Goal: Task Accomplishment & Management: Use online tool/utility

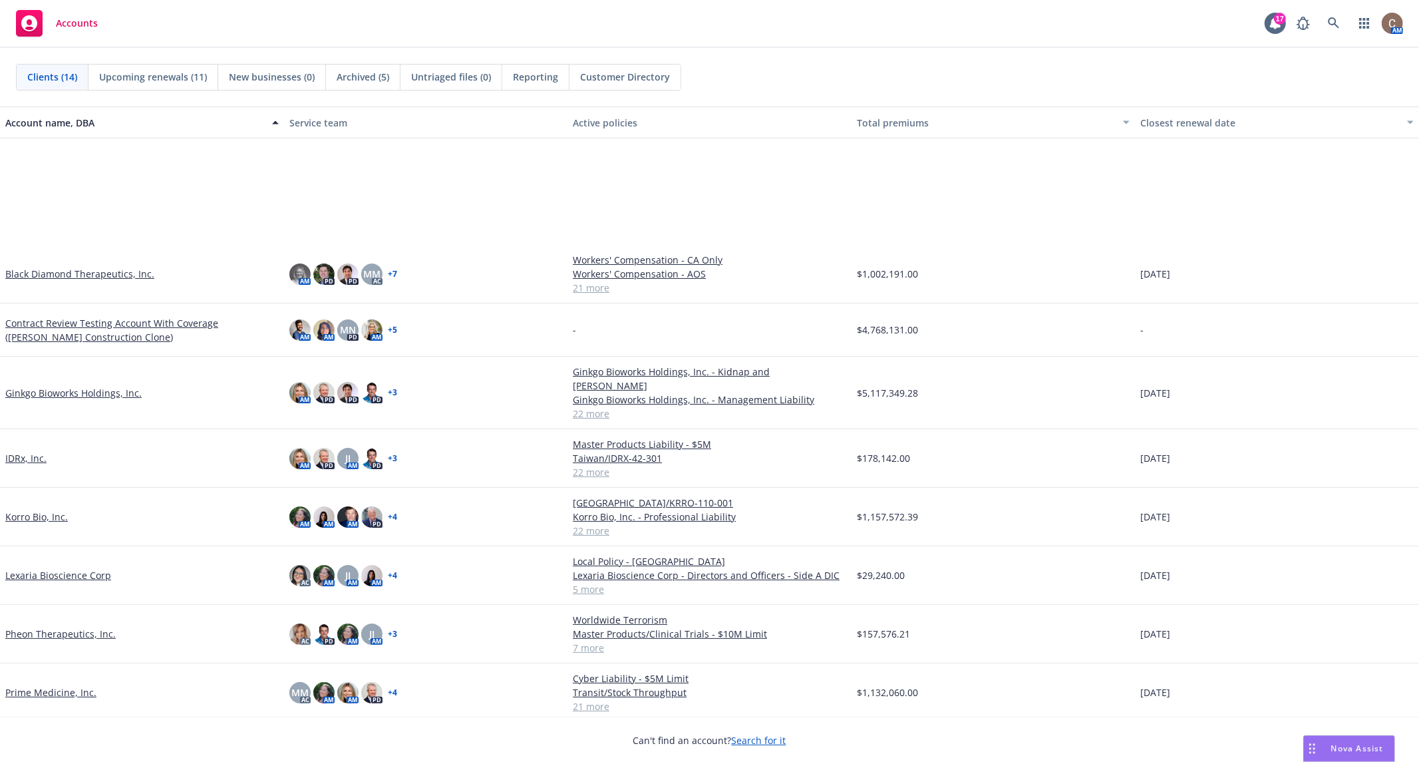
scroll to position [217, 0]
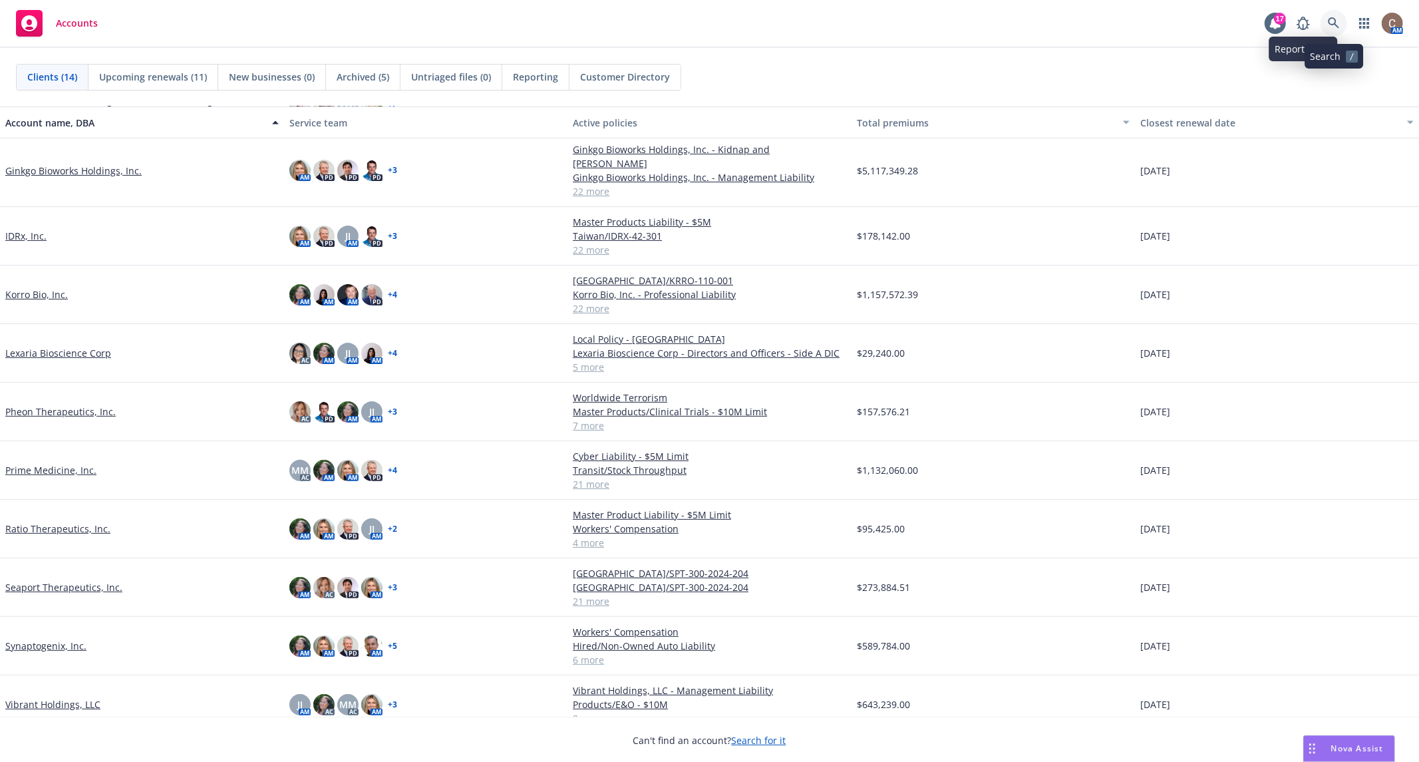
click at [1333, 26] on icon at bounding box center [1334, 23] width 12 height 12
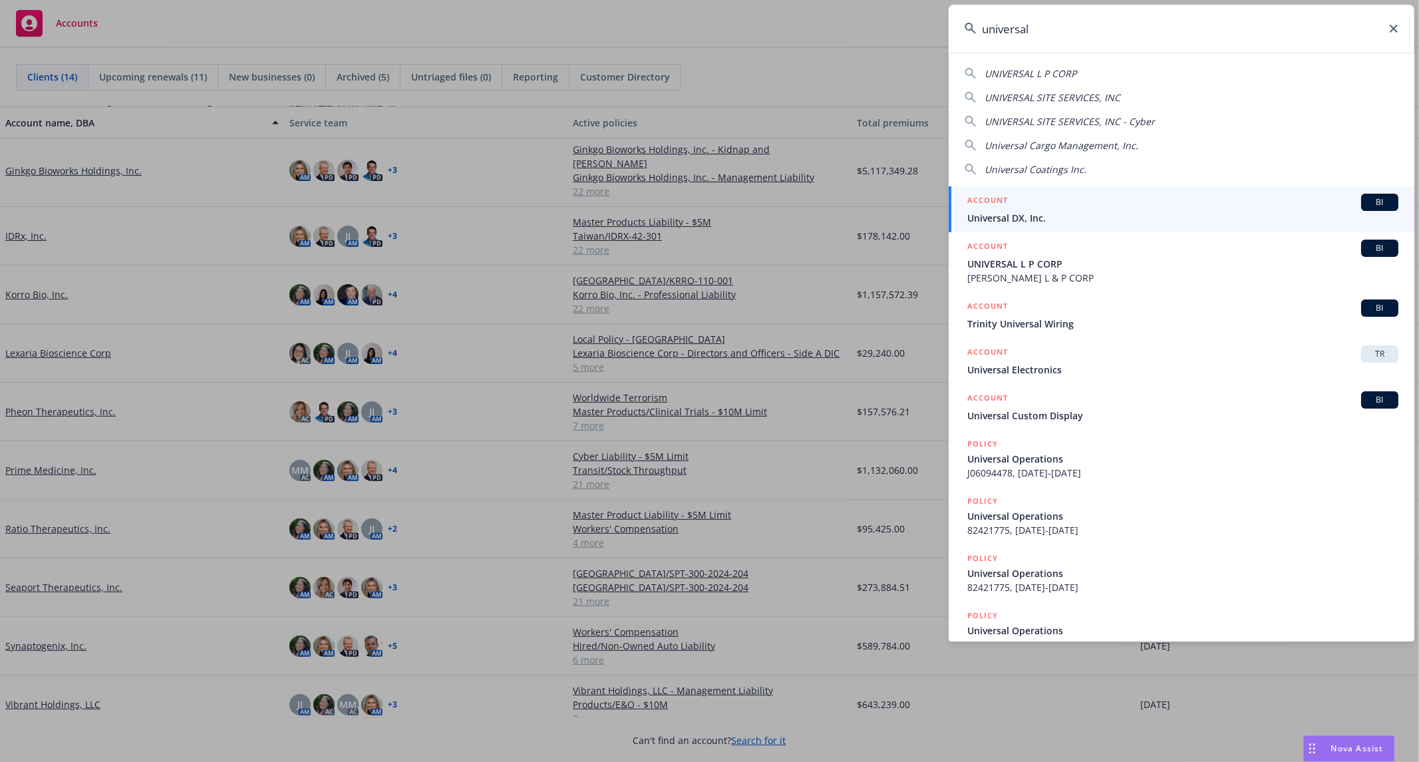
type input "universal"
click at [1034, 207] on div "ACCOUNT BI" at bounding box center [1183, 202] width 431 height 17
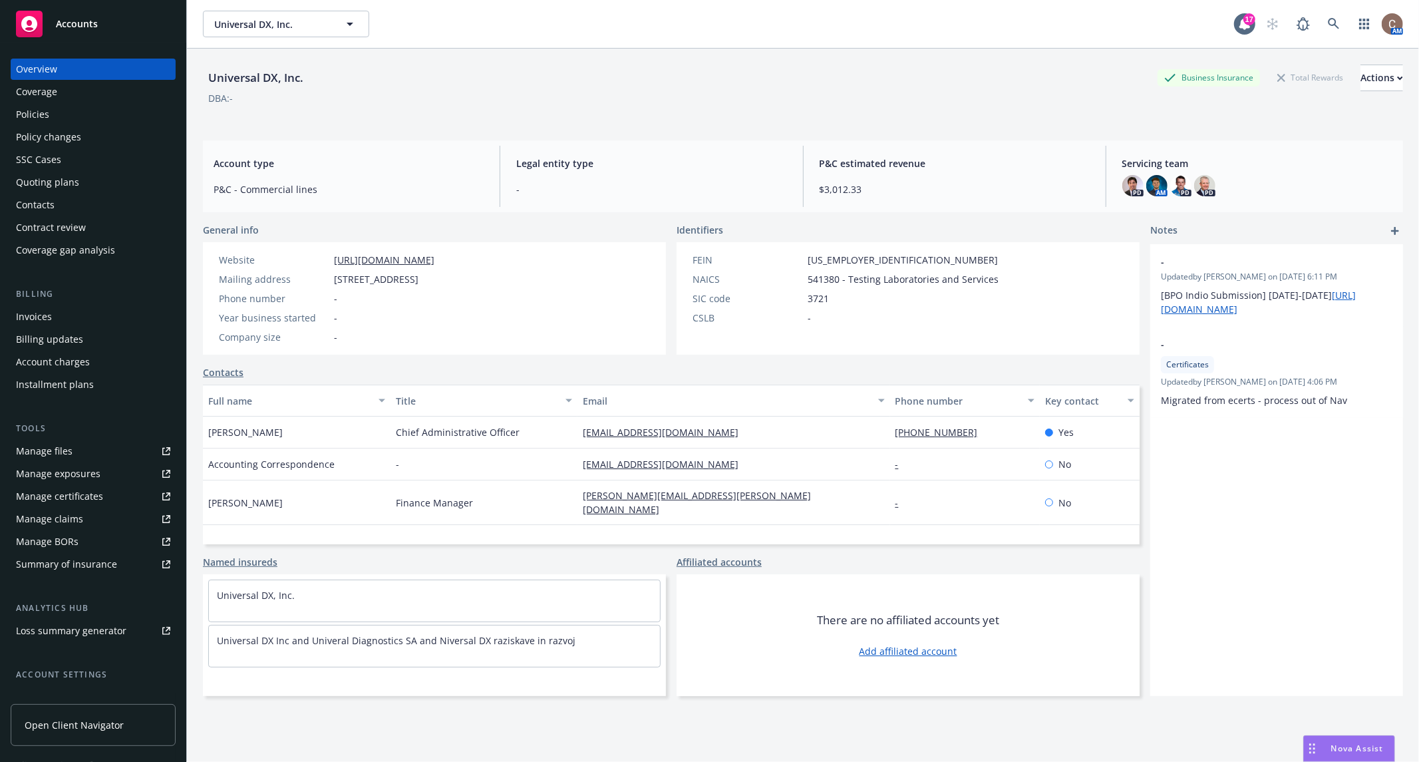
click at [57, 111] on div "Policies" at bounding box center [93, 114] width 154 height 21
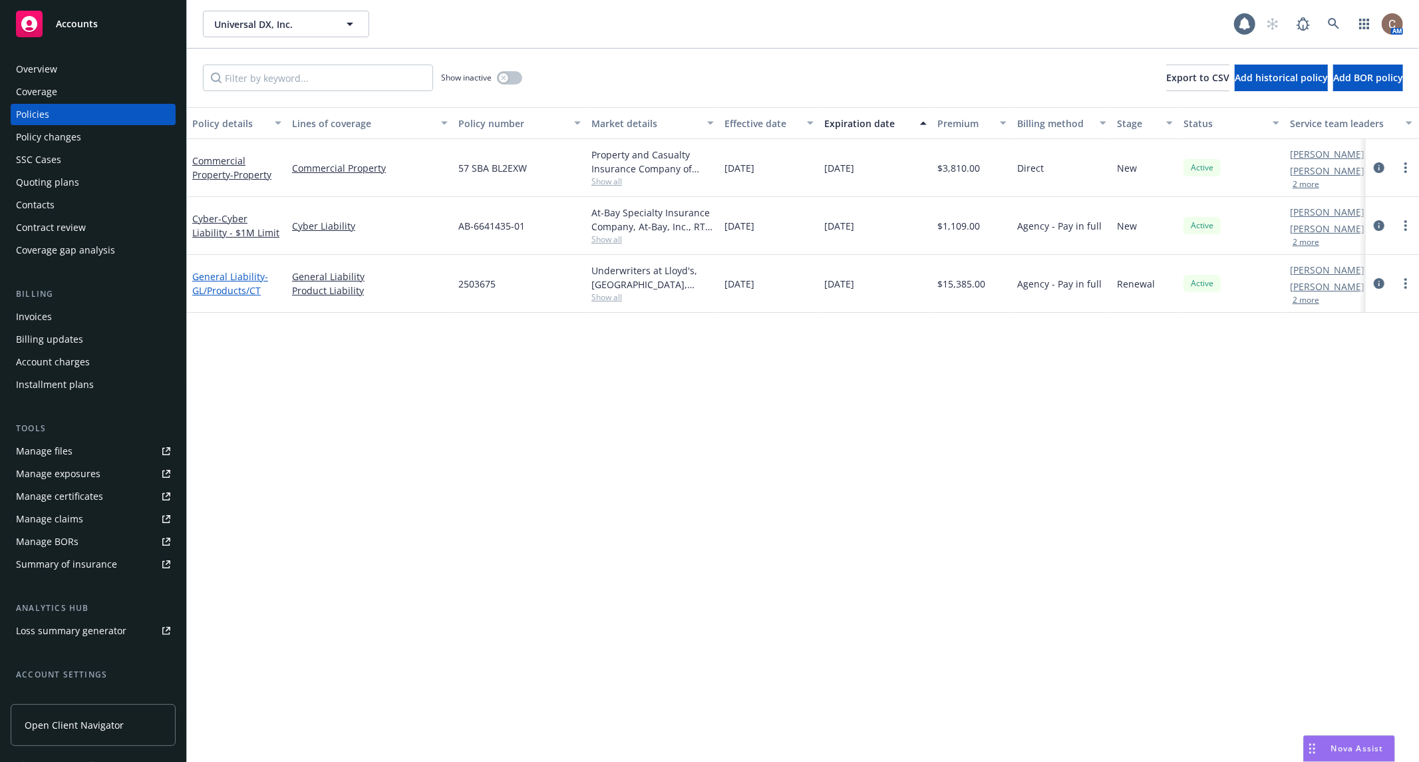
click at [212, 275] on link "General Liability - GL/Products/CT" at bounding box center [230, 283] width 76 height 27
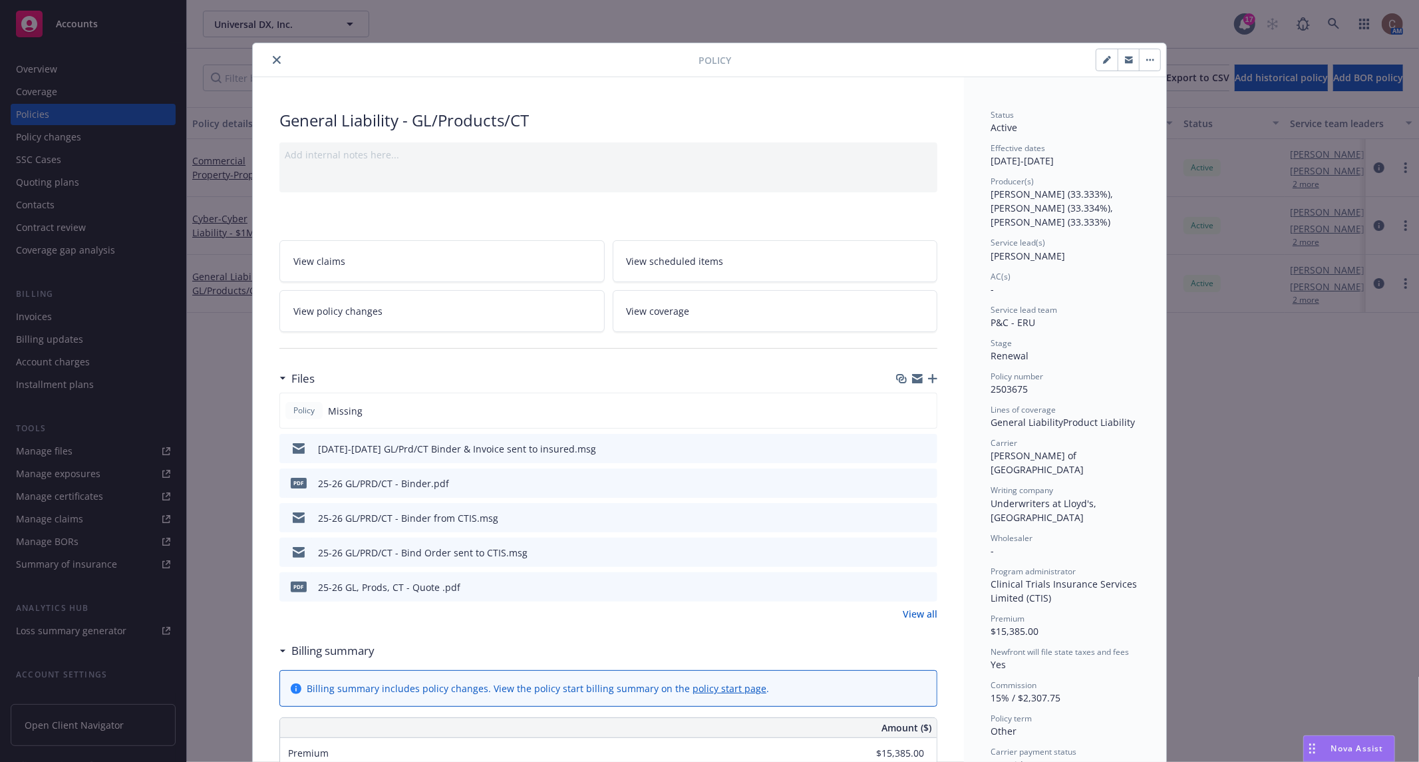
click at [928, 377] on icon "button" at bounding box center [932, 378] width 9 height 9
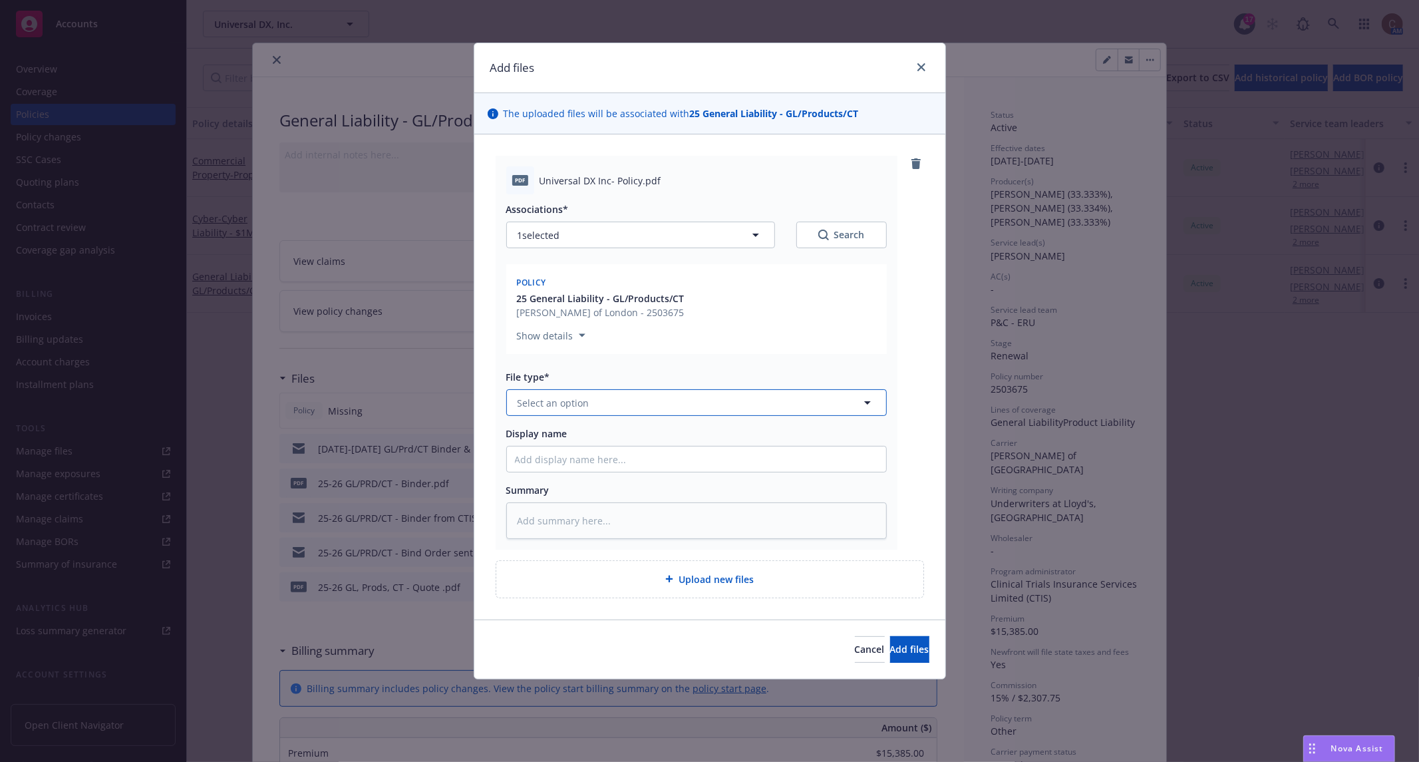
click at [570, 400] on span "Select an option" at bounding box center [554, 403] width 72 height 14
type input "pol"
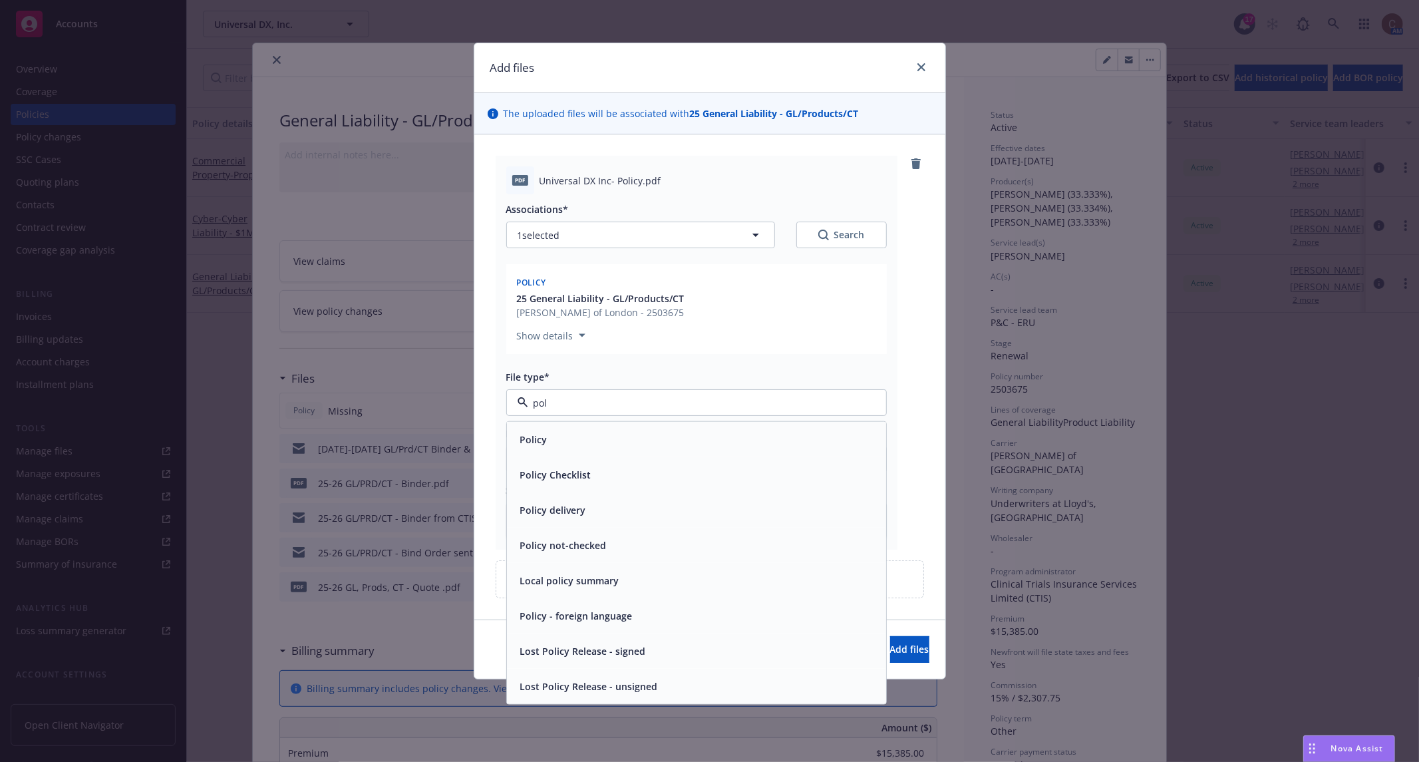
click at [551, 427] on div "Policy" at bounding box center [696, 439] width 379 height 35
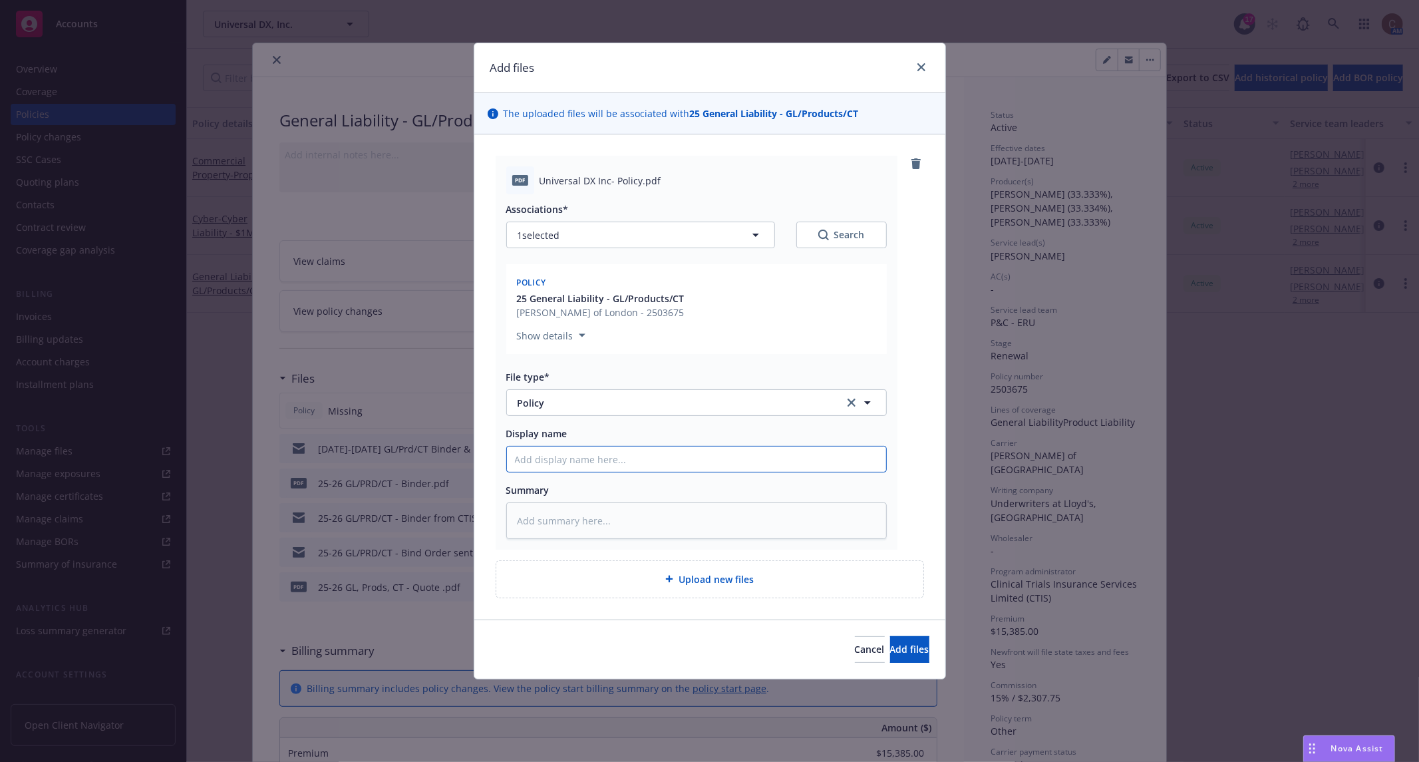
click at [559, 467] on input "Display name" at bounding box center [696, 459] width 379 height 25
type textarea "x"
type input "2"
type textarea "x"
type input "25"
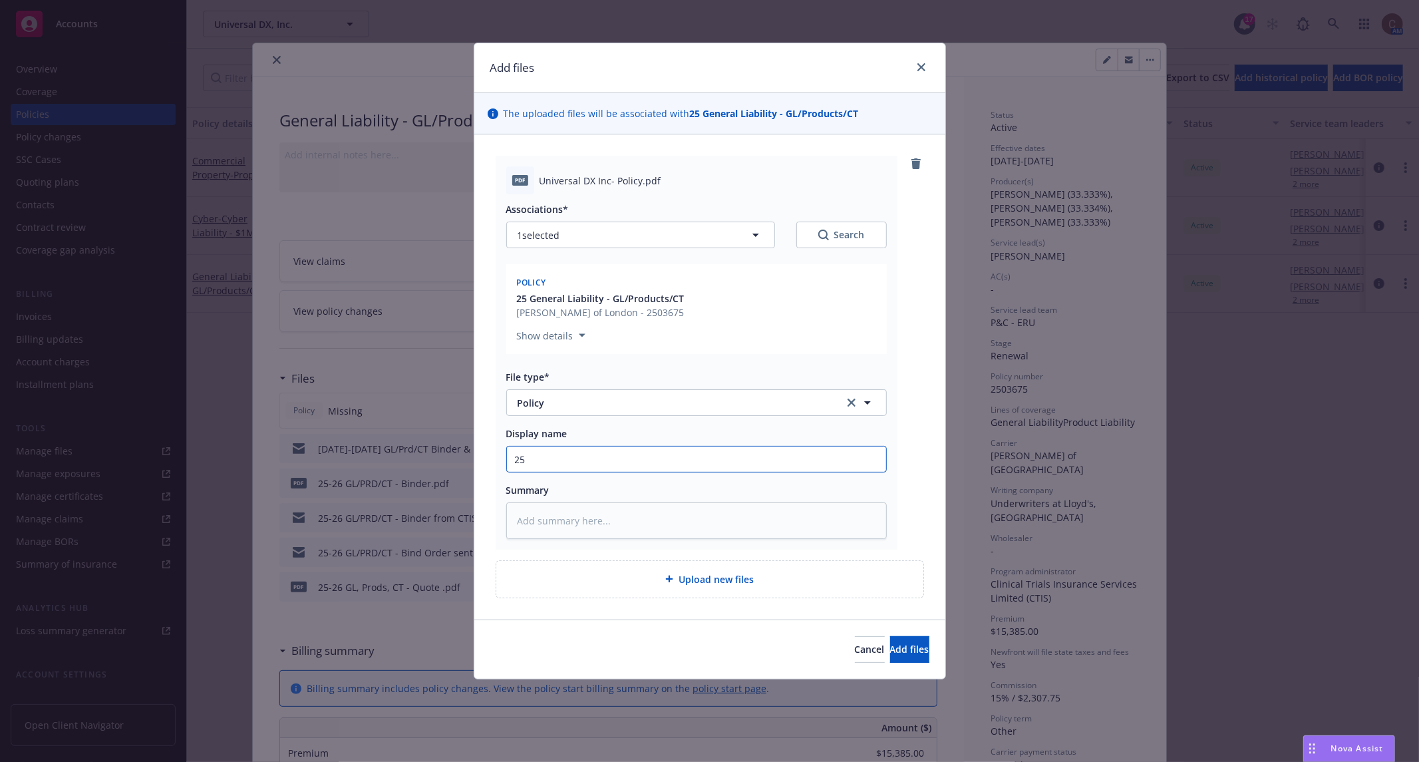
type textarea "x"
type input "25-"
type textarea "x"
type input "25-2"
type textarea "x"
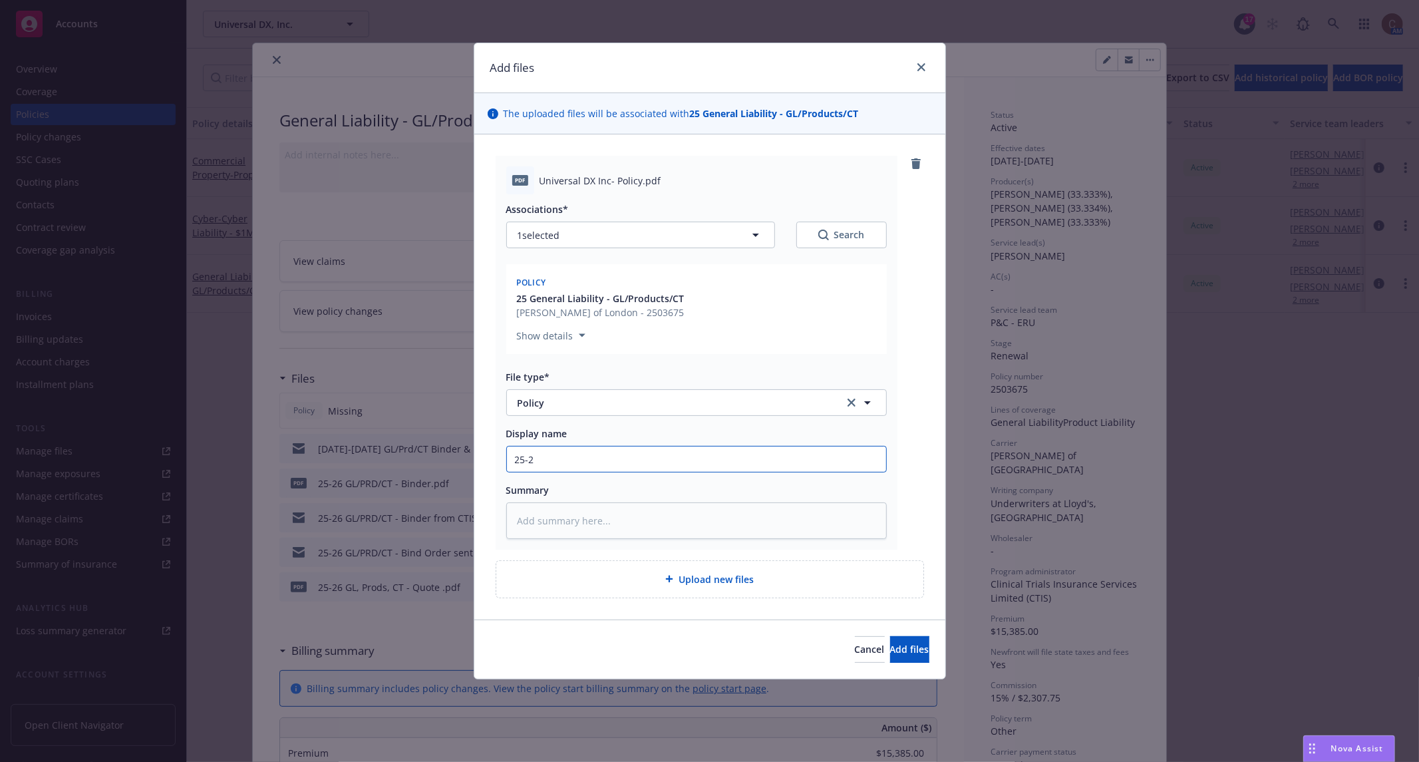
type input "25-26"
type textarea "x"
type input "25-26"
type textarea "x"
type input "25-26 P"
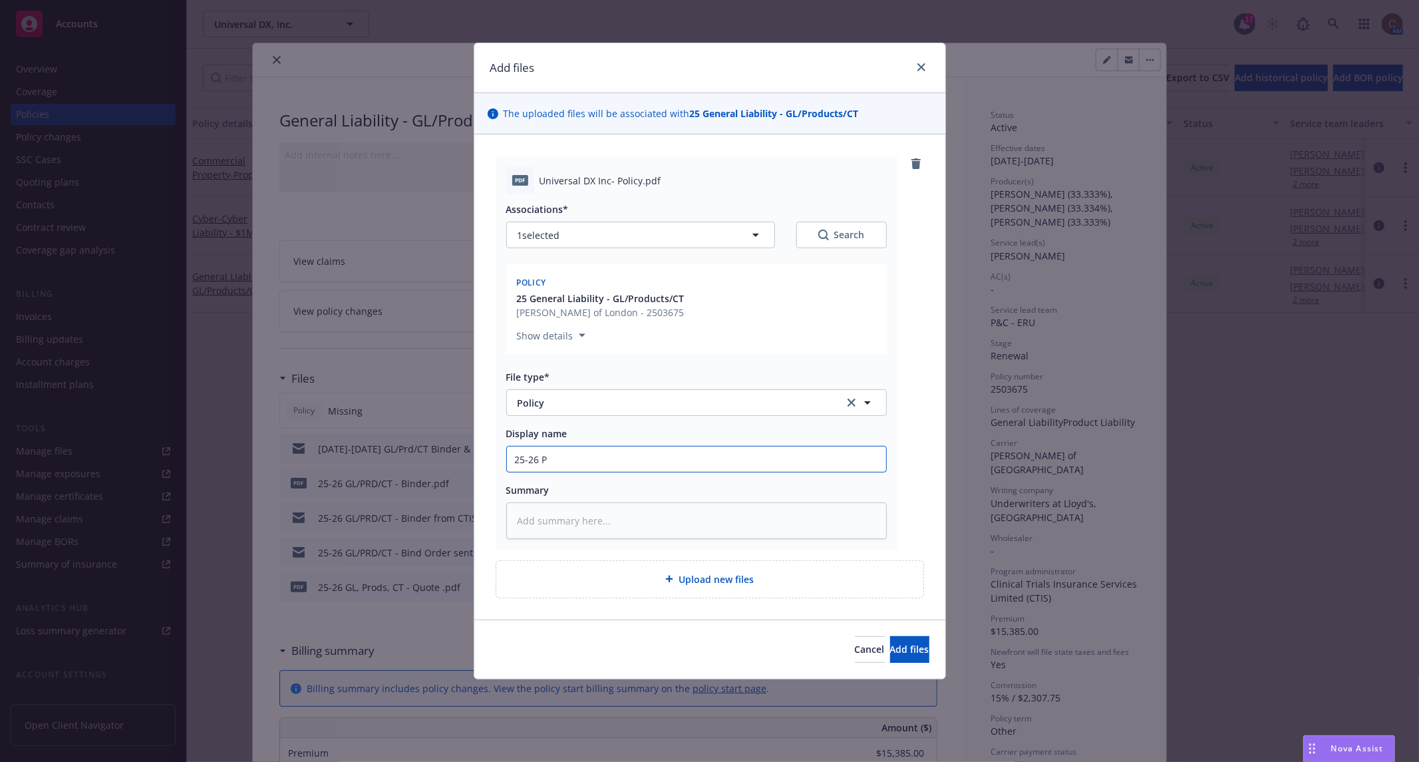
type textarea "x"
type input "25-26"
type textarea "x"
type input "25-26 G"
type textarea "x"
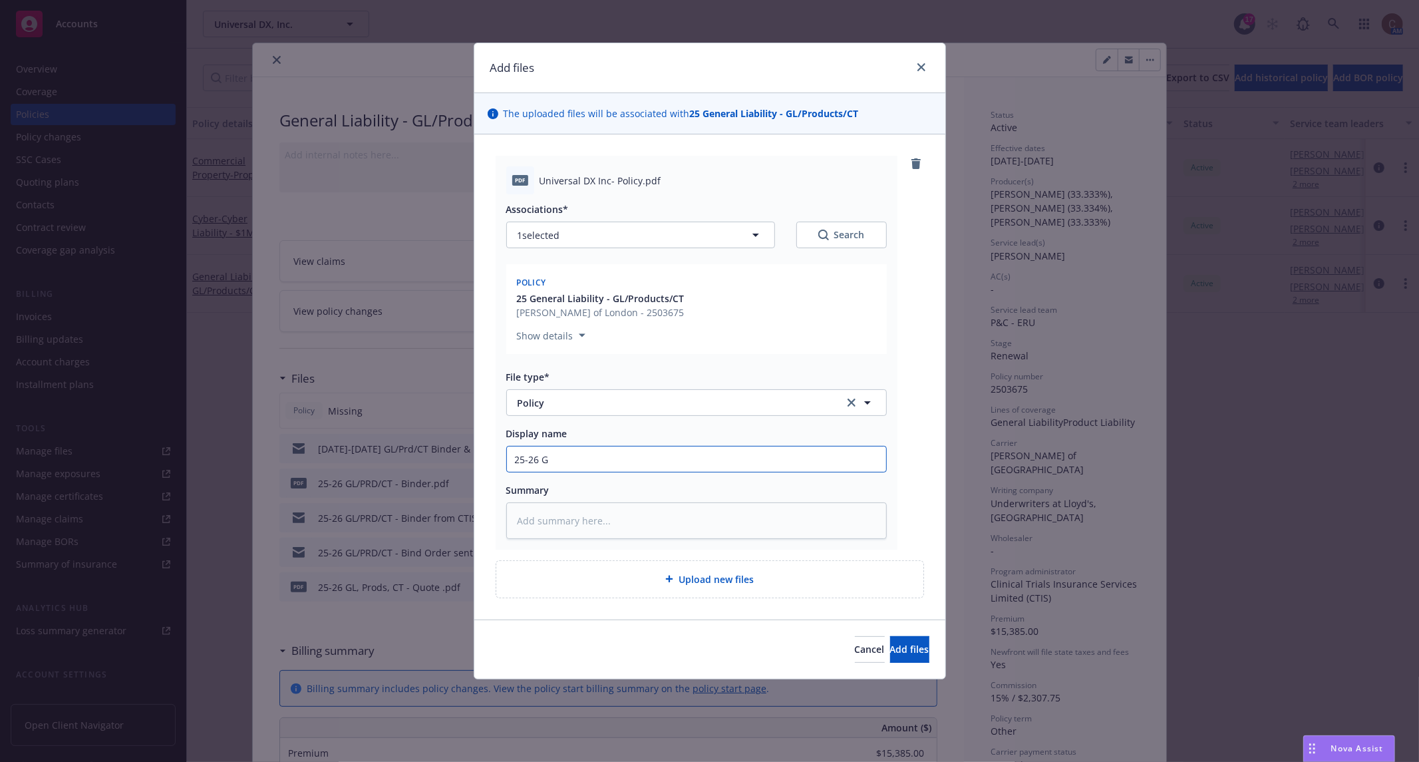
type input "25-26 Gl"
type textarea "x"
type input "25-26 G"
type textarea "x"
type input "25-26 GL"
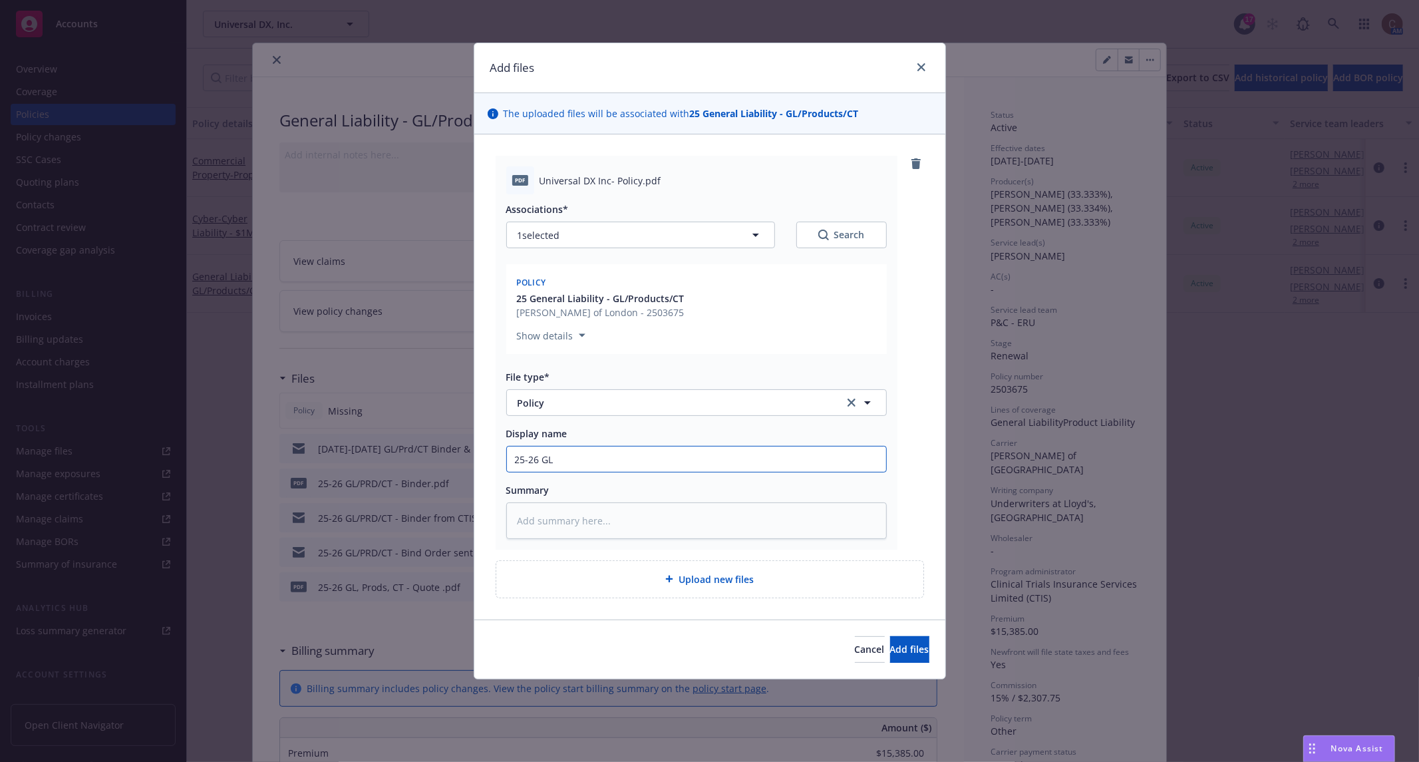
type textarea "x"
type input "25-26 GL/"
type textarea "x"
type input "25-26 GL/P"
type textarea "x"
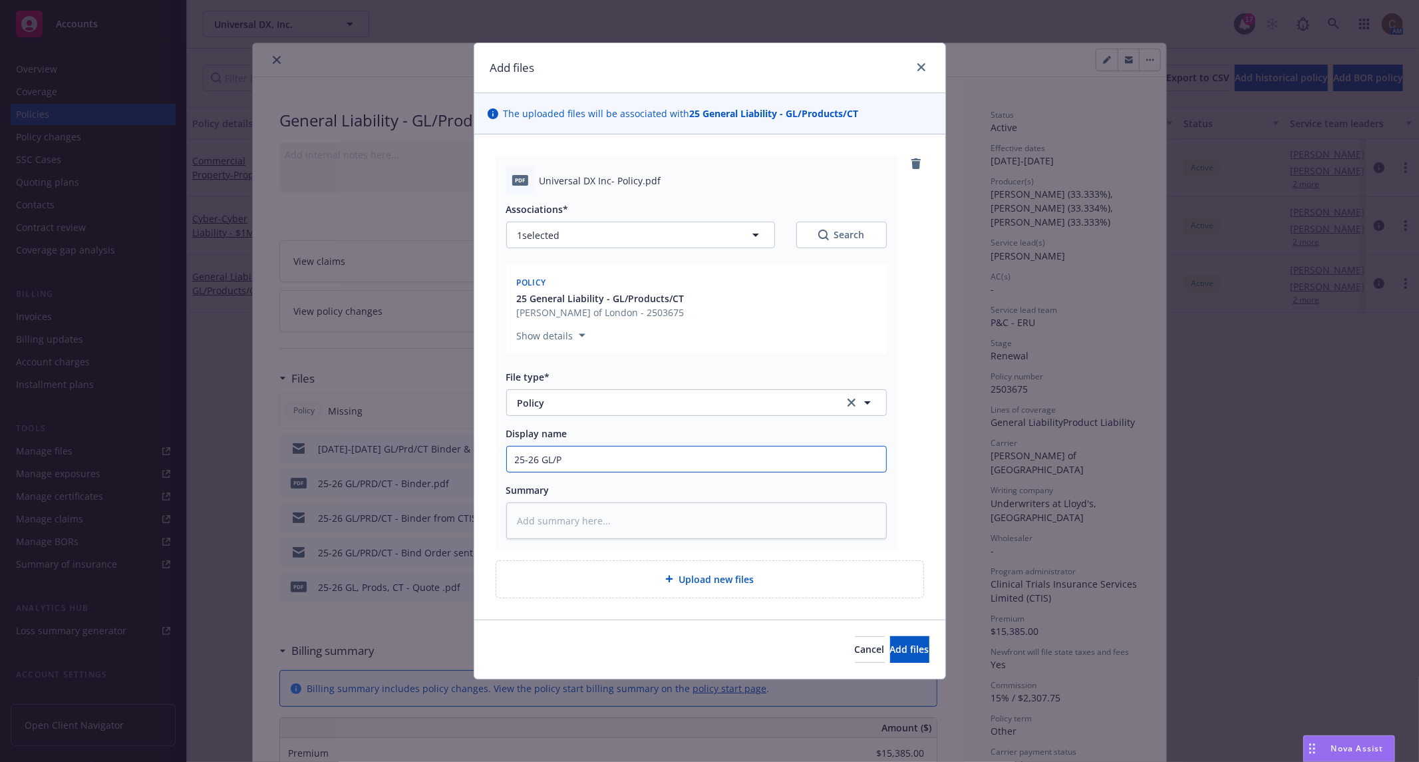
type input "25-26 GL/Pt"
type textarea "x"
type input "25-26 GL/P"
type textarea "x"
type input "25-26 GL/PR"
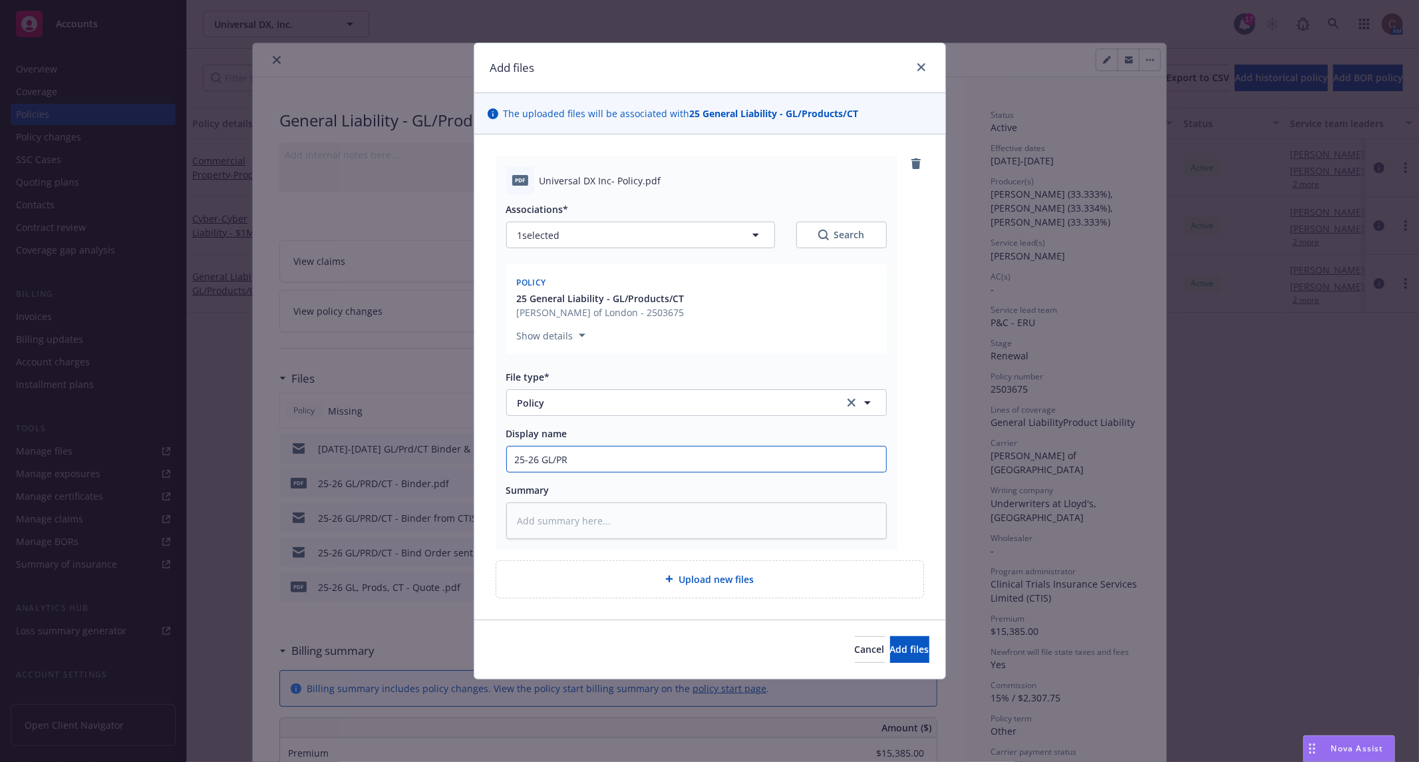
type textarea "x"
type input "25-26 GL/PRD"
type textarea "x"
type input "25-26 GL/PRD/"
type textarea "x"
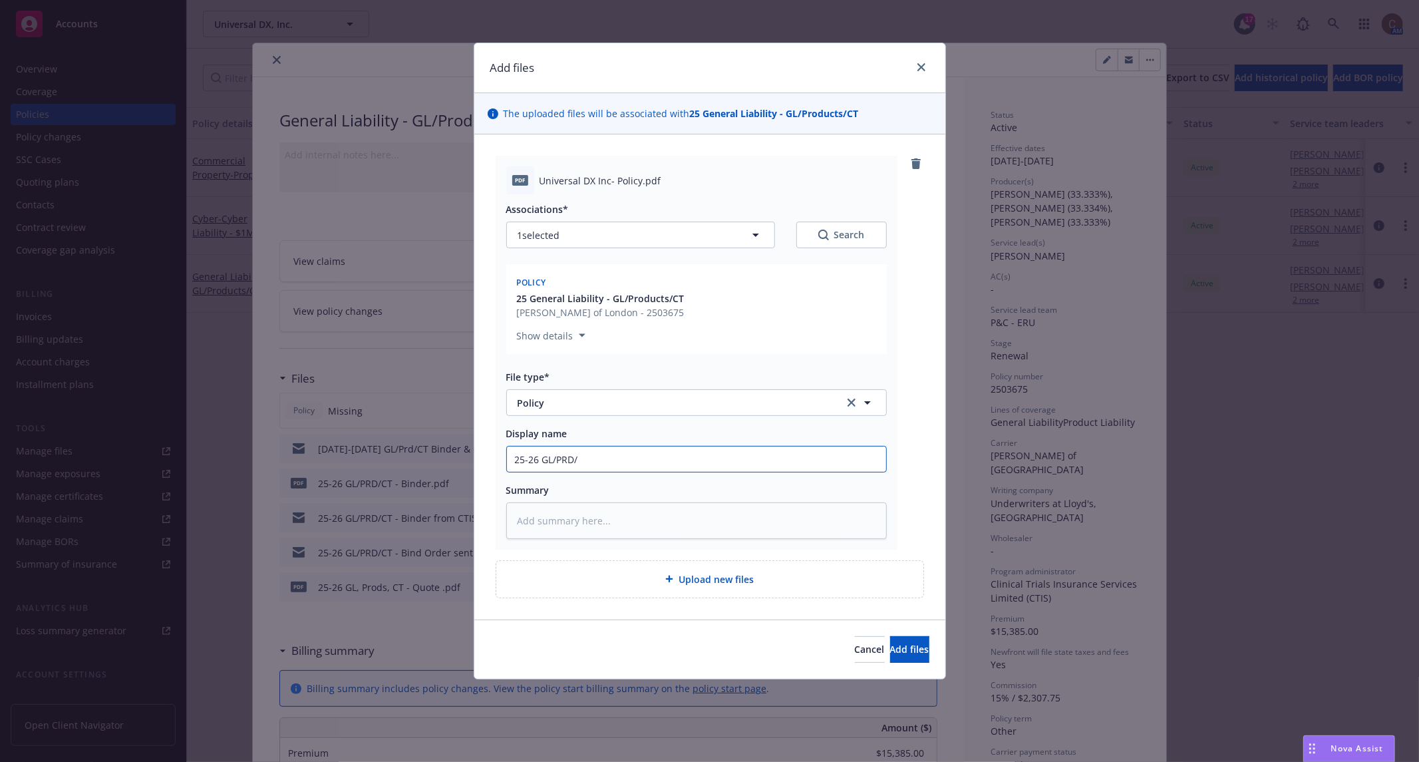
type input "25-26 GL/PRD/C"
type textarea "x"
type input "25-26 GL/PRD/CT"
type textarea "x"
type input "25-26 GL/PRD/CT"
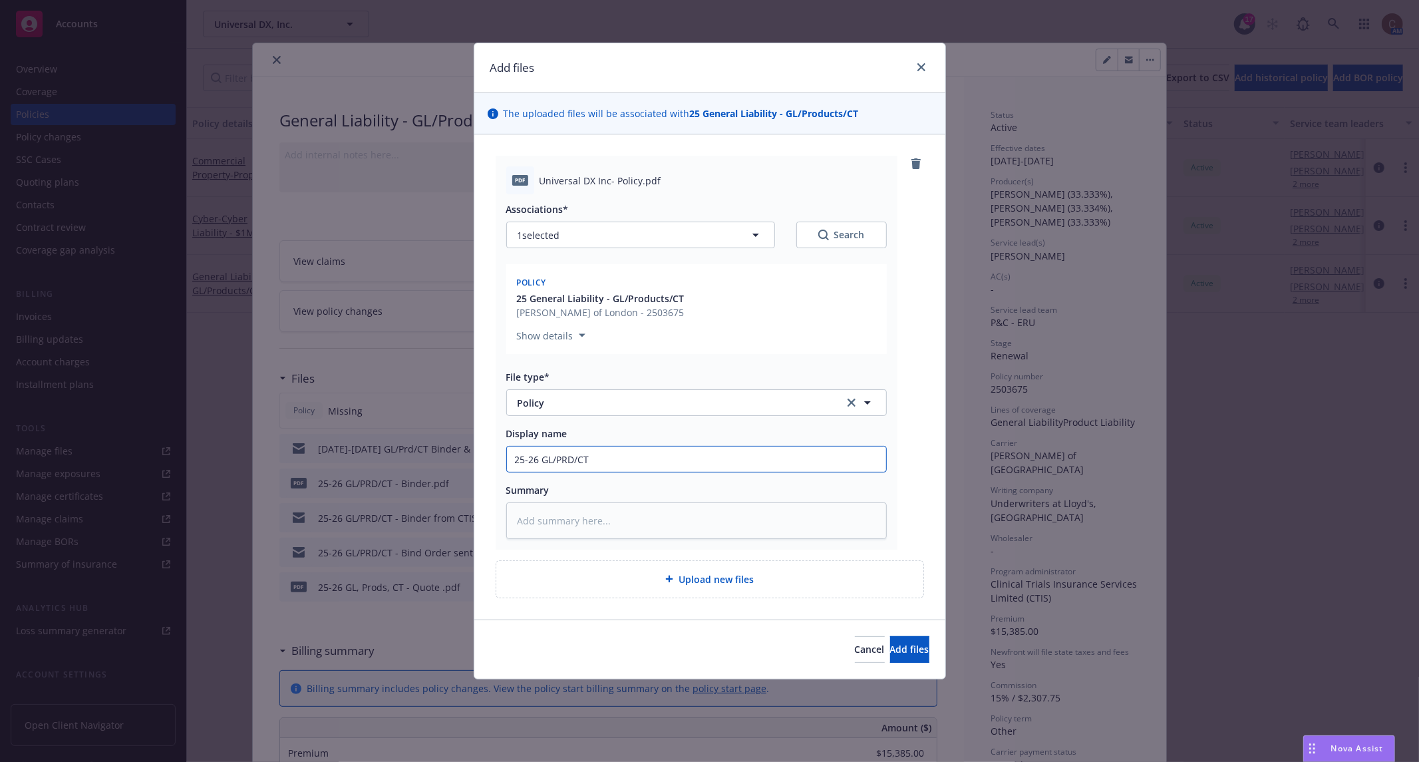
type textarea "x"
type input "25-26 GL/PRD/CT P"
type textarea "x"
type input "25-26 GL/PRD/CT Po"
type textarea "x"
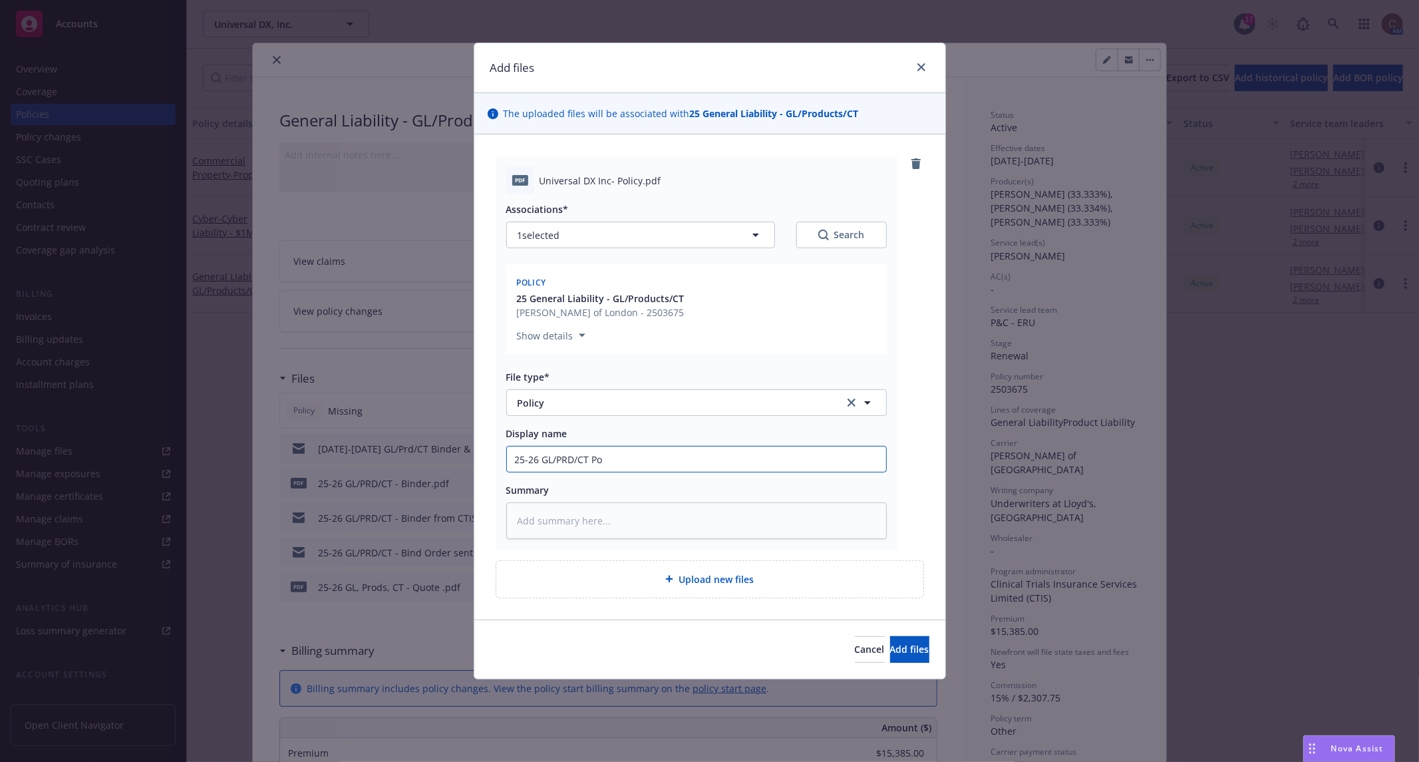
type input "25-26 GL/PRD/CT Pol"
type textarea "x"
type input "25-26 GL/PRD/CT Poli"
type textarea "x"
type input "25-26 GL/PRD/CT Polic"
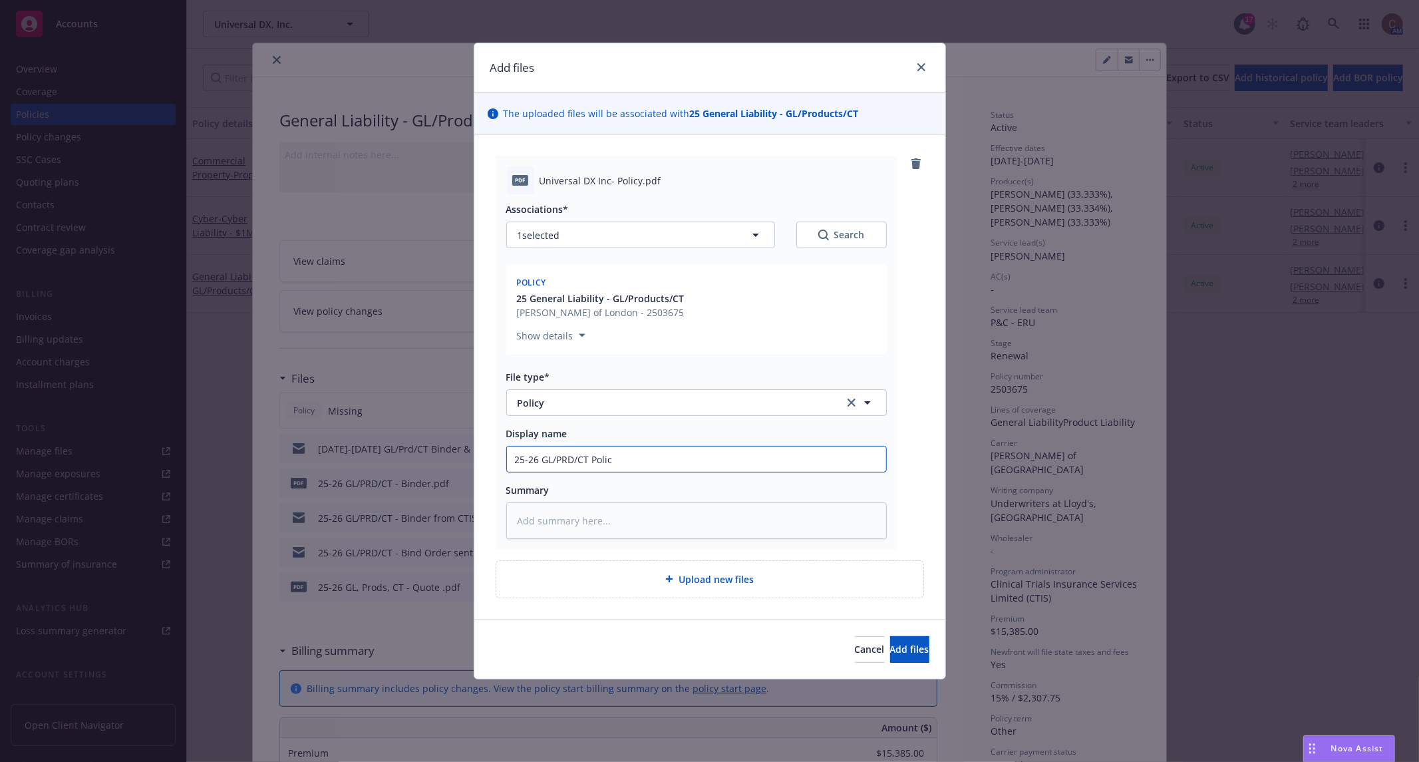
type textarea "x"
type input "25-26 GL/PRD/CT Policy"
click at [890, 643] on span "Add files" at bounding box center [909, 649] width 39 height 13
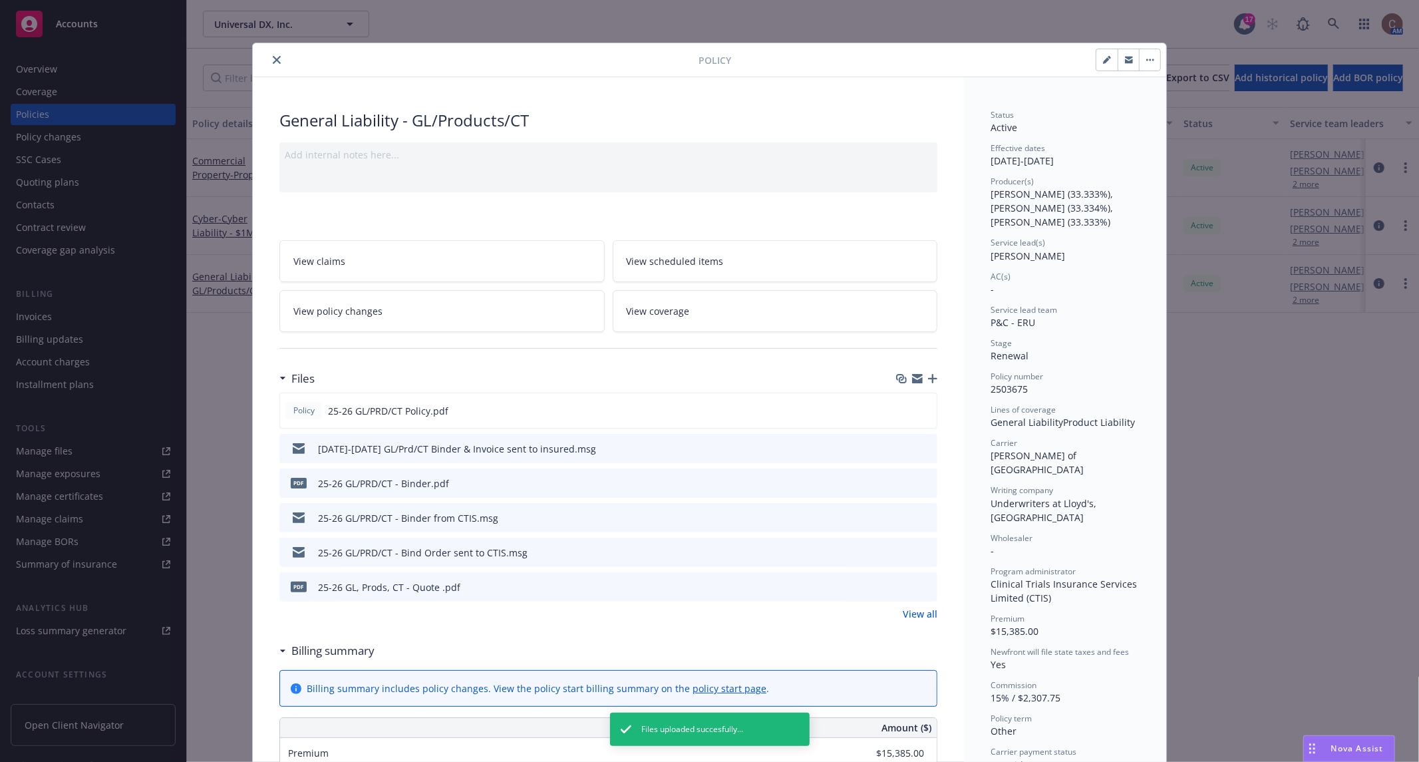
click at [273, 58] on icon "close" at bounding box center [277, 60] width 8 height 8
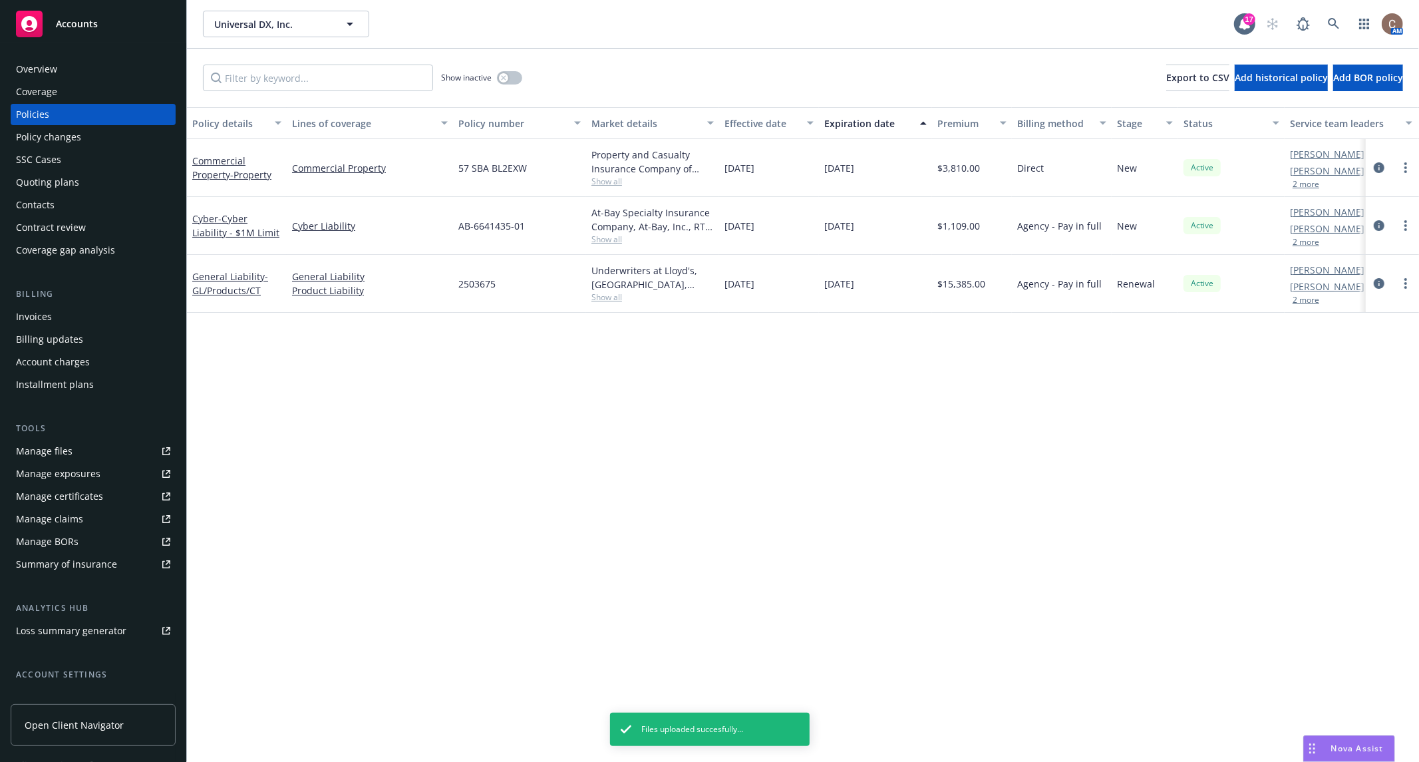
click at [438, 447] on div "Policy details Lines of coverage Policy number Market details Effective date Ex…" at bounding box center [803, 435] width 1232 height 656
click at [240, 278] on link "General Liability - GL/Products/CT" at bounding box center [230, 283] width 76 height 27
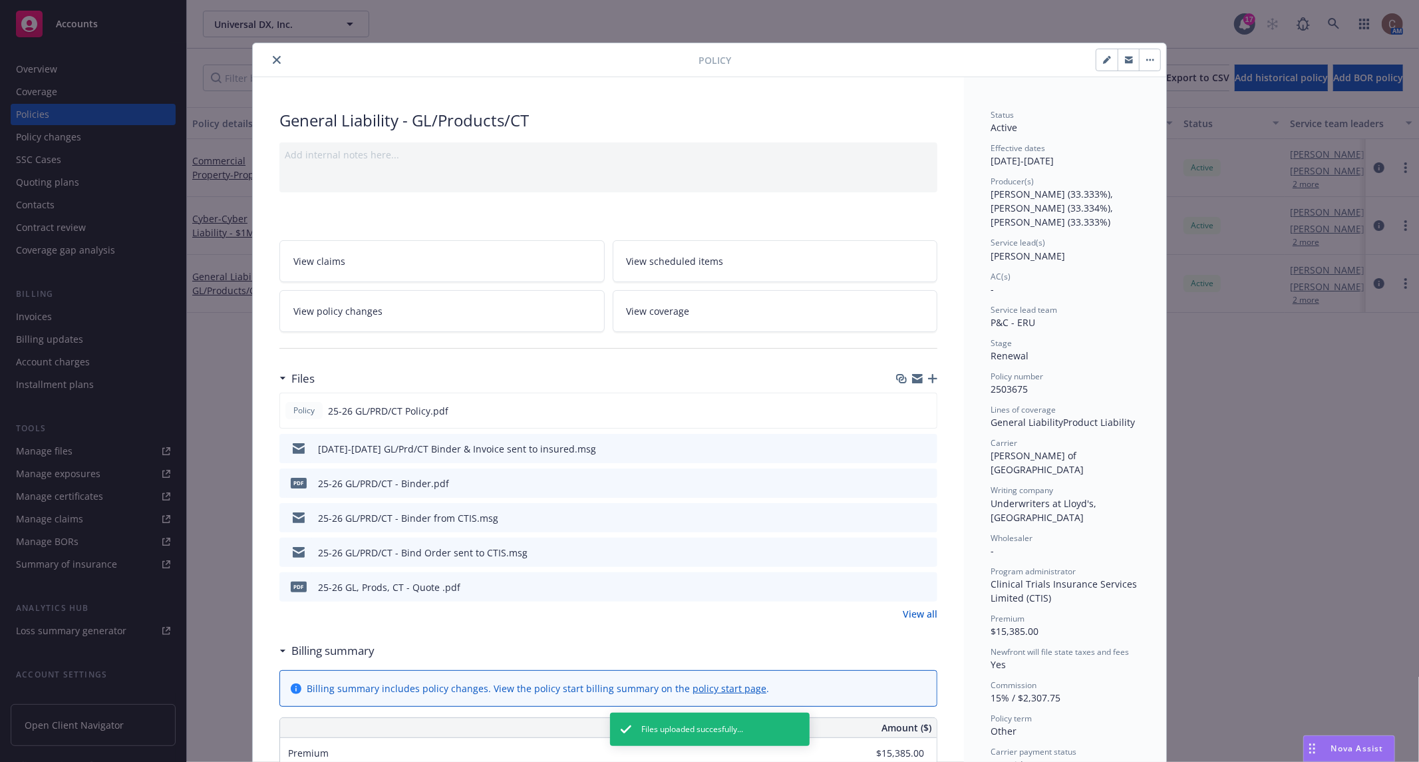
scroll to position [39, 0]
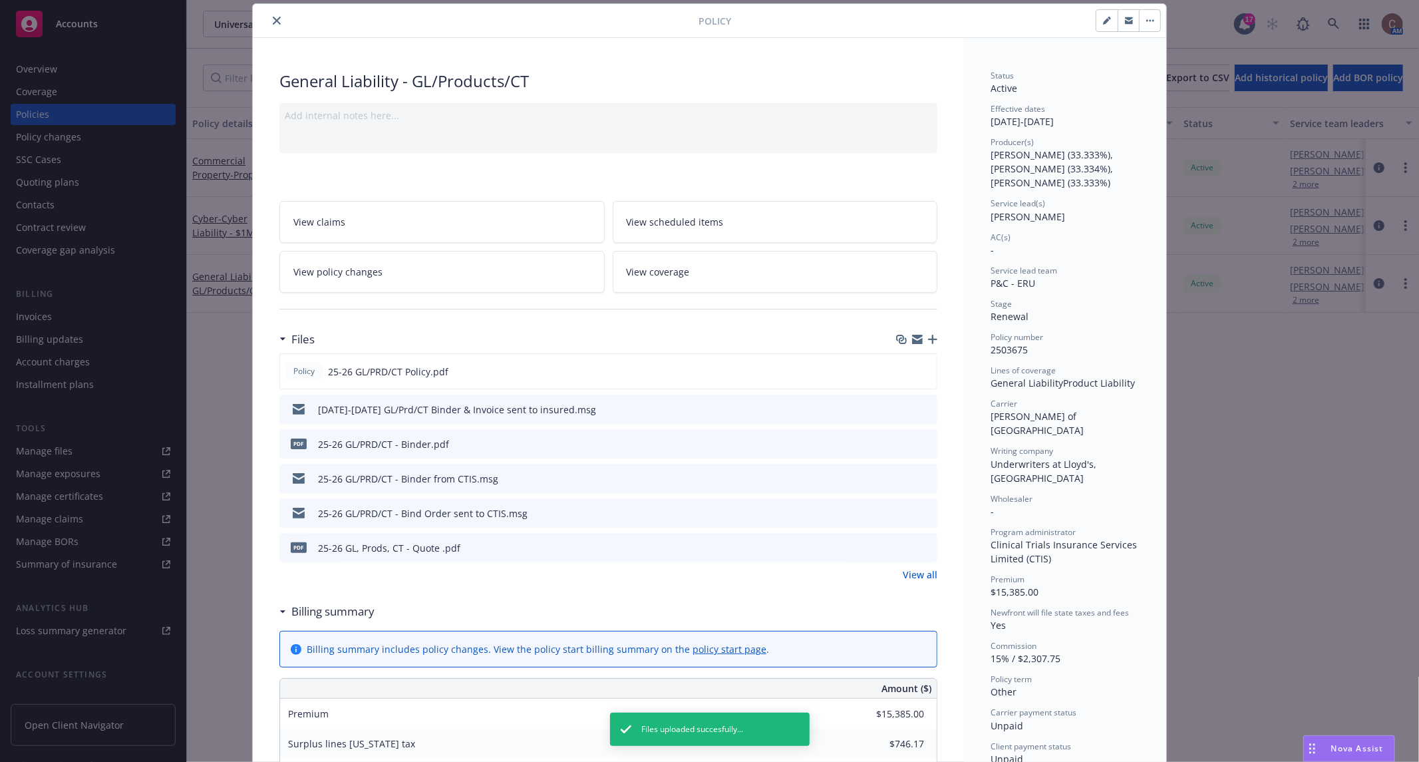
click at [930, 338] on icon "button" at bounding box center [932, 339] width 9 height 9
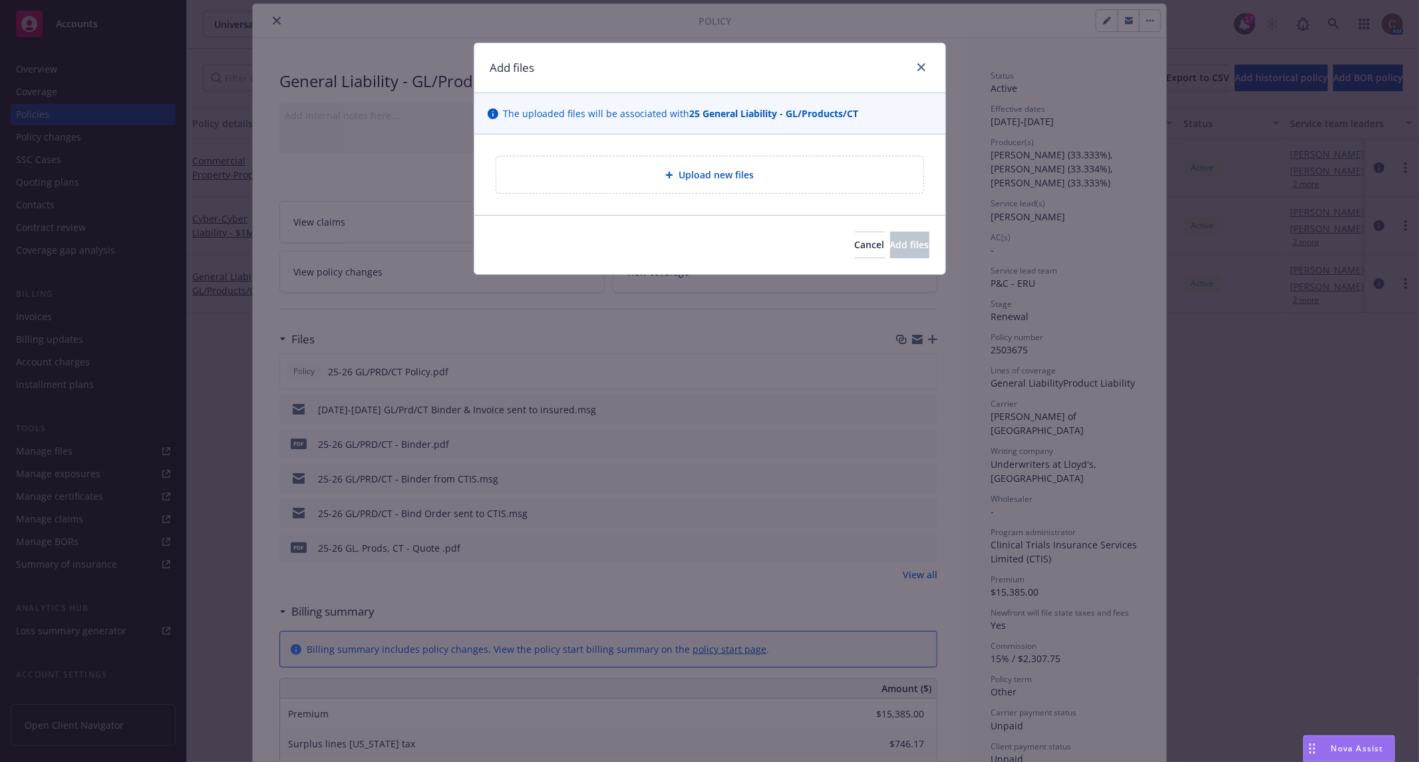
type textarea "x"
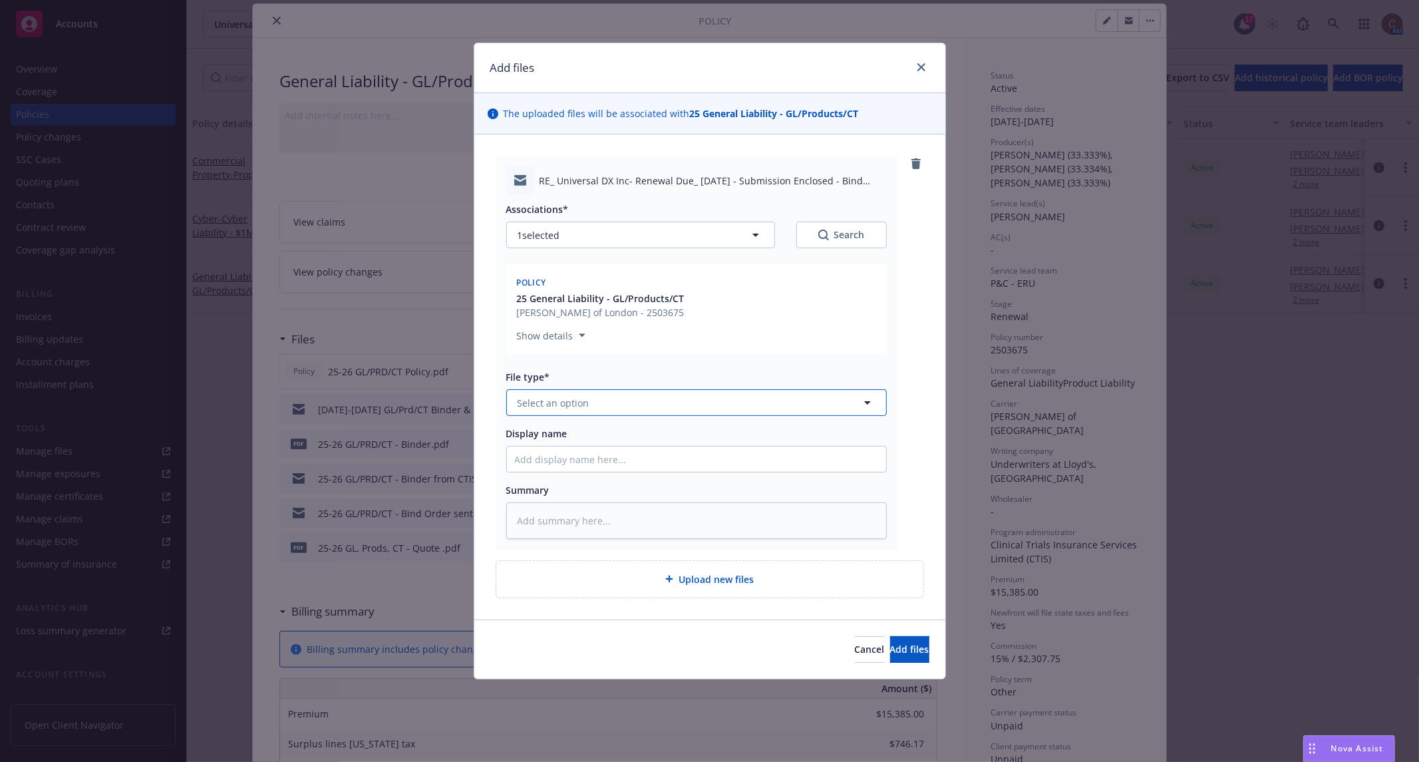
click at [550, 405] on span "Select an option" at bounding box center [554, 403] width 72 height 14
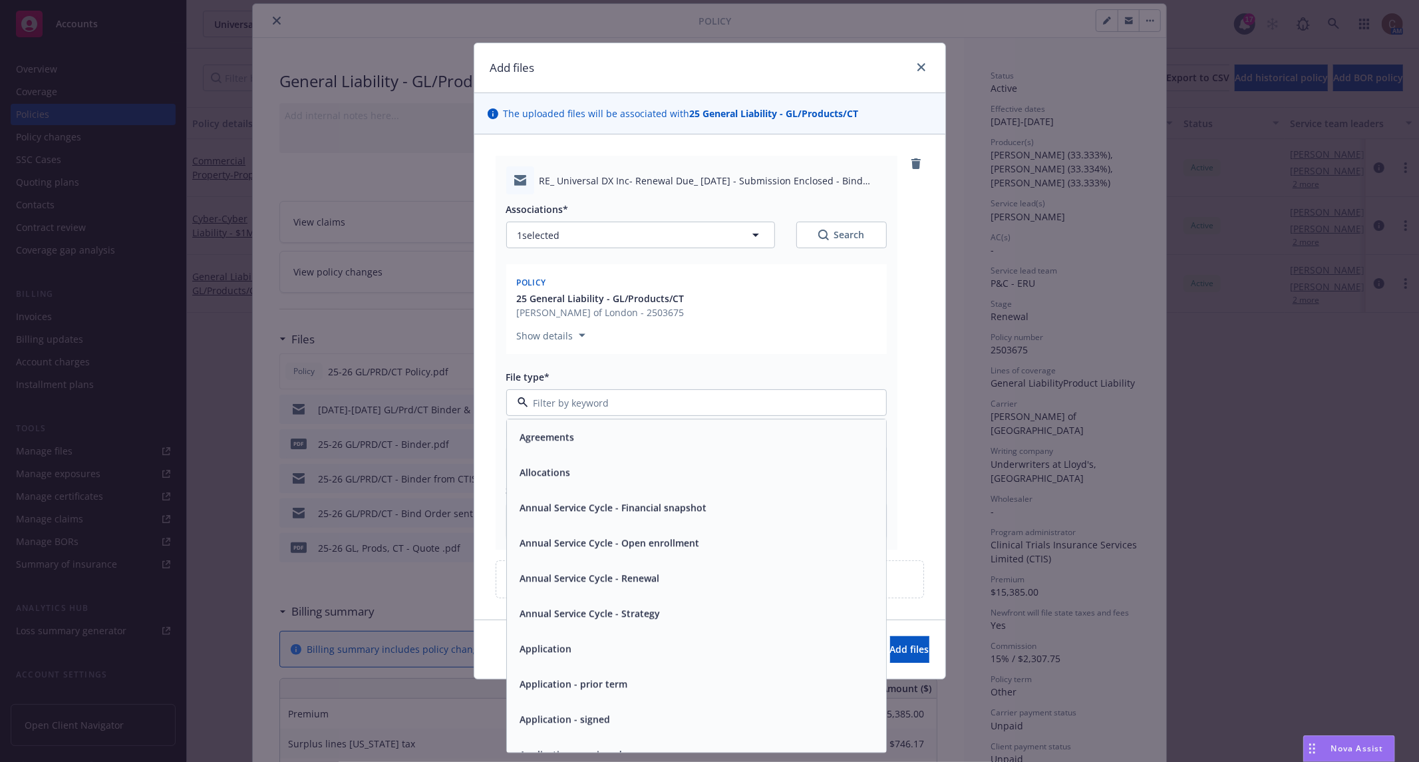
type input "w"
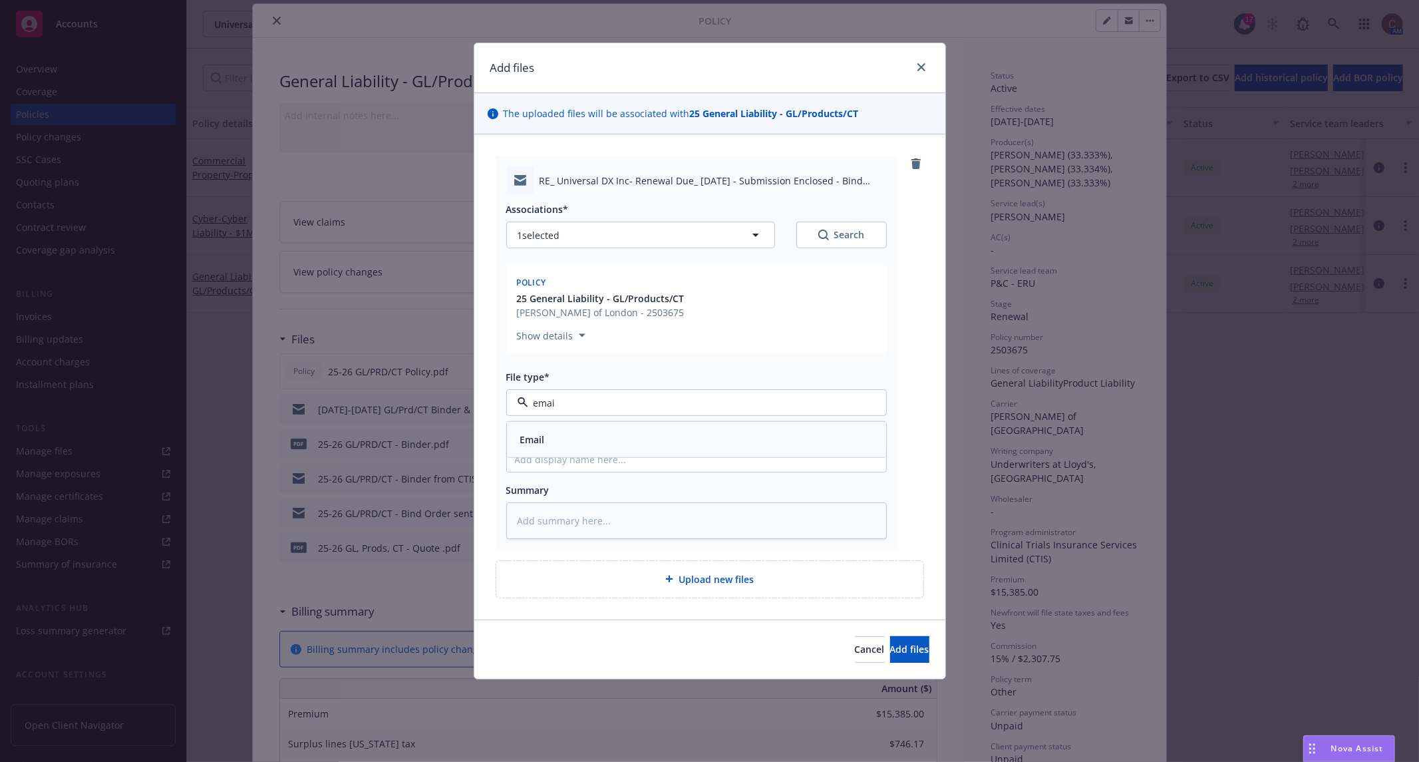
type input "email"
click at [551, 439] on div "Email" at bounding box center [696, 439] width 363 height 19
click at [552, 450] on input "Display name" at bounding box center [696, 459] width 379 height 25
type textarea "x"
type input "2"
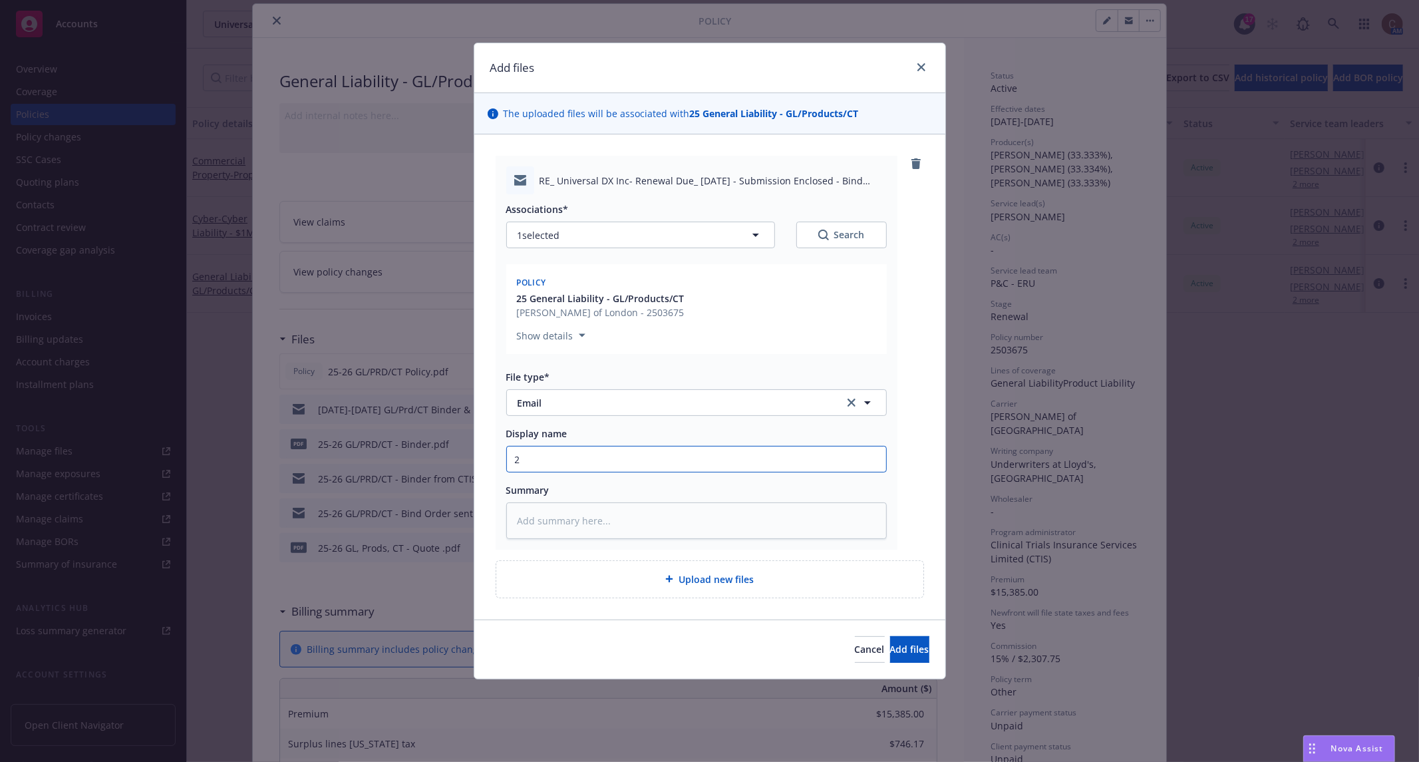
type textarea "x"
type input "25"
type textarea "x"
type input "252"
type textarea "x"
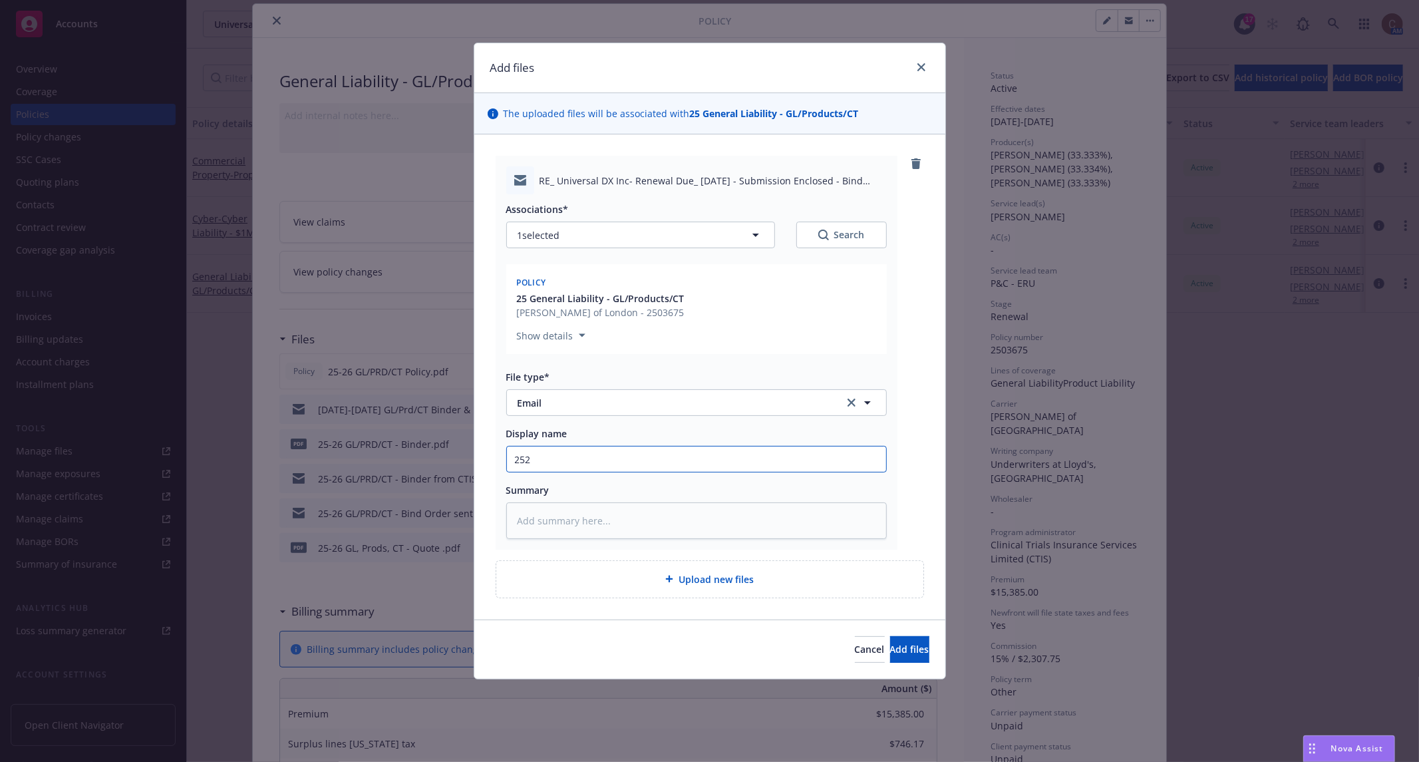
type input "25"
type textarea "x"
type input "25-"
type textarea "x"
type input "25-2"
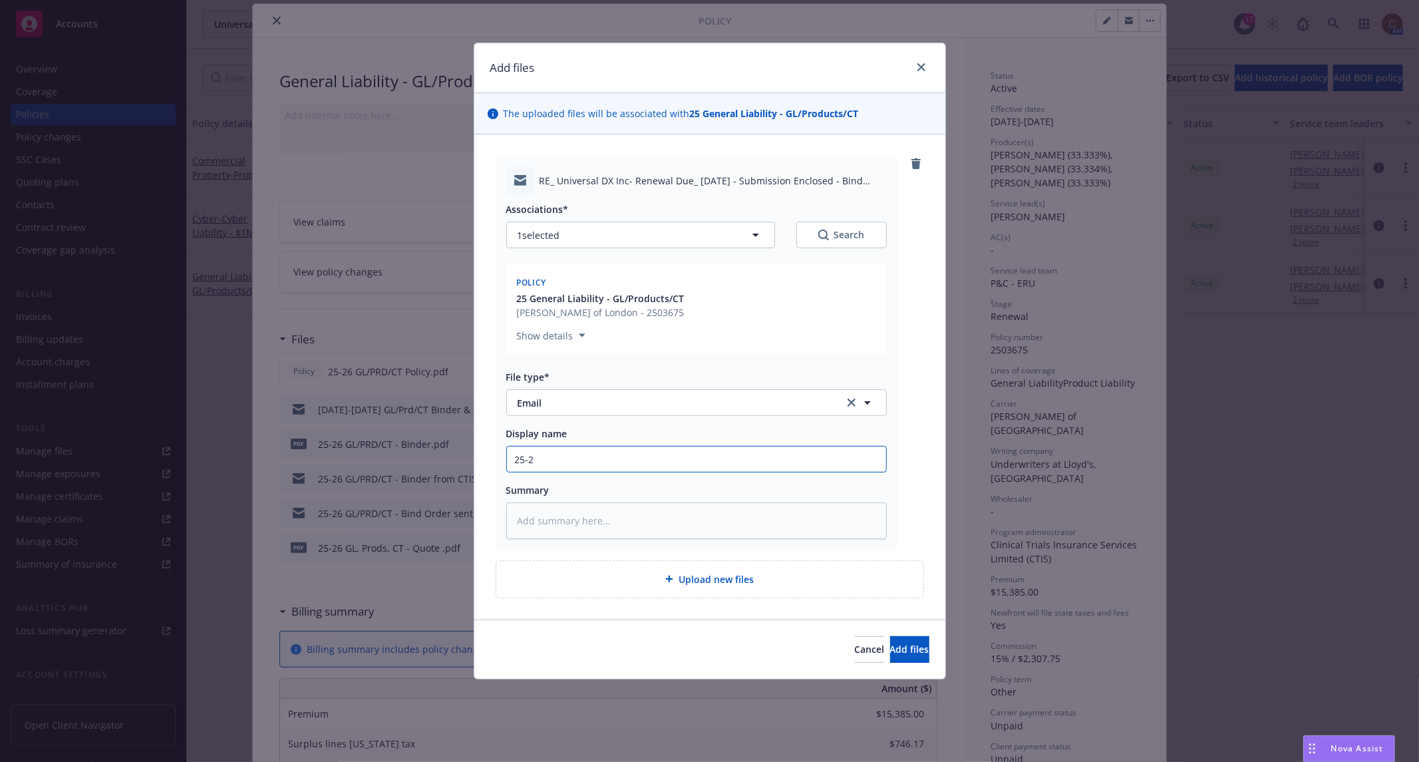
type textarea "x"
type input "25-26"
type textarea "x"
type input "25-26"
type textarea "x"
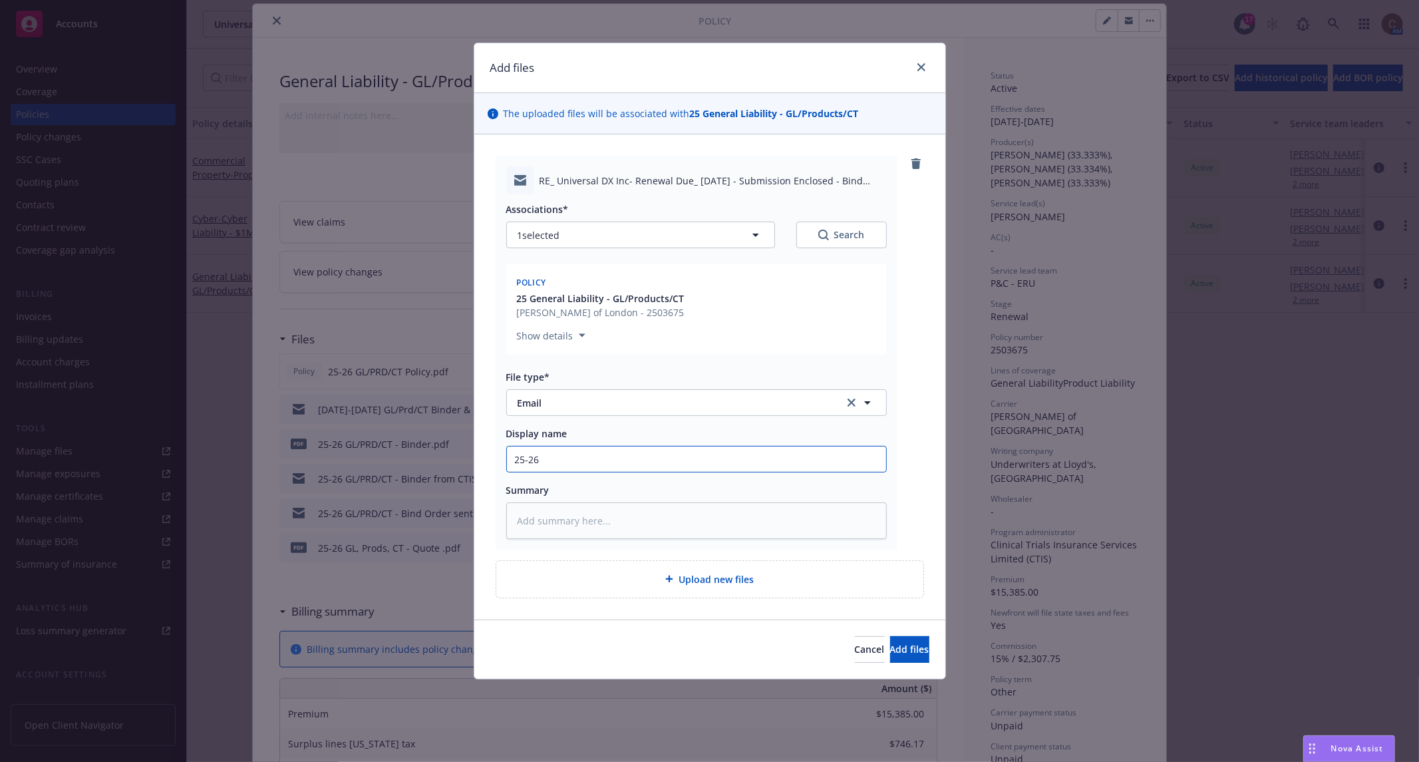
type input "25-26 P"
type textarea "x"
type input "25-26 PR"
type textarea "x"
type input "25-26 P"
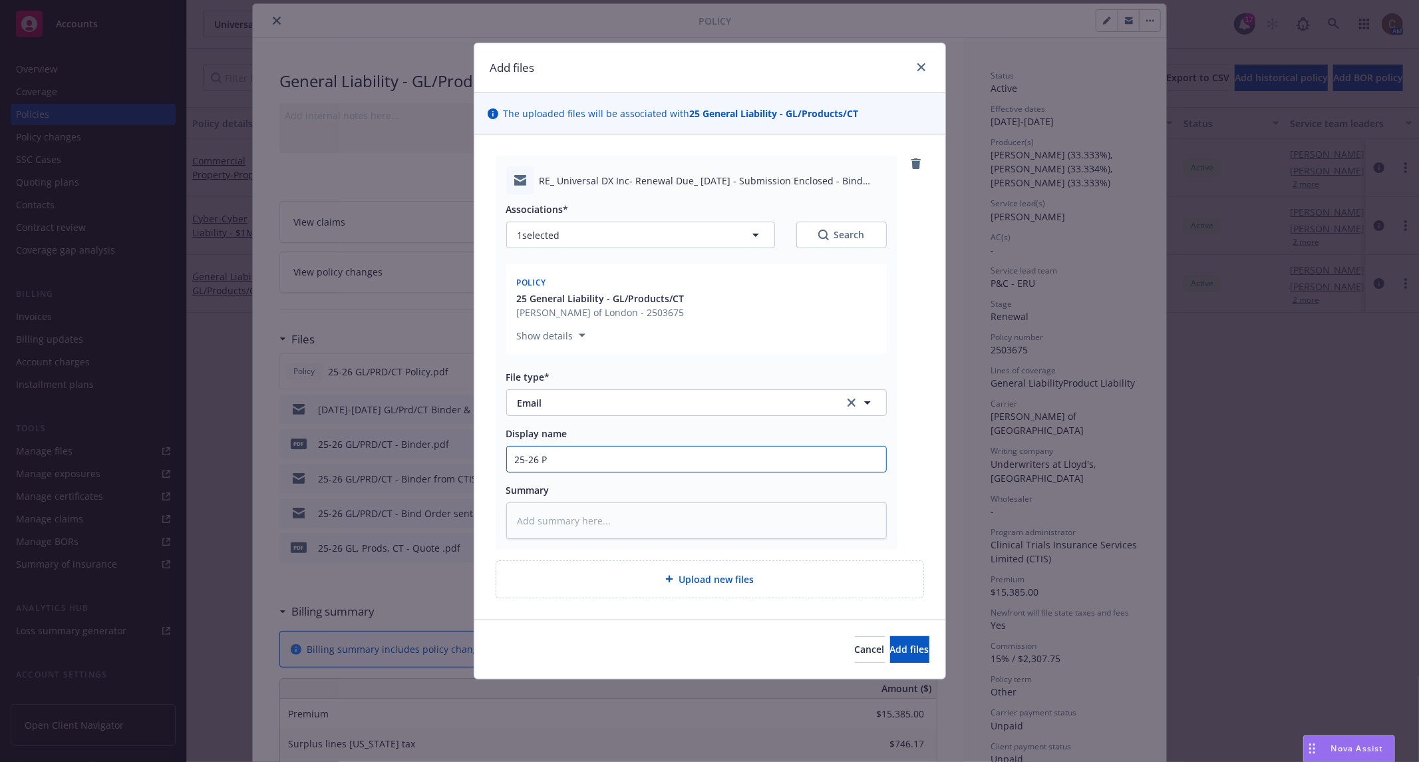
type textarea "x"
type input "25-26"
type textarea "x"
type input "25-26 G"
type textarea "x"
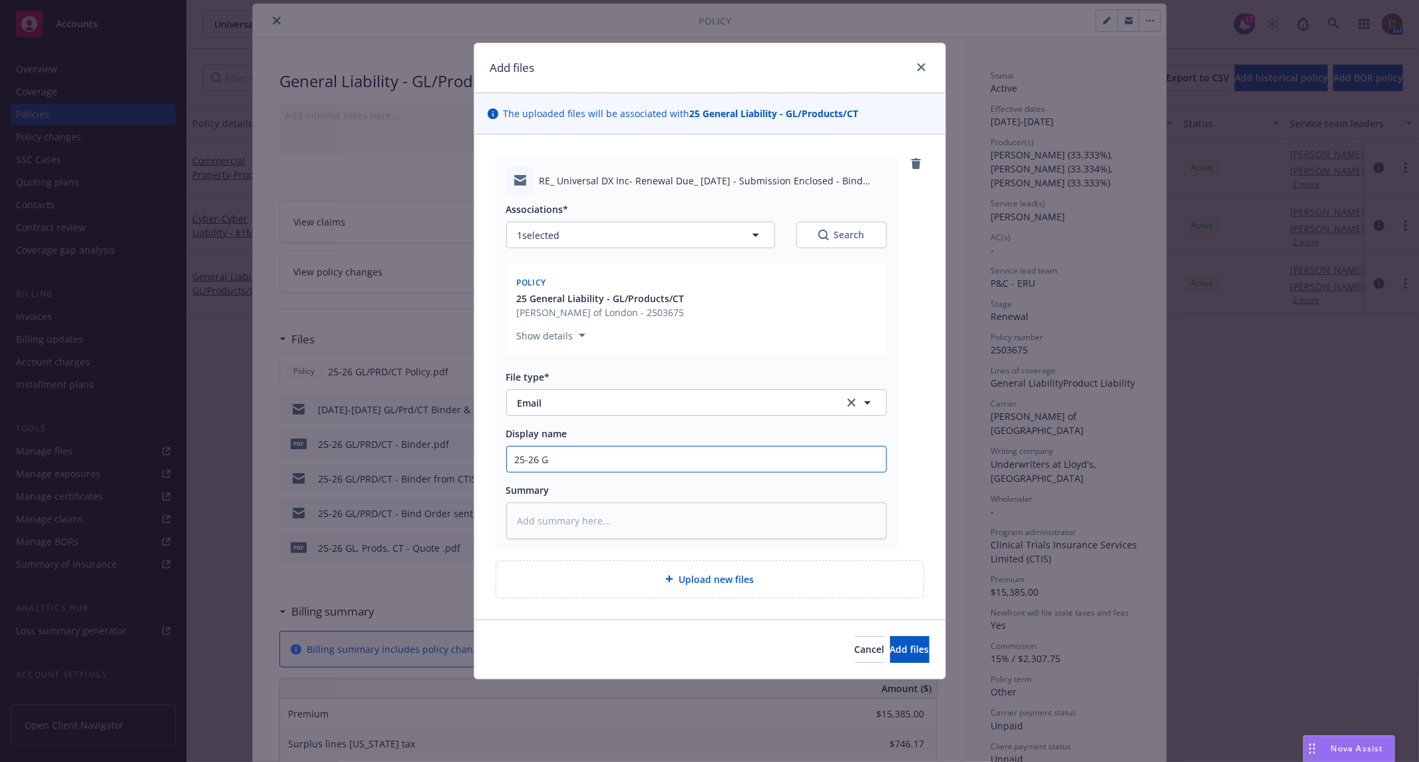
type input "25-26 GL"
type textarea "x"
type input "25-26 GL/"
type textarea "x"
type input "25-26 GL/P"
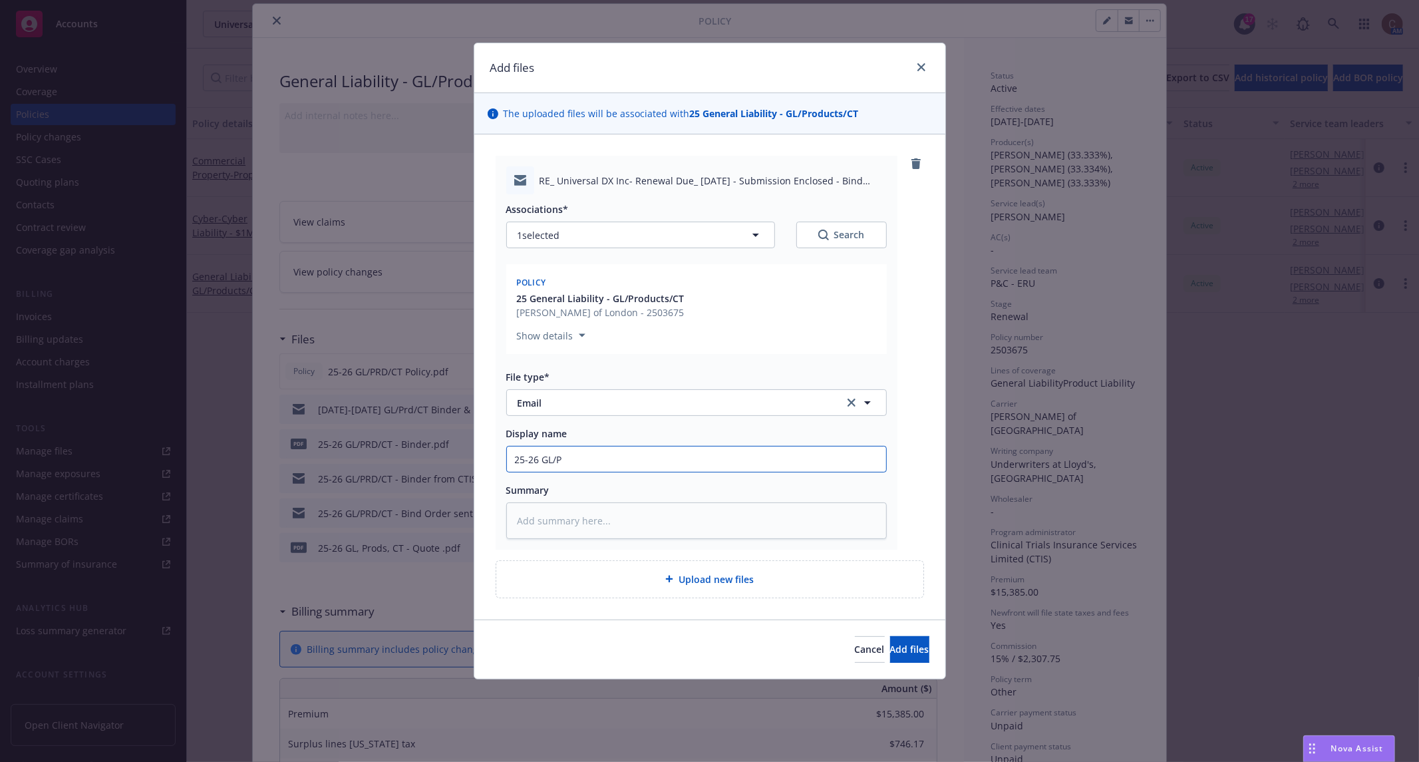
type textarea "x"
type input "25-26 GL/PR"
type textarea "x"
type input "25-26 GL/PRD"
type textarea "x"
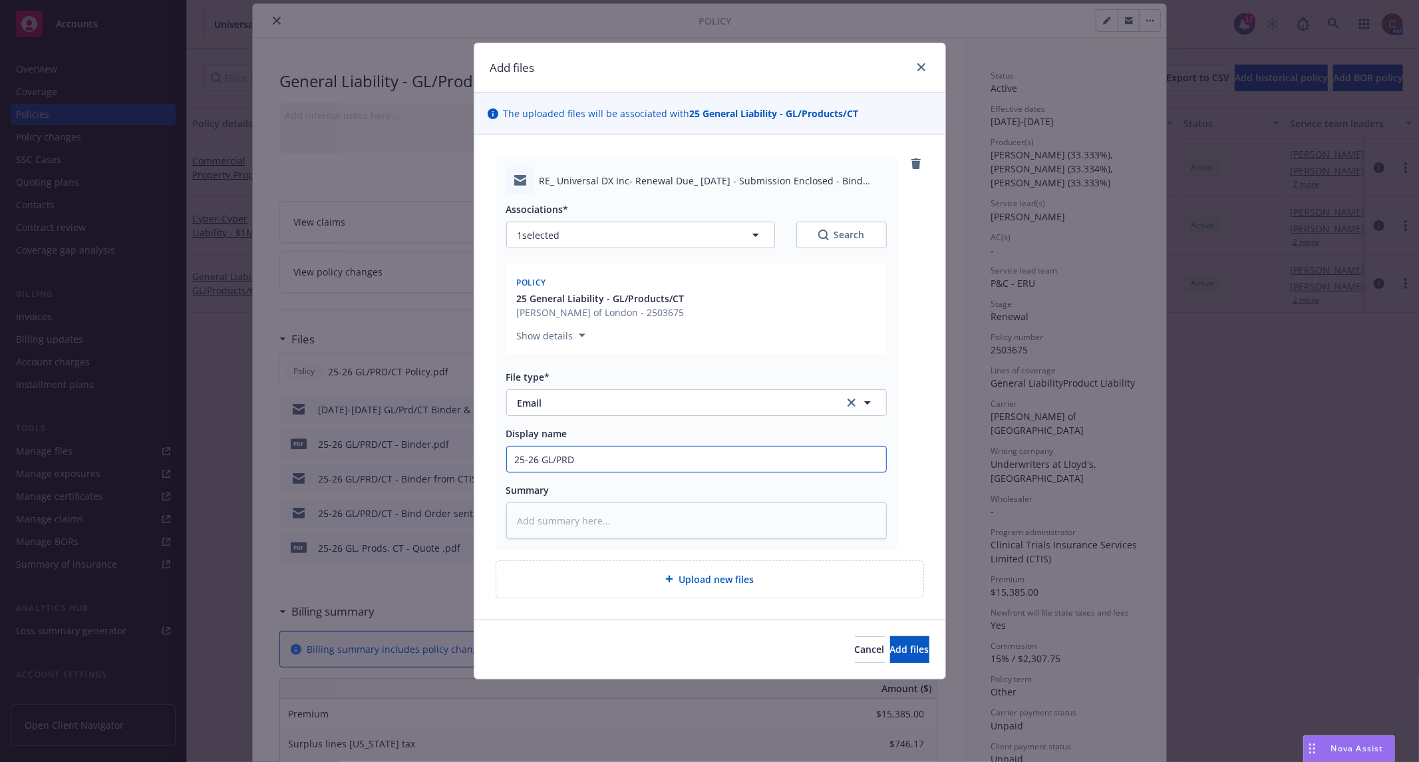
type input "25-26 GL/PRD/"
type textarea "x"
type input "25-26 GL/PRD/C"
type textarea "x"
type input "25-26 GL/PRD/CT"
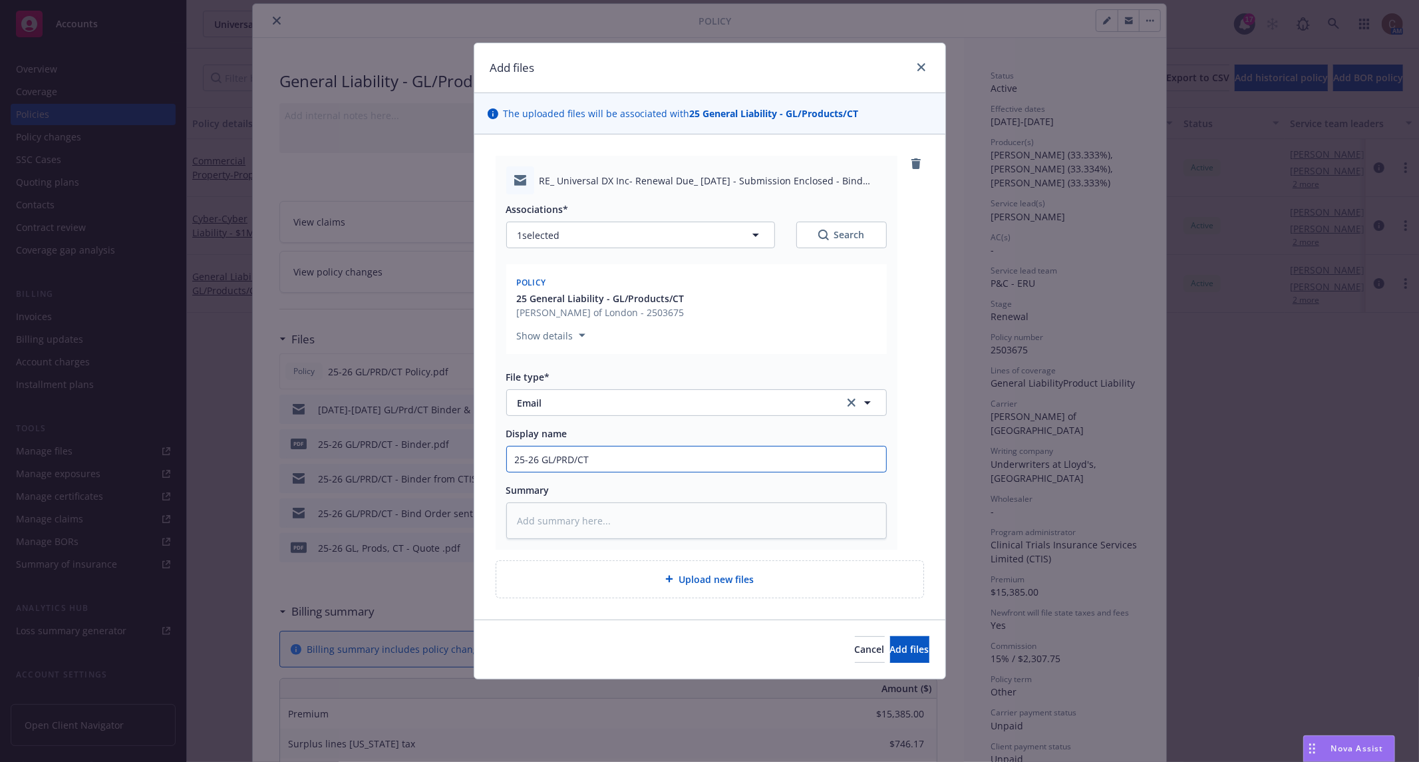
type textarea "x"
type input "25-26 GL/PRD/CT"
type textarea "x"
type input "25-26 GL/PRD/CT -"
type textarea "x"
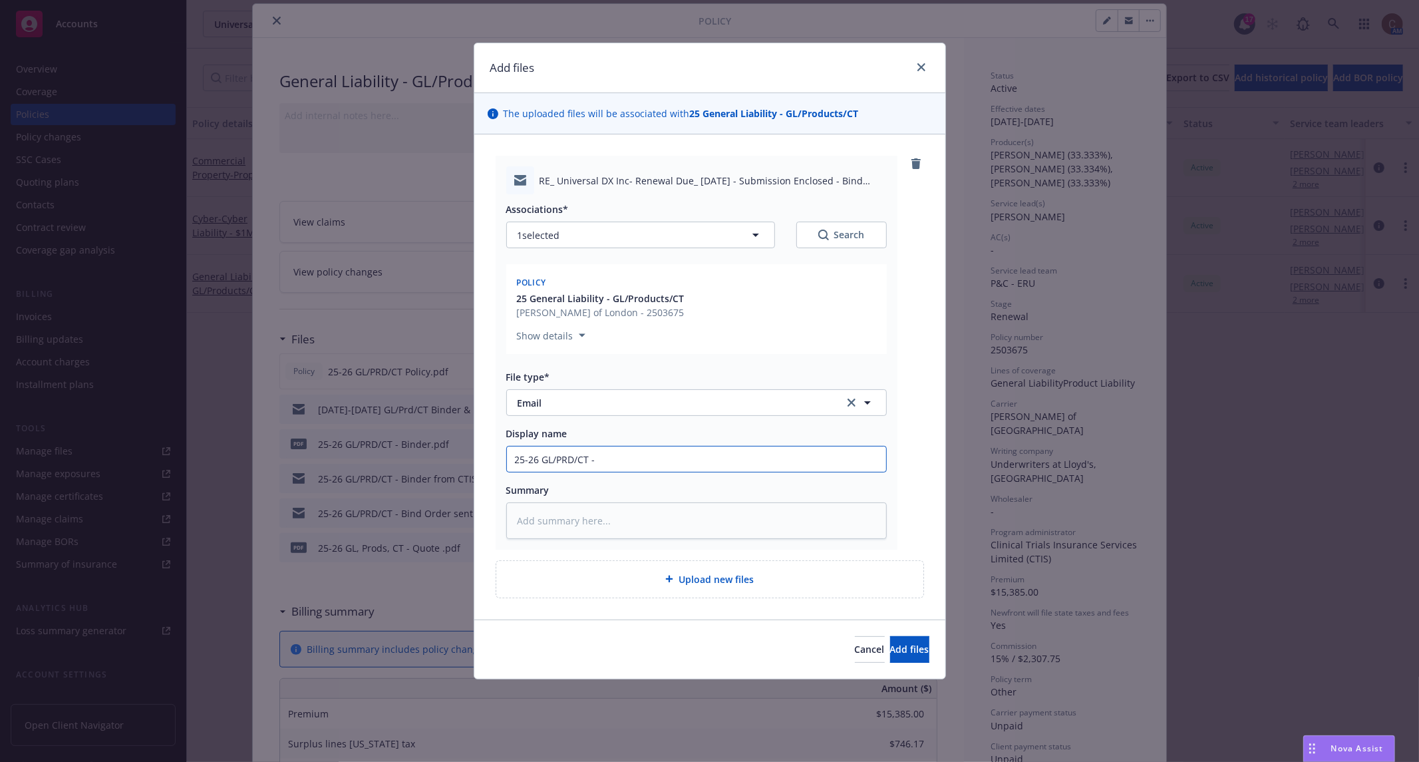
type input "25-26 GL/PRD/CT -"
type textarea "x"
type input "25-26 GL/PRD/CT - P"
type textarea "x"
type input "25-26 GL/PRD/CT - Po"
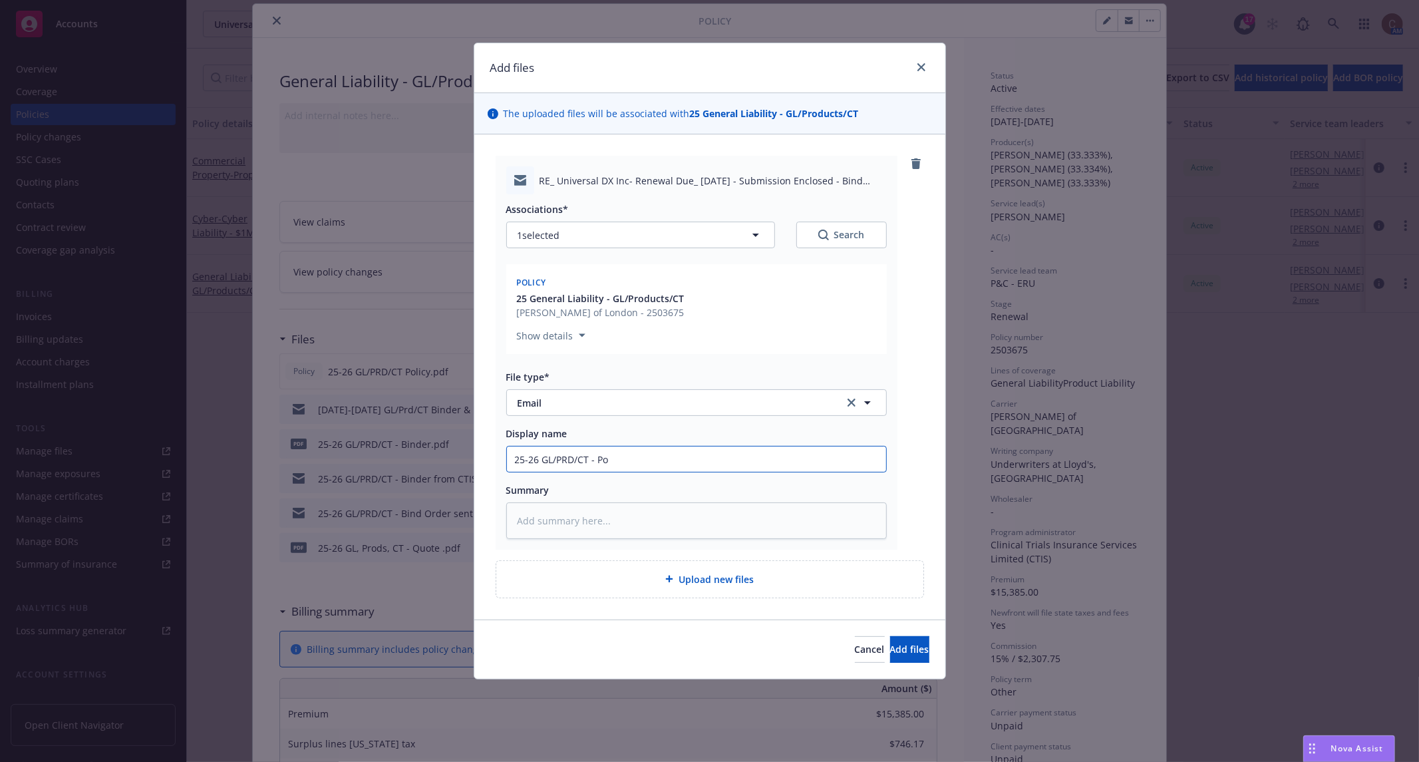
type textarea "x"
type input "25-26 GL/PRD/CT - Pol"
type textarea "x"
type input "25-26 GL/PRD/CT - Poli"
type textarea "x"
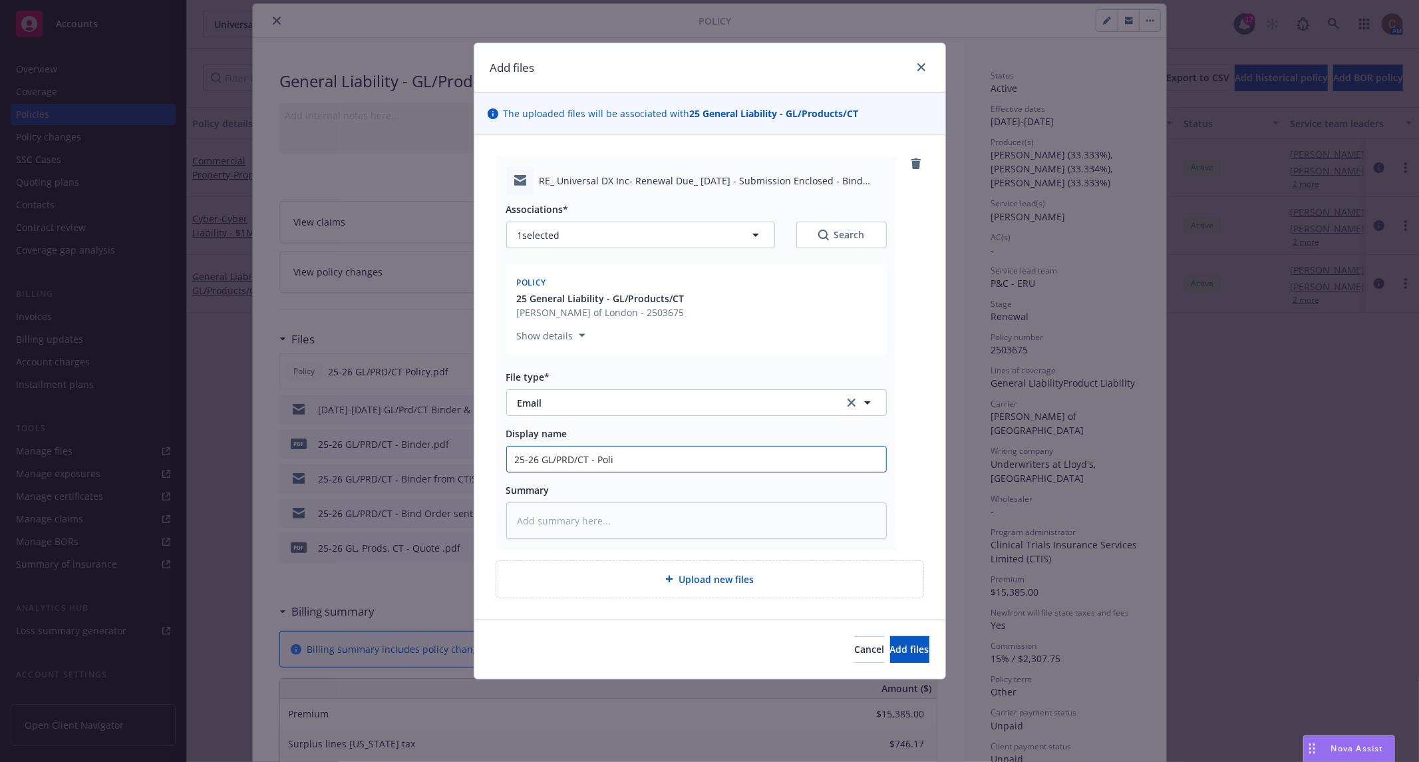
type input "25-26 GL/PRD/CT - Polic"
type textarea "x"
type input "25-26 GL/PRD/CT - Policy"
type textarea "x"
type input "25-26 GL/PRD/CT - Policy"
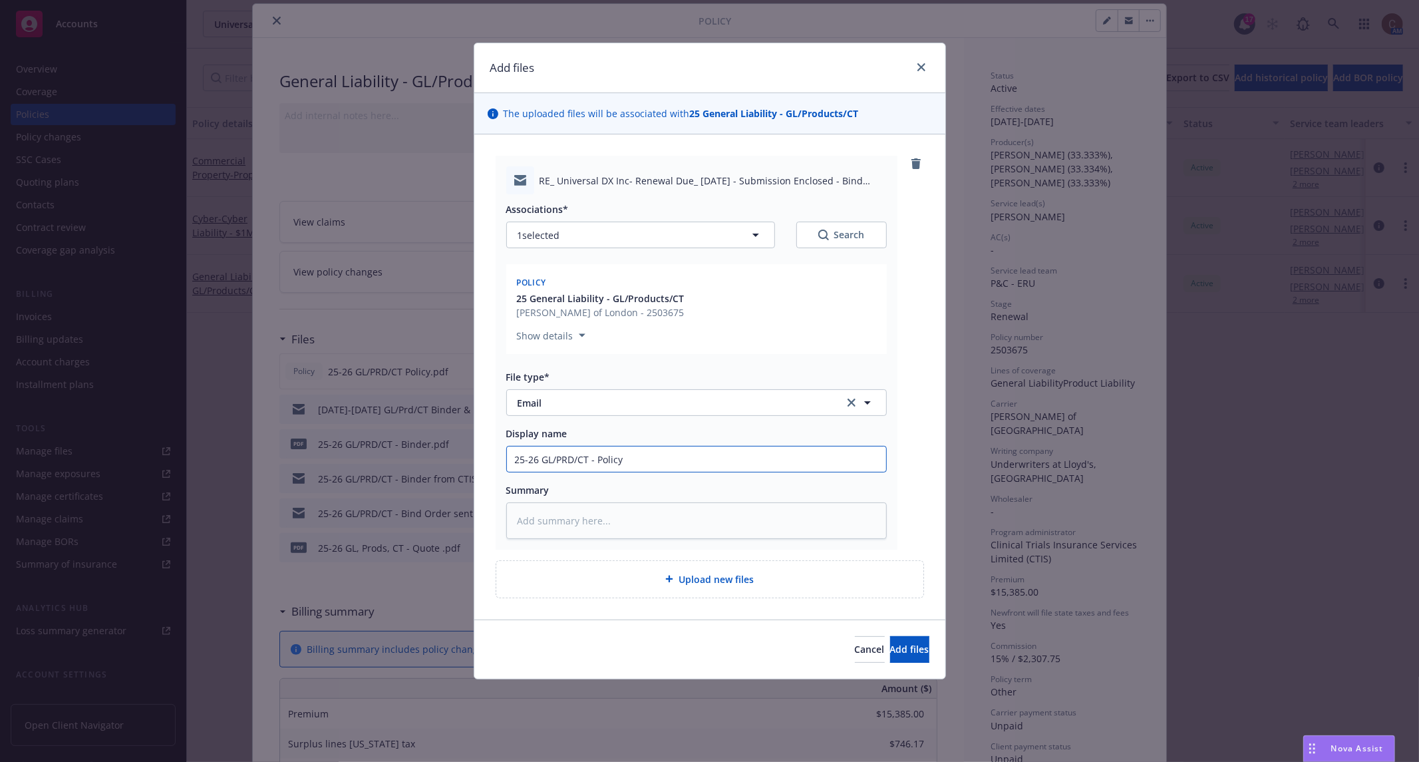
type textarea "x"
type input "25-26 GL/PRD/CT - Policy &"
type textarea "x"
type input "25-26 GL/PRD/CT - Policy &"
click at [627, 508] on textarea at bounding box center [696, 520] width 381 height 36
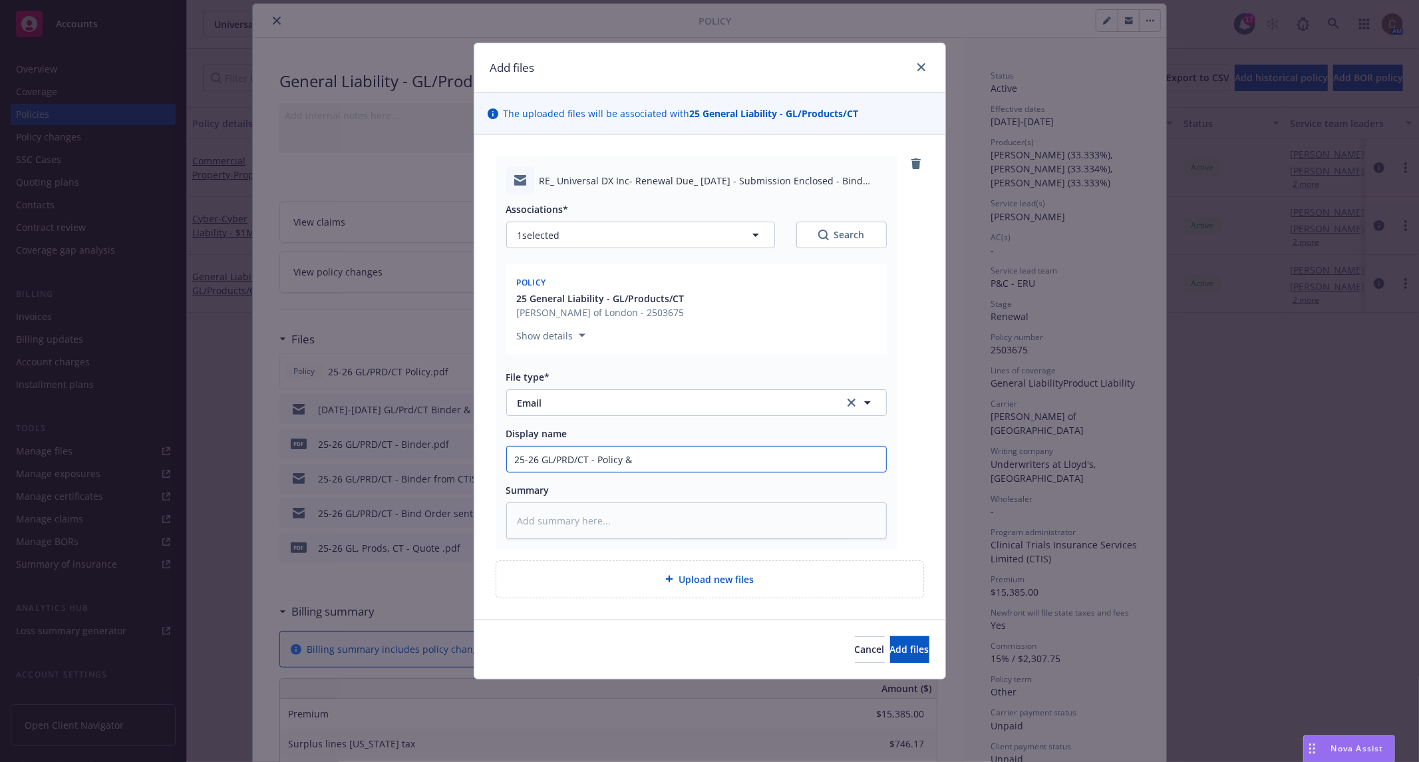
click at [649, 459] on input "25-26 GL/PRD/CT - Policy &" at bounding box center [696, 459] width 379 height 25
type textarea "x"
type input "25-26 GL/PRD/CT - Policy &"
type textarea "x"
type input "25-26 GL/PRD/CT - Policy"
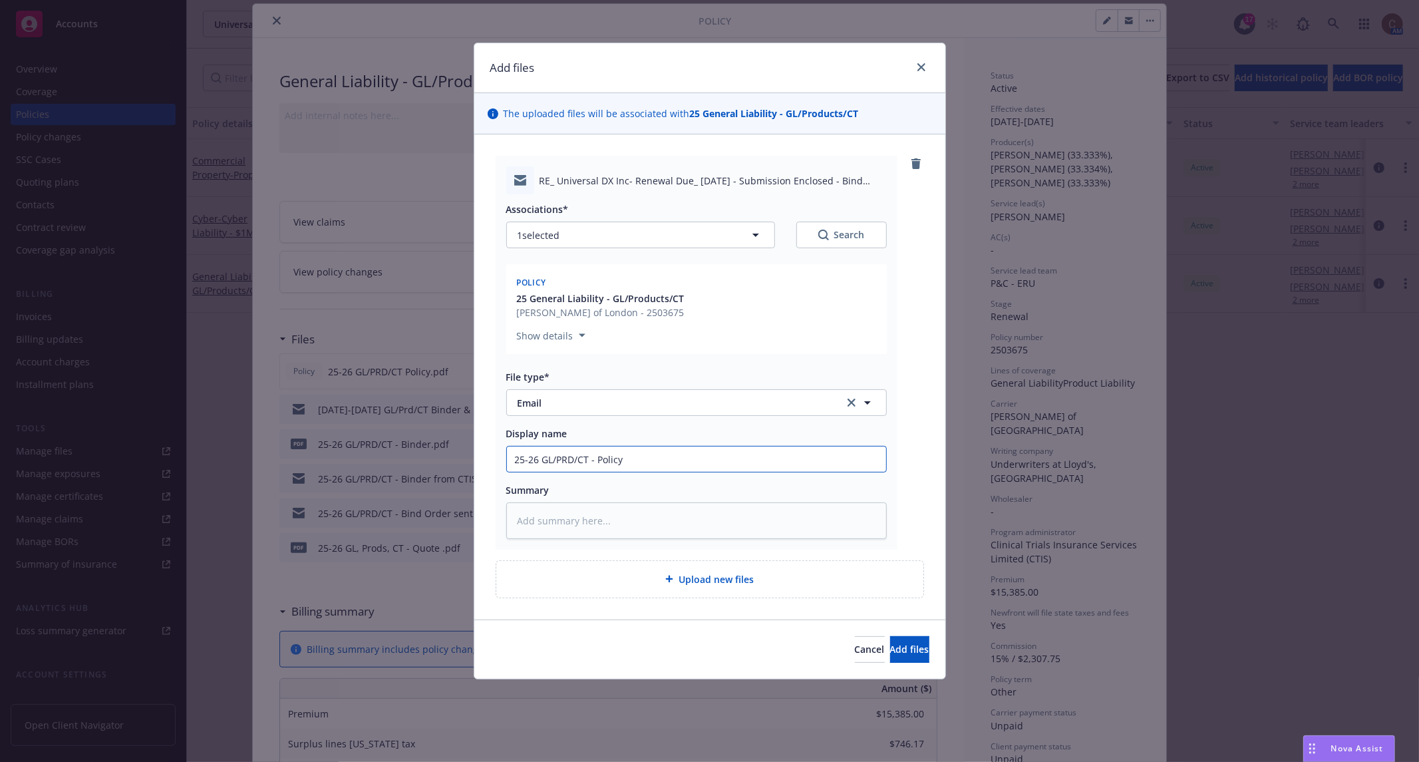
type textarea "x"
type input "25-26 GL/PRD/CT - Policy"
type textarea "x"
type input "25-26 GL/PRD/CT - Polic"
type textarea "x"
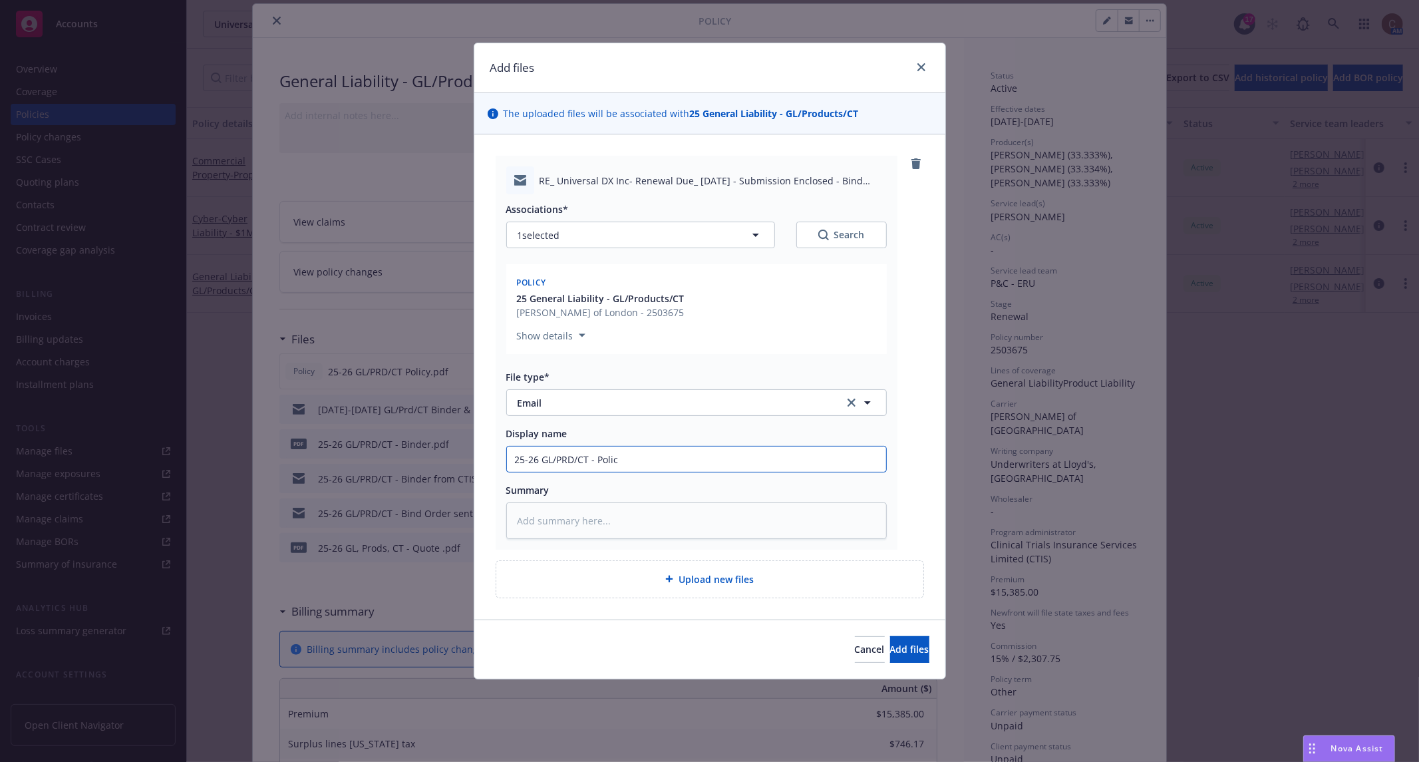
type input "25-26 GL/PRD/CT - Poli"
type textarea "x"
type input "25-26 GL/PRD/CT - Pol"
type textarea "x"
type input "25-26 GL/PRD/CT - Po"
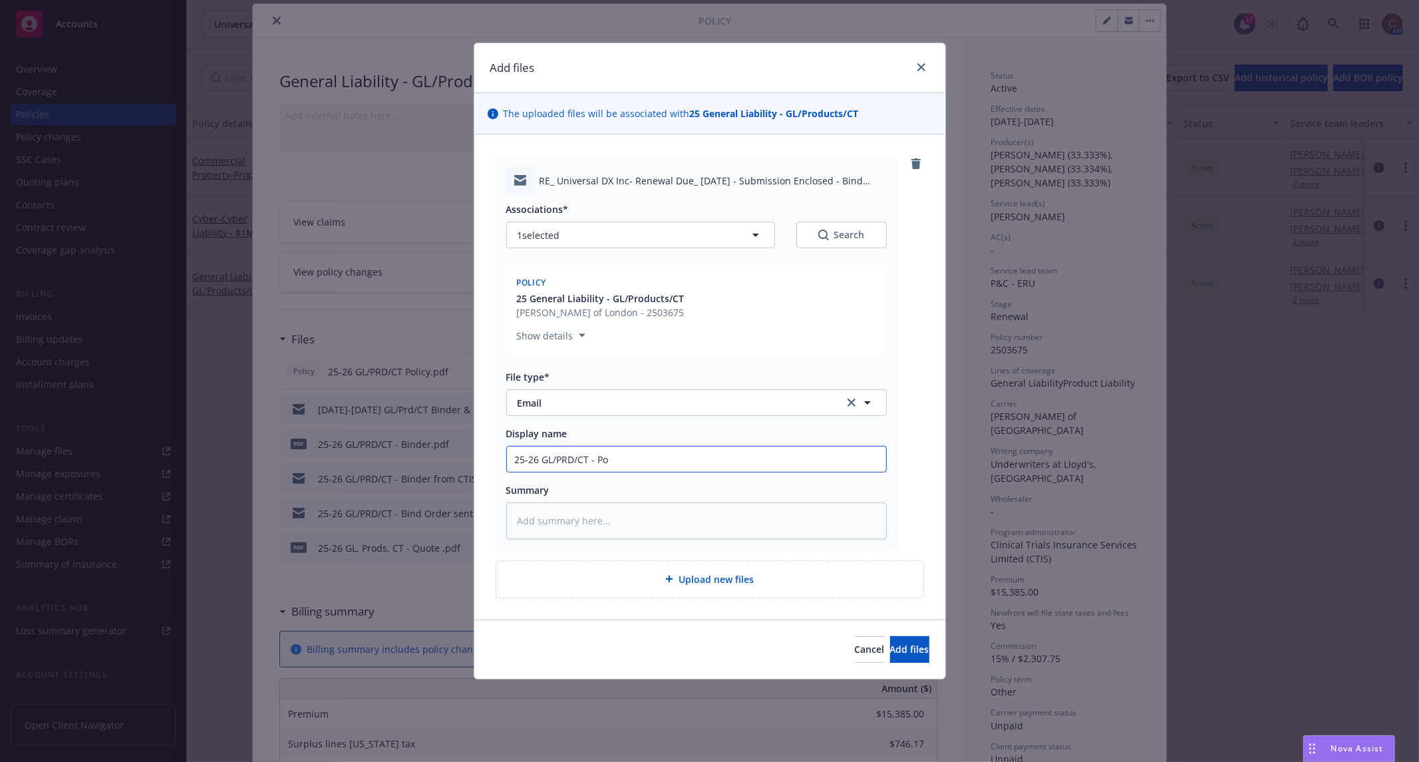
type textarea "x"
type input "25-26 GL/PRD/CT - P"
type textarea "x"
type input "25-26 GL/PRD/CT -"
paste input "policy document & Duty of Disclosure Notice."
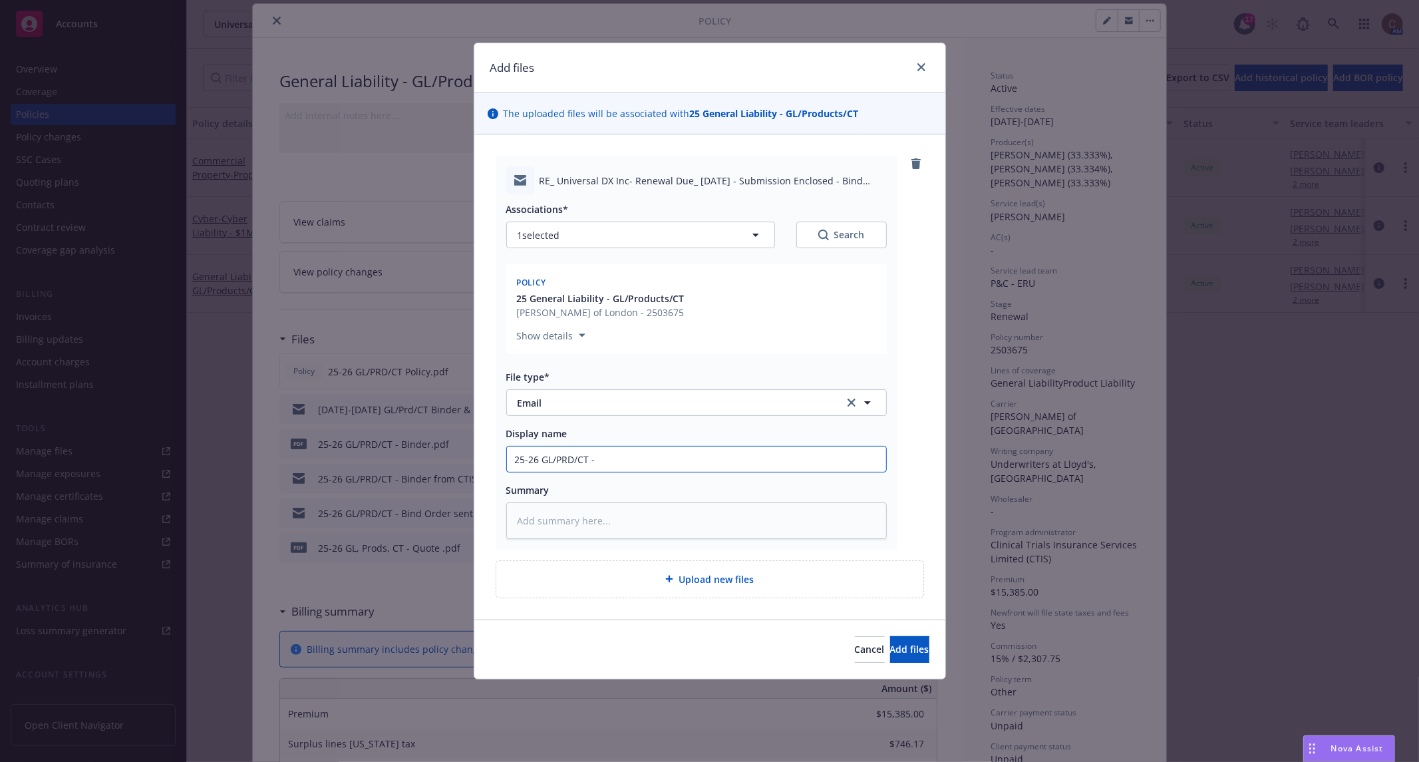
type textarea "x"
type input "25-26 GL/PRD/CT - policy document & Duty of Disclosure Notice."
type textarea "x"
type input "25-26 GL/PRD/CT - policy document & Duty of Disclosure Notice."
type textarea "x"
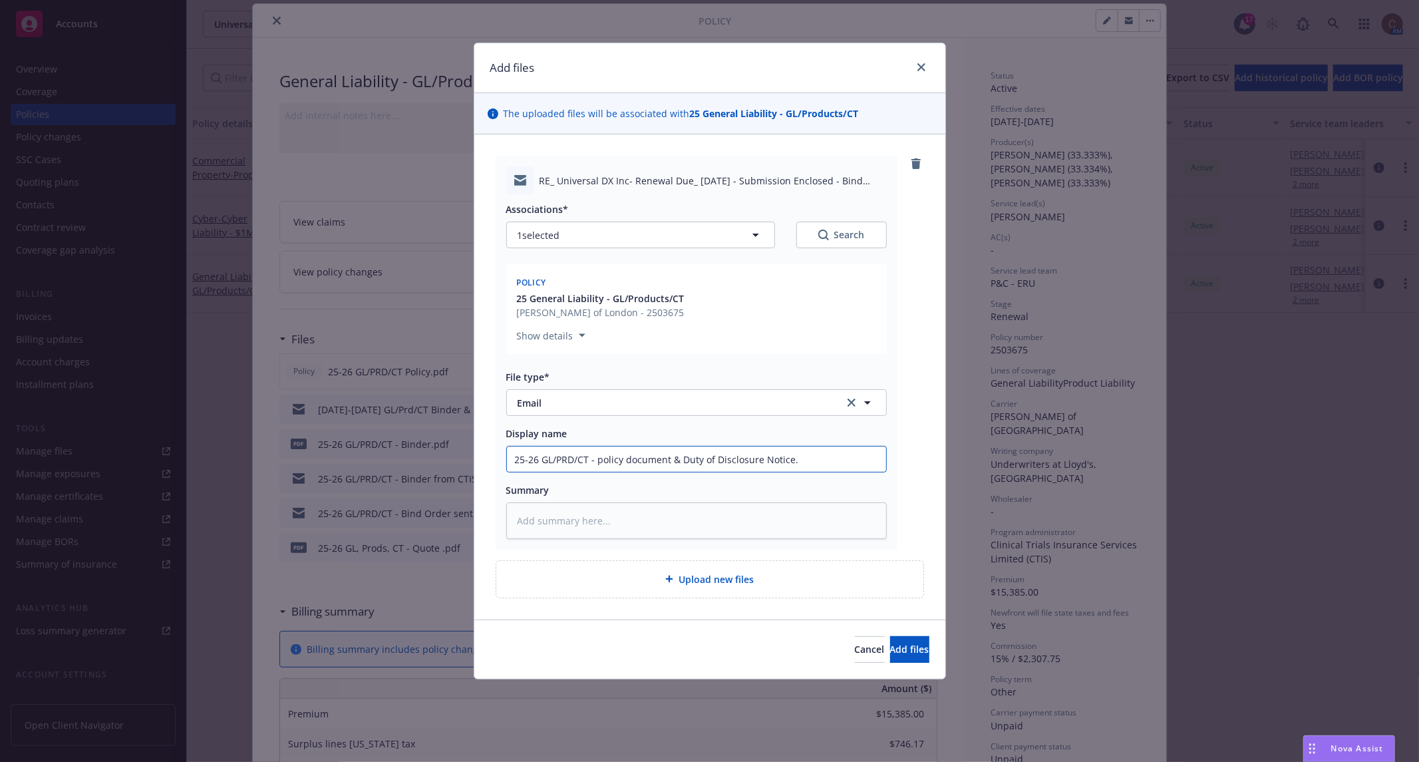
type input "25-26 GL/PRD/CT - policy document & Duty of Disclosure Notice."
type textarea "x"
type input "25-26 GL/PRD/CT - policy document & Duty of Disclosure Notice"
type textarea "x"
type input "25-26 GL/PRD/CT - policy document & Duty of Disclosure Notice t"
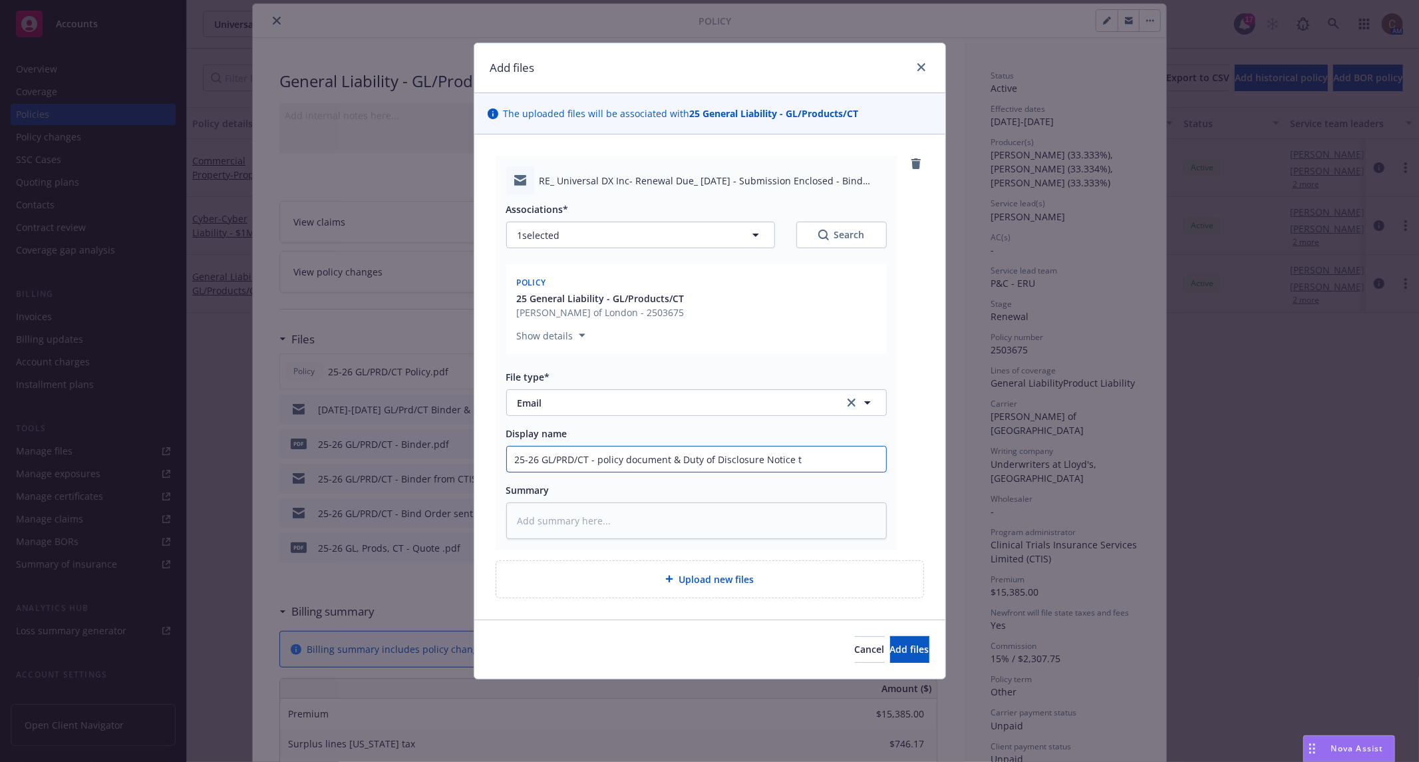
type textarea "x"
type input "25-26 GL/PRD/CT - policy document & Duty of Disclosure Notice tr"
type textarea "x"
type input "25-26 GL/PRD/CT - policy document & Duty of Disclosure Notice t"
type textarea "x"
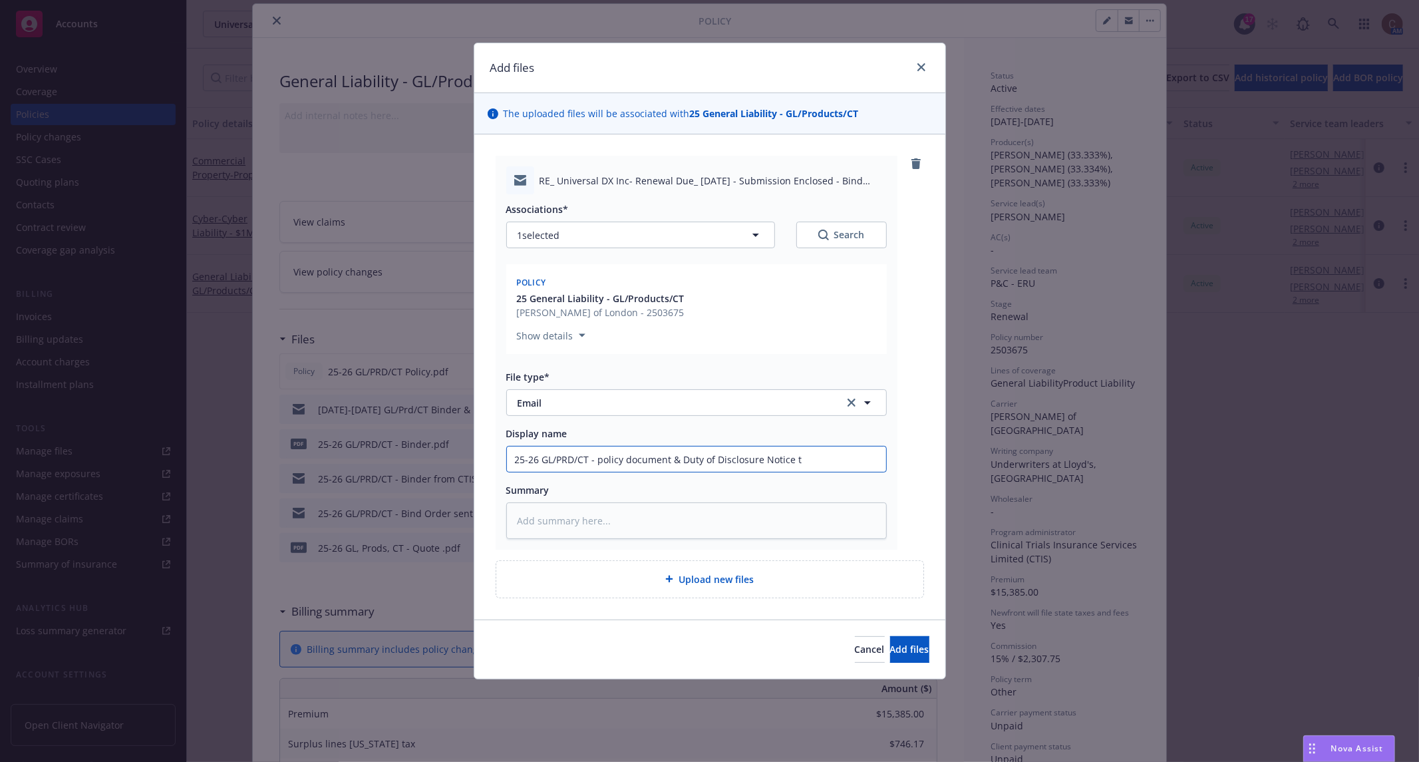
type input "25-26 GL/PRD/CT - policy document & Duty of Disclosure Notice"
type textarea "x"
type input "25-26 GL/PRD/CT - policy document & Duty of Disclosure Notice"
type textarea "x"
type input "25-26 GL/PRD/CT - policy document & Duty of Disclosure Noticef"
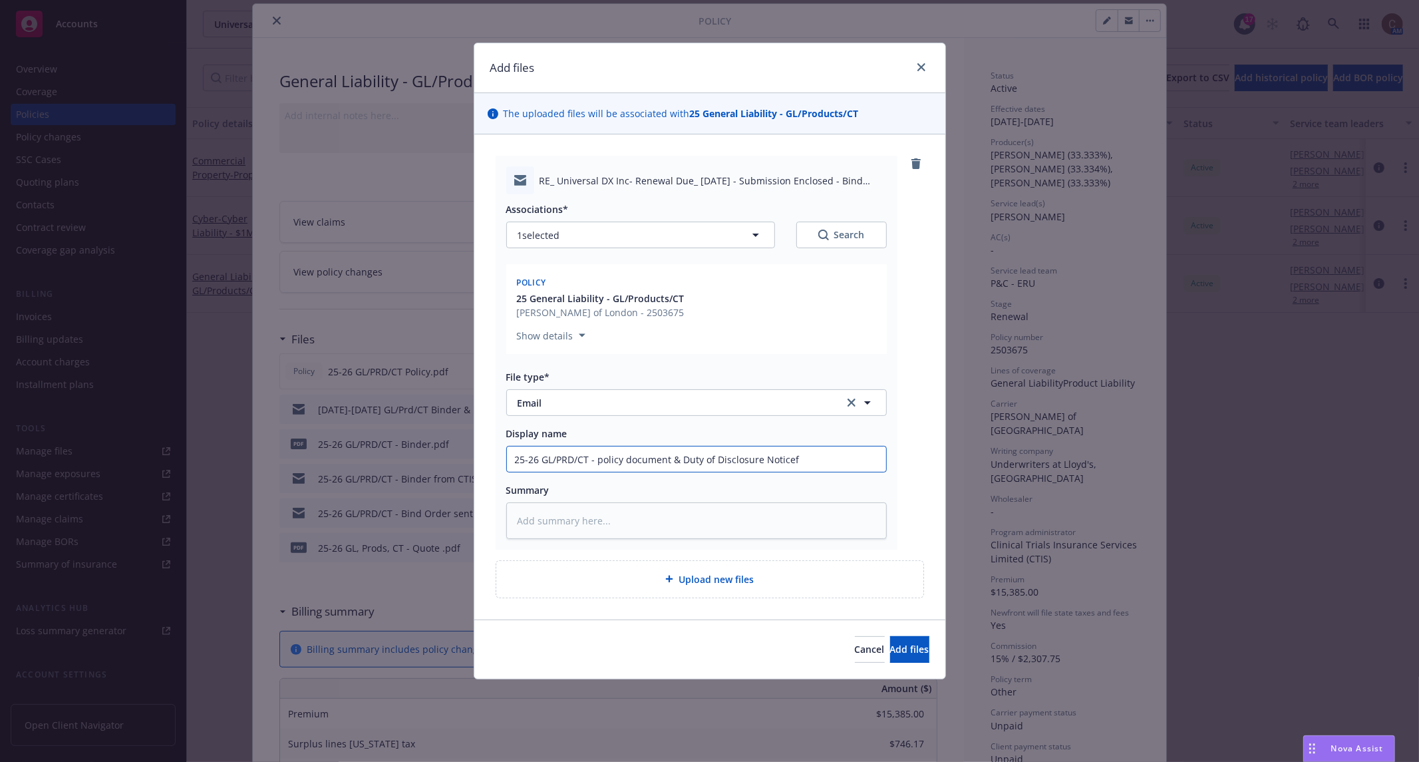
type textarea "x"
type input "25-26 GL/PRD/CT - policy document & Duty of Disclosure Notice"
type textarea "x"
type input "25-26 GL/PRD/CT - policy document & Duty of Disclosure Notice"
type textarea "x"
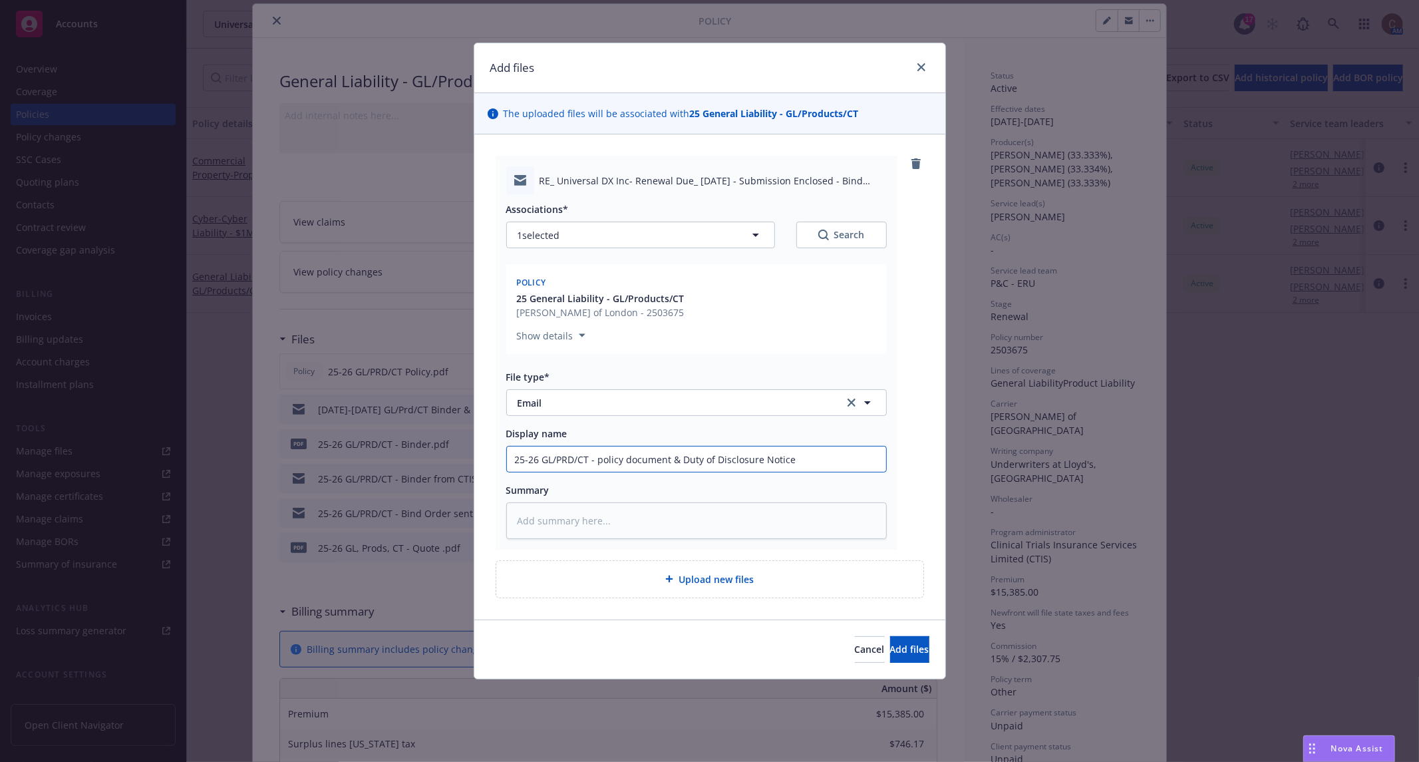
type input "25-26 GL/PRD/CT - policy document & Duty of Disclosure Notice f"
type textarea "x"
type input "25-26 GL/PRD/CT - policy document & Duty of Disclosure Notice fr"
type textarea "x"
type input "25-26 GL/PRD/CT - policy document & Duty of Disclosure Notice fro"
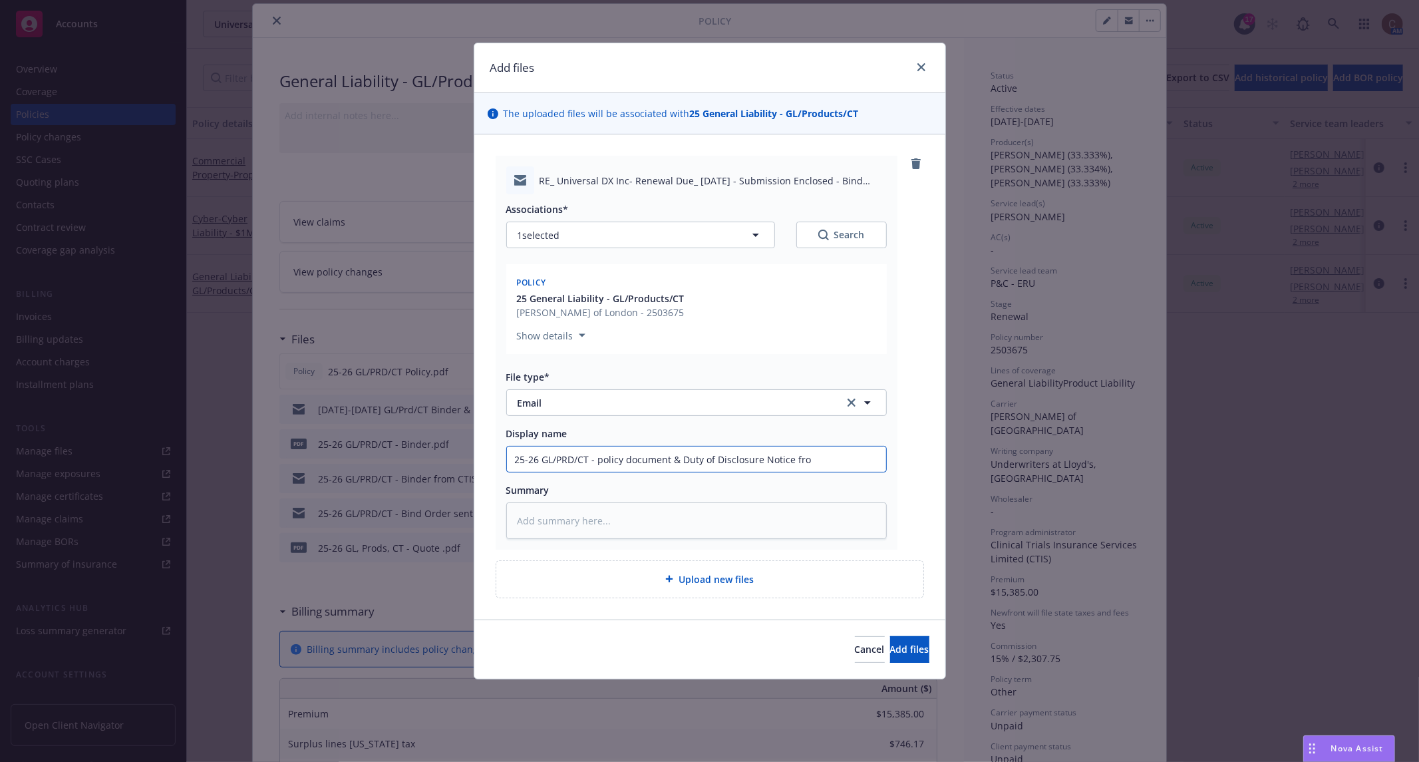
type textarea "x"
type input "25-26 GL/PRD/CT - policy document & Duty of Disclosure Notice from"
type textarea "x"
type input "25-26 GL/PRD/CT - policy document & Duty of Disclosure Notice from"
type textarea "x"
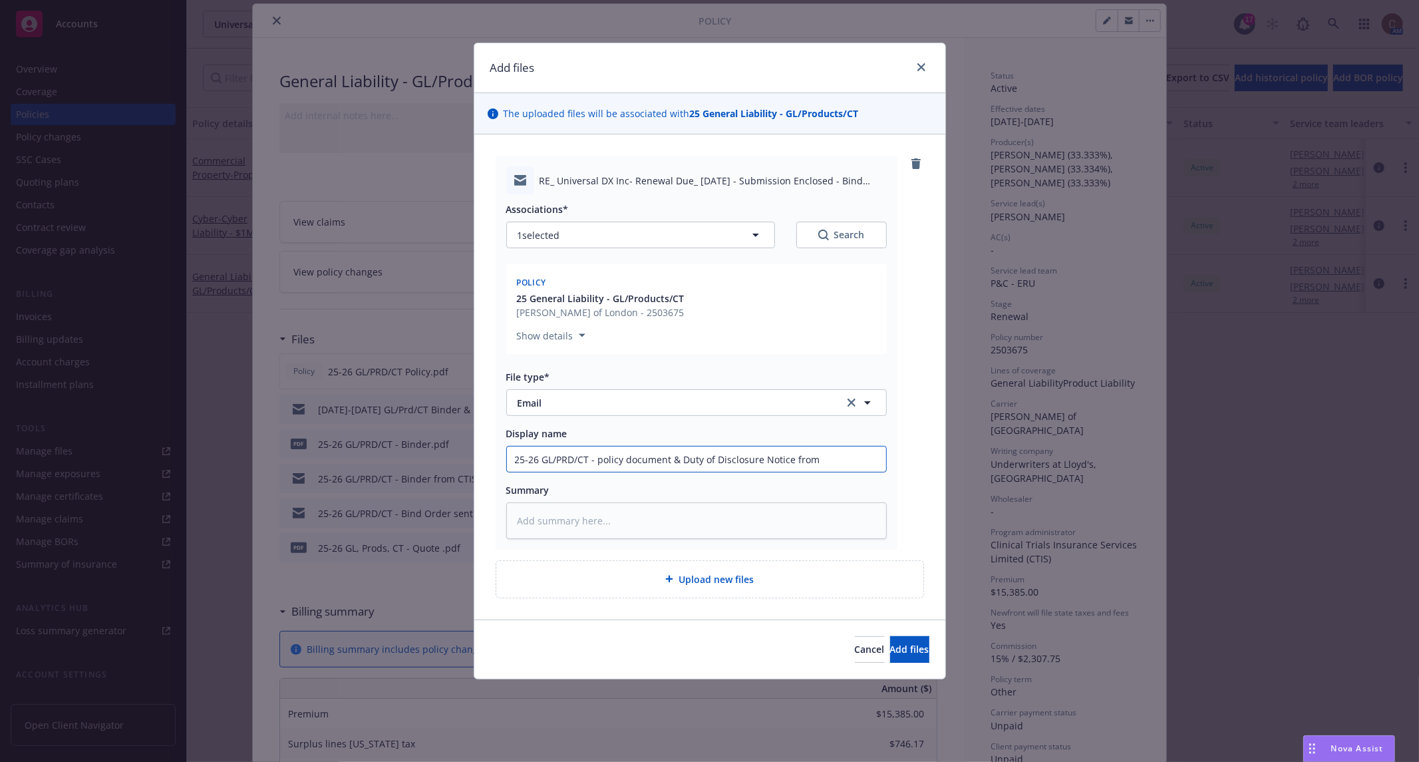
type input "25-26 GL/PRD/CT - policy document & Duty of Disclosure Notice from C"
type textarea "x"
type input "25-26 GL/PRD/CT - policy document & Duty of Disclosure Notice from [GEOGRAPHIC_…"
type textarea "x"
type input "25-26 GL/PRD/CT - policy document & Duty of Disclosure Notice from CTI"
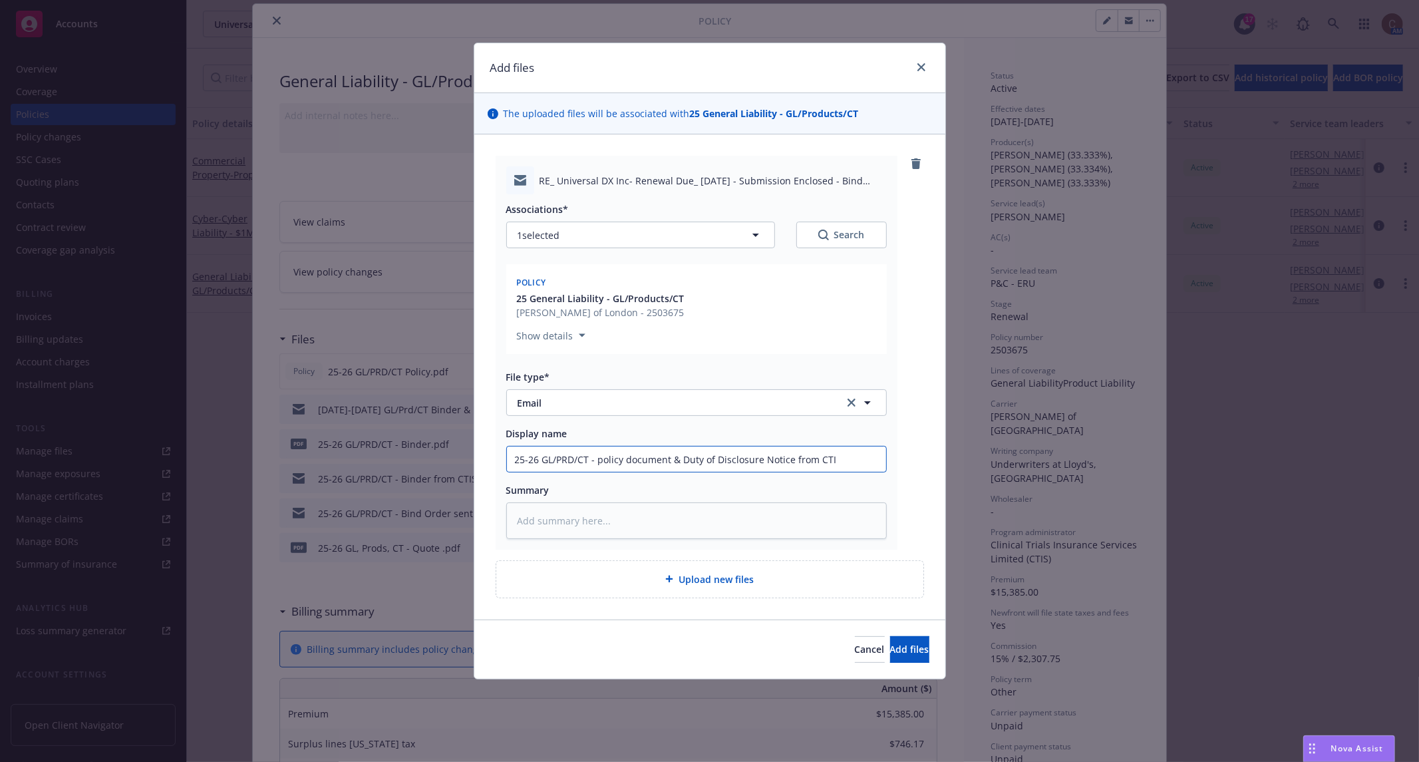
type textarea "x"
type input "25-26 GL/PRD/CT - policy document & Duty of Disclosure Notice from CTIS"
click at [891, 638] on button "Add files" at bounding box center [909, 649] width 39 height 27
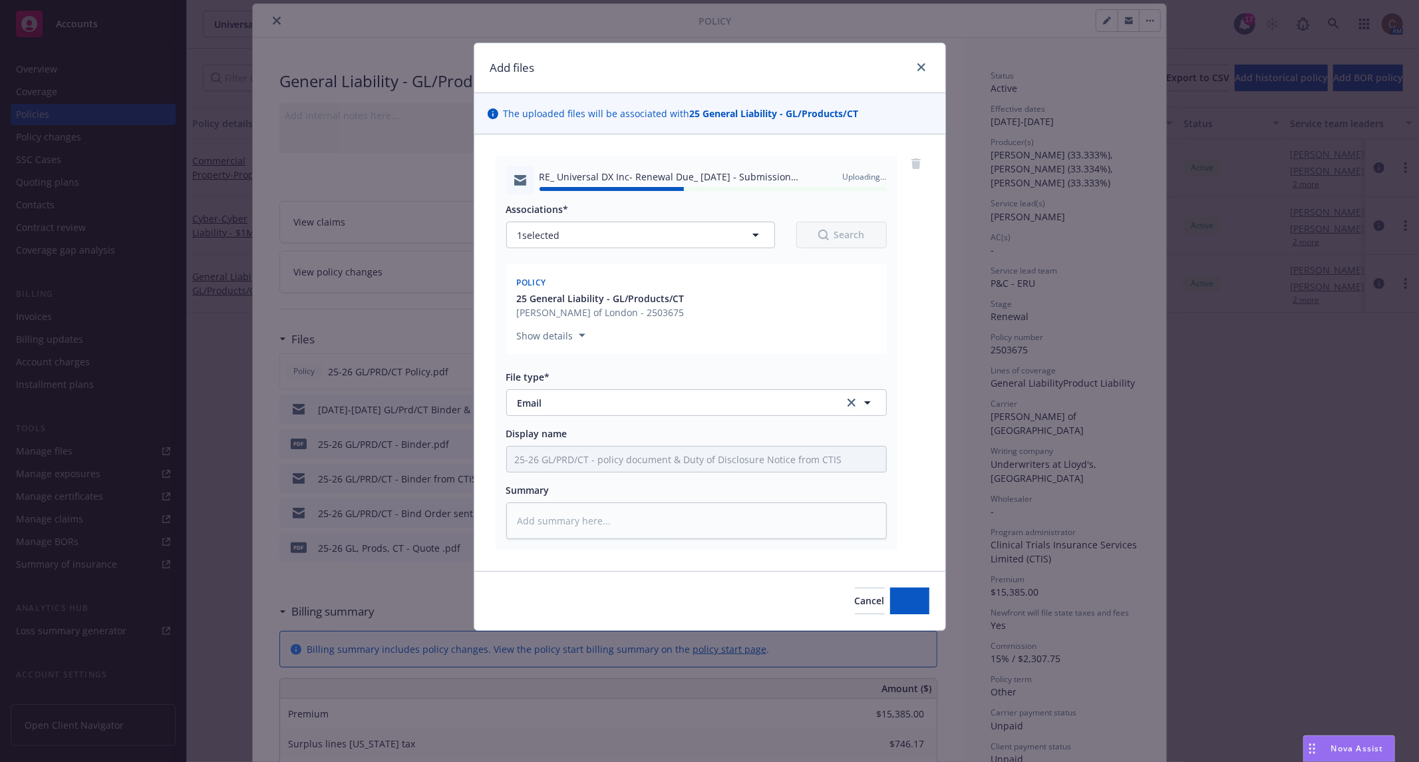
type textarea "x"
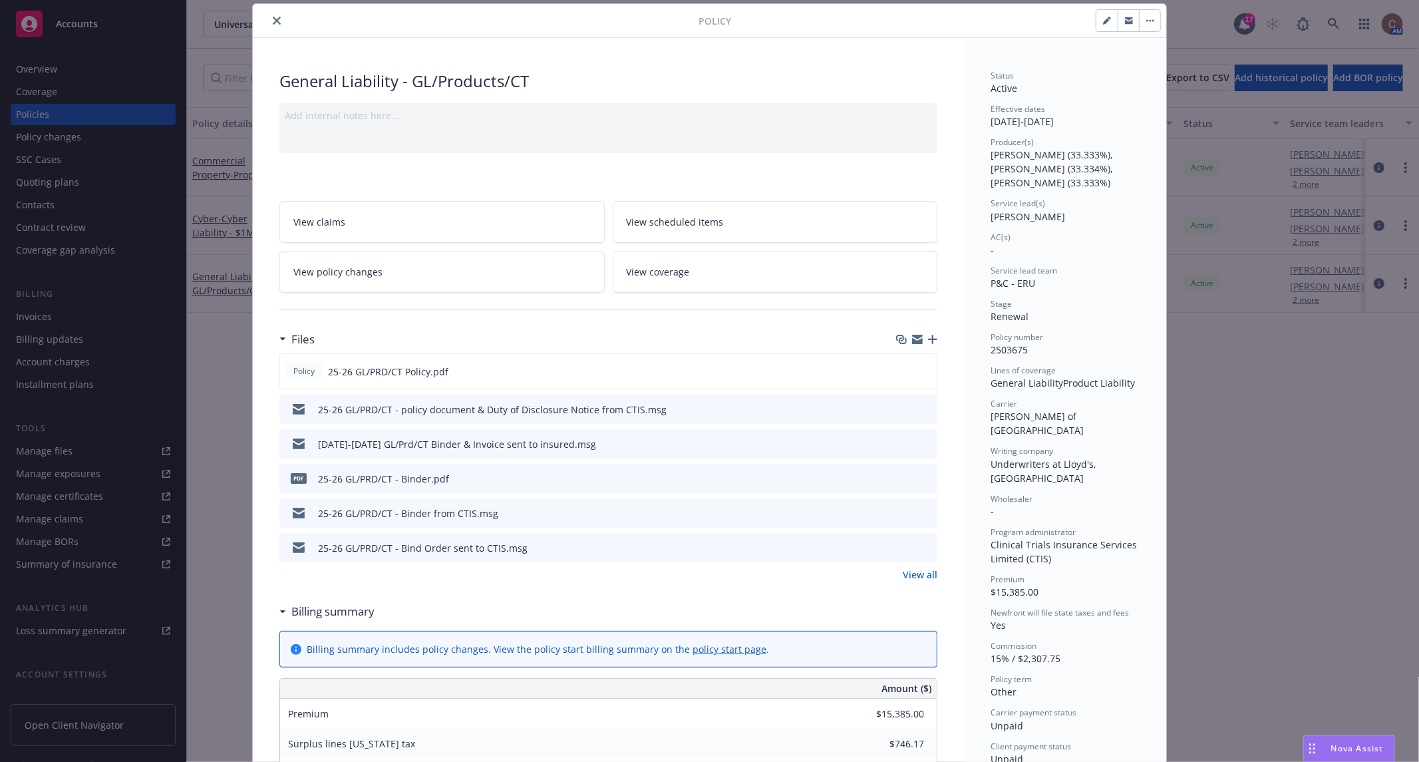
click at [269, 23] on button "close" at bounding box center [277, 21] width 16 height 16
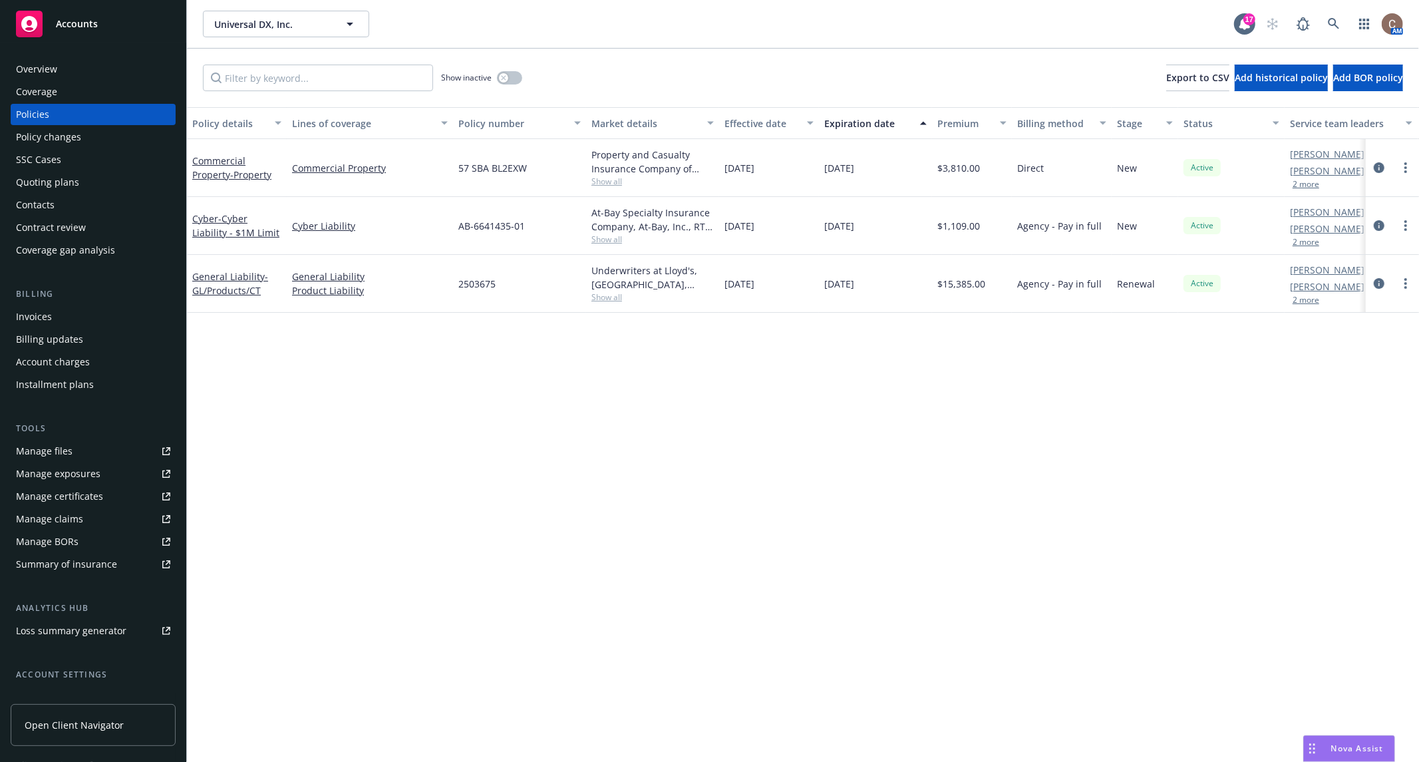
click at [580, 468] on div "Policy details Lines of coverage Policy number Market details Effective date Ex…" at bounding box center [803, 435] width 1232 height 656
click at [95, 23] on span "Accounts" at bounding box center [77, 24] width 42 height 11
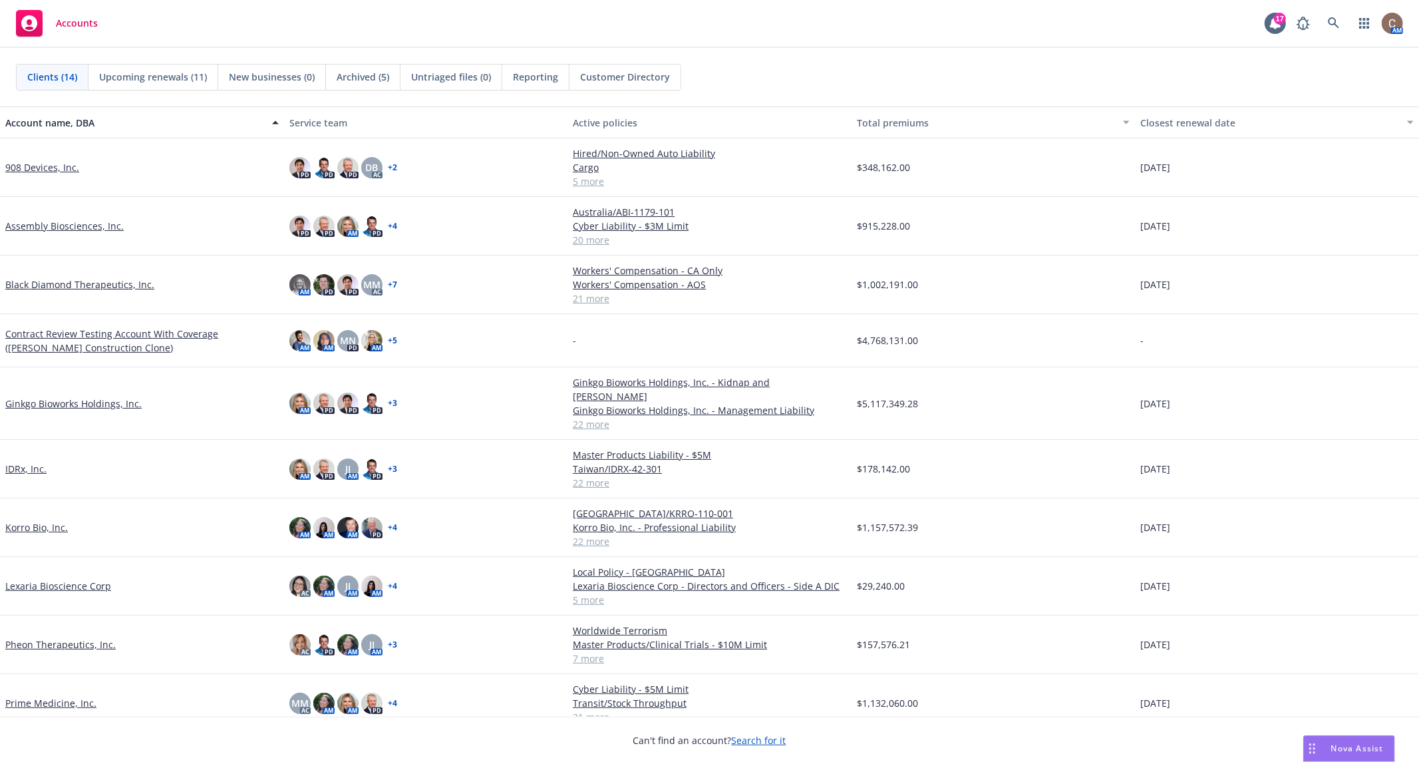
click at [244, 31] on div "Accounts 17 AM" at bounding box center [709, 24] width 1419 height 48
click at [540, 77] on span "Reporting" at bounding box center [535, 77] width 45 height 14
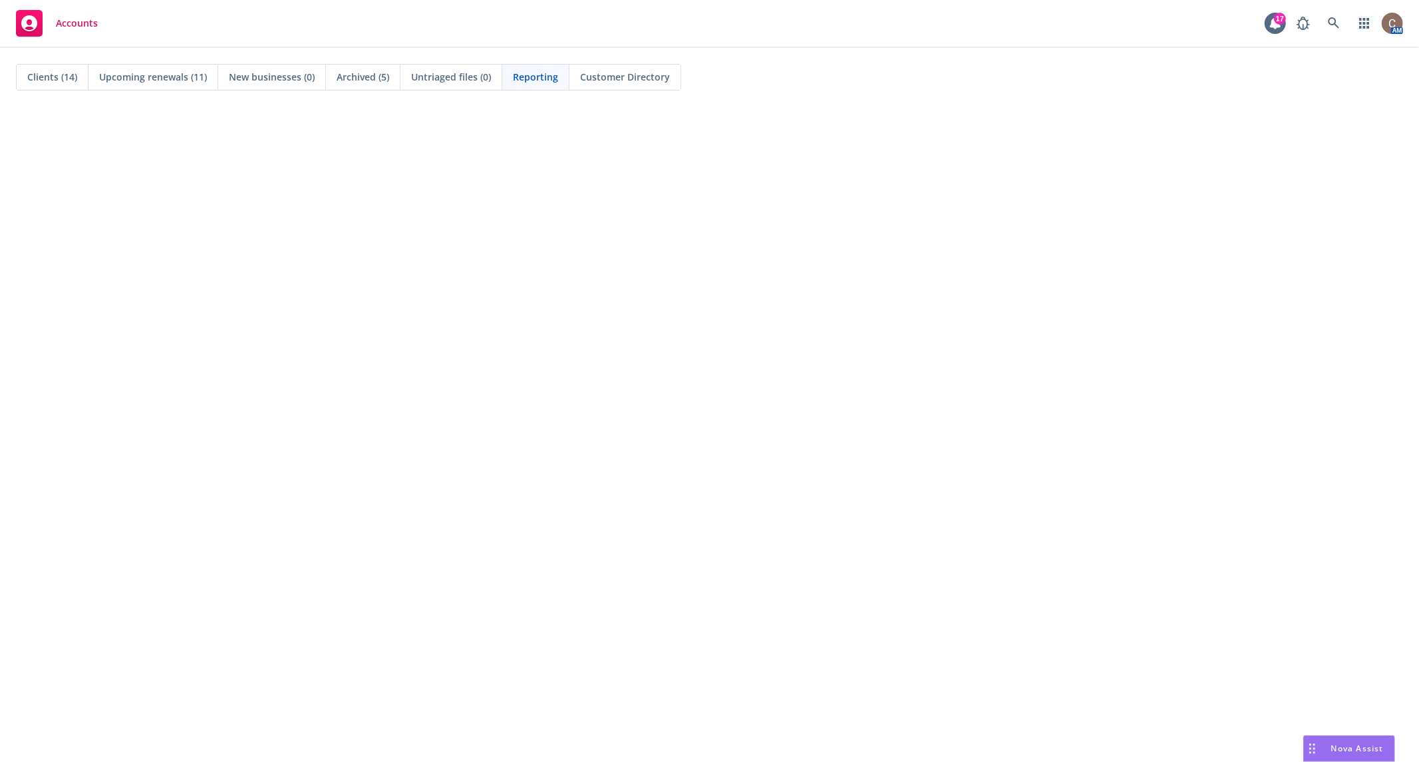
click at [38, 81] on span "Clients (14)" at bounding box center [52, 77] width 50 height 14
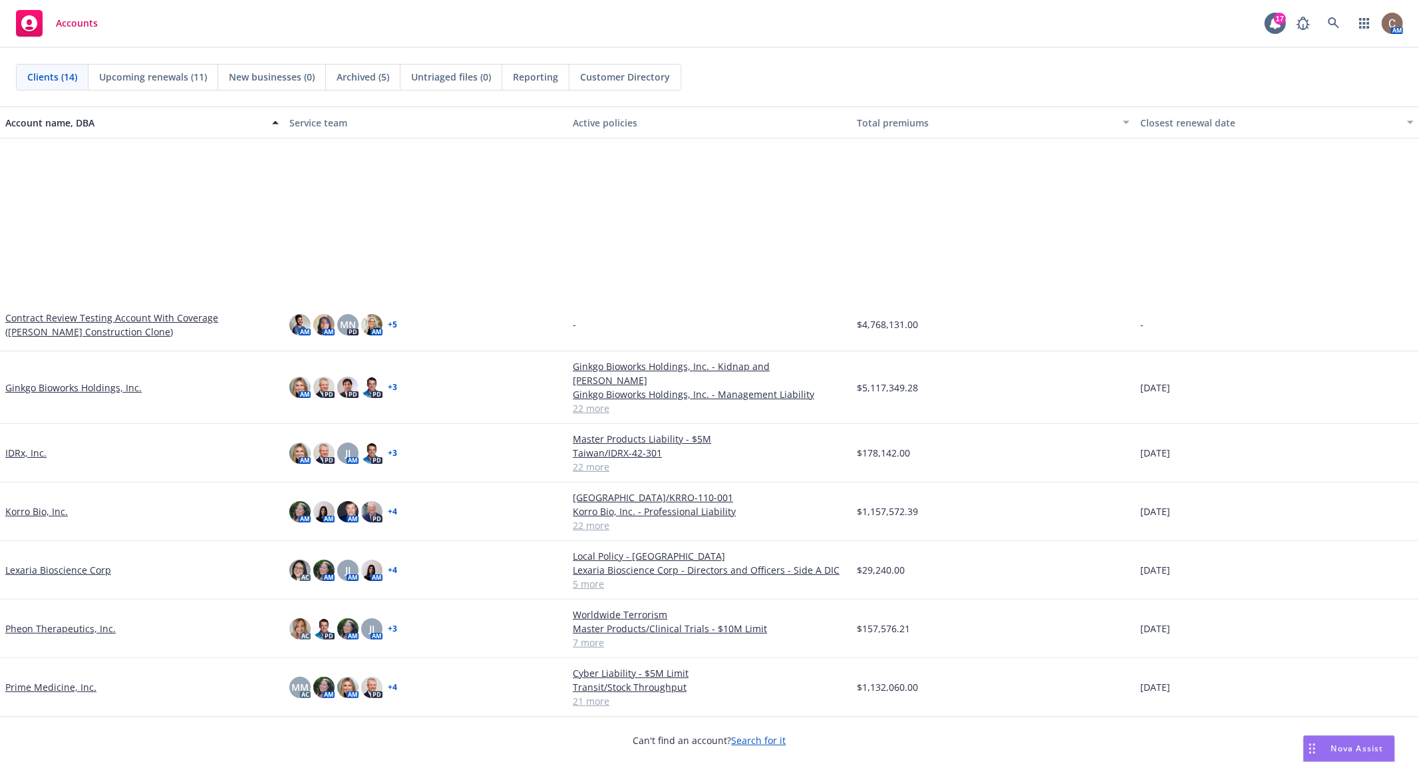
scroll to position [217, 0]
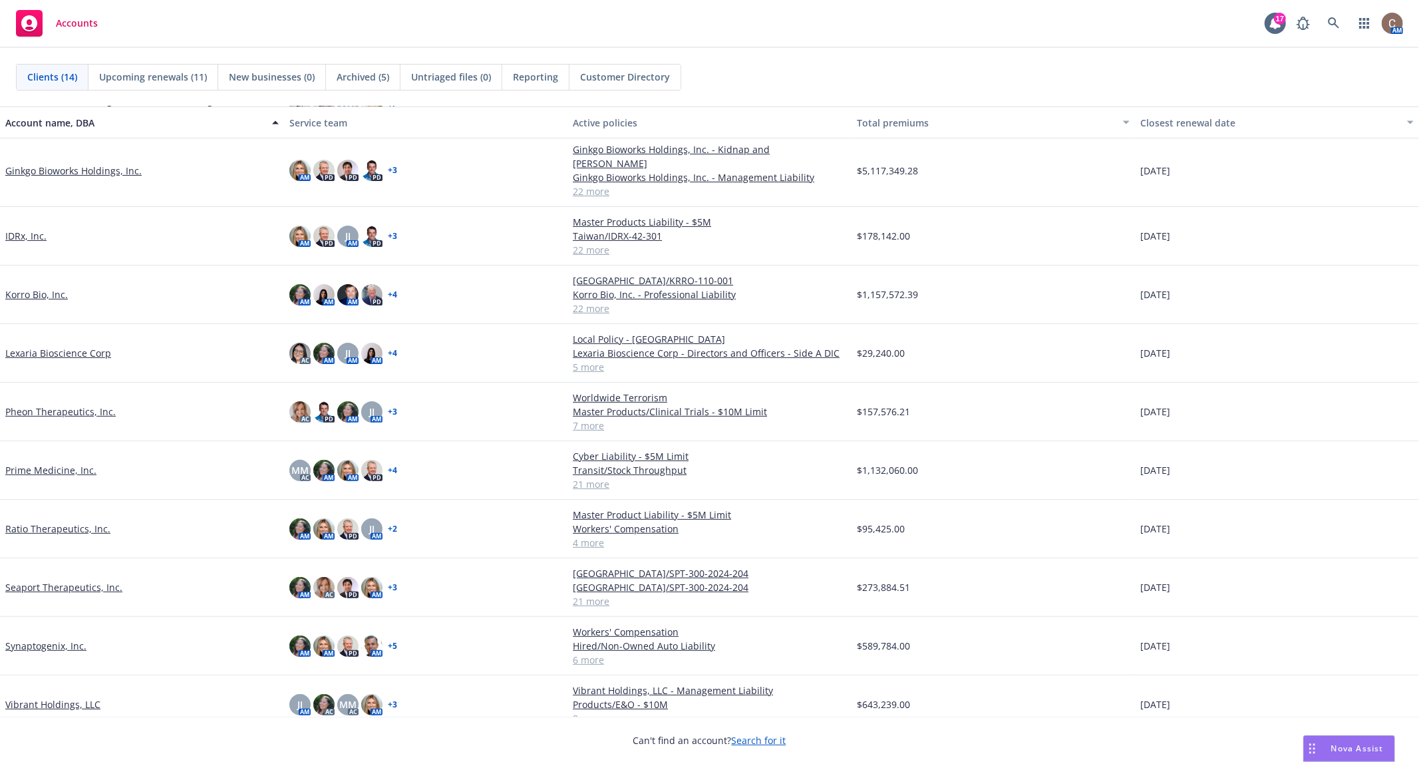
click at [37, 580] on link "Seaport Therapeutics, Inc." at bounding box center [63, 587] width 117 height 14
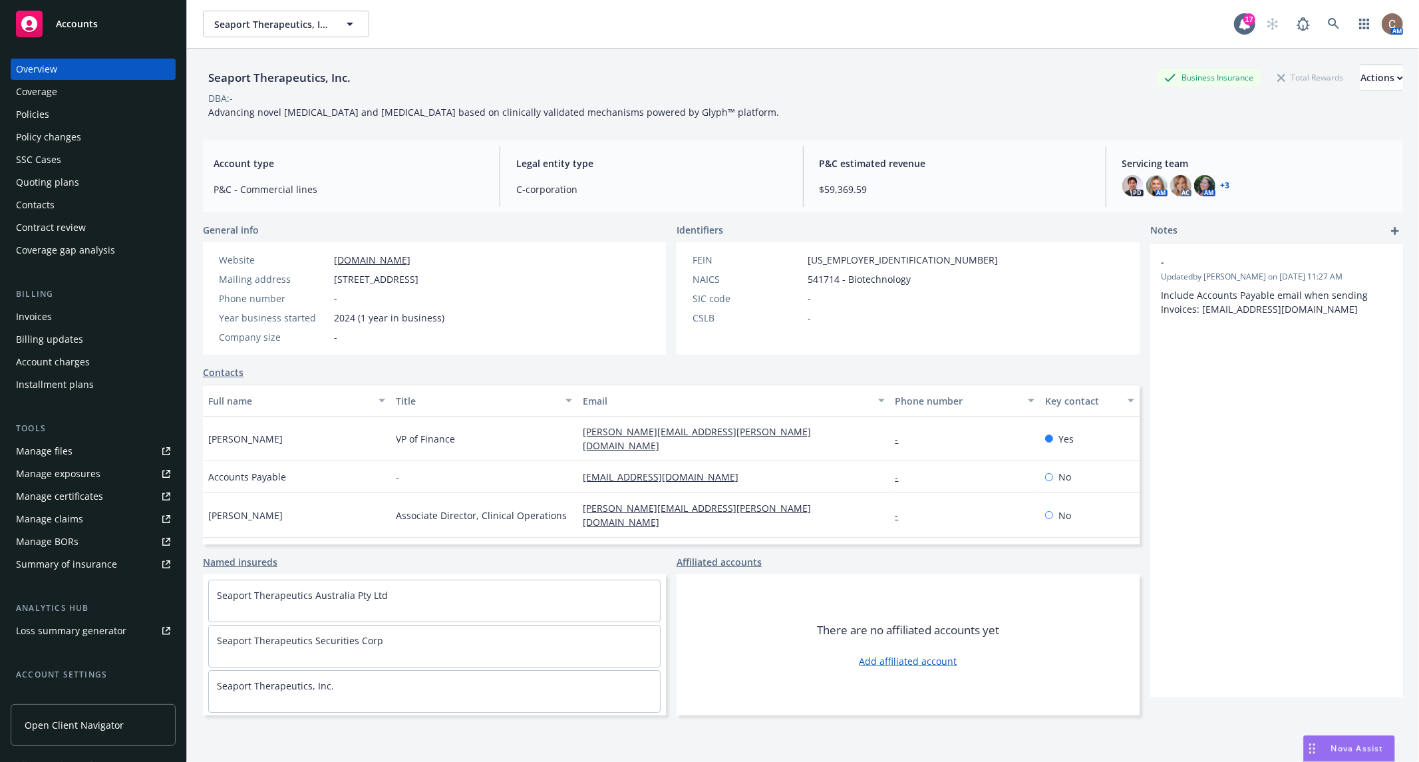
click at [53, 203] on div "Contacts" at bounding box center [35, 204] width 39 height 21
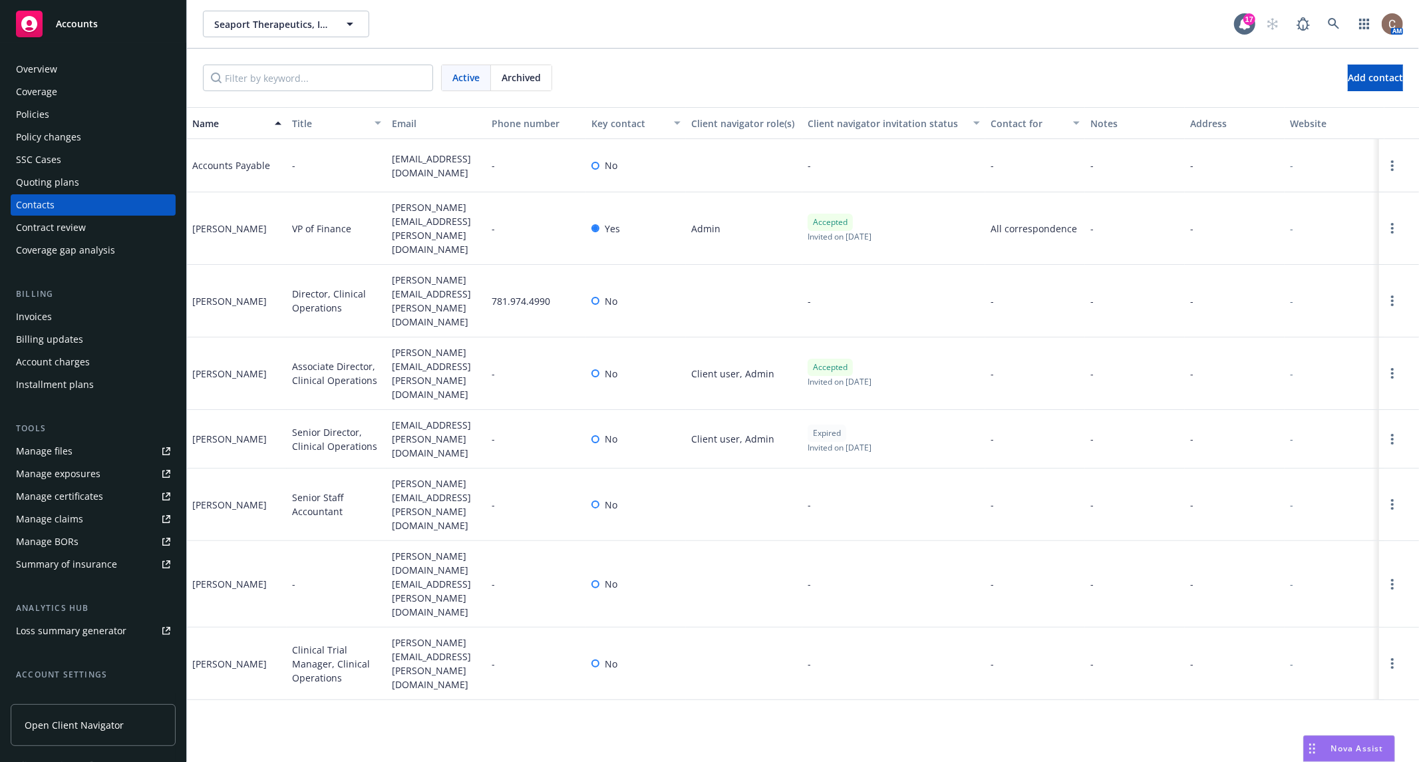
click at [794, 621] on div "Name Title Email Phone number Key contact Client navigator role(s) Client navig…" at bounding box center [803, 435] width 1232 height 656
click at [712, 63] on div "Active Archived Add contact" at bounding box center [803, 78] width 1232 height 59
